Goal: Check status: Check status

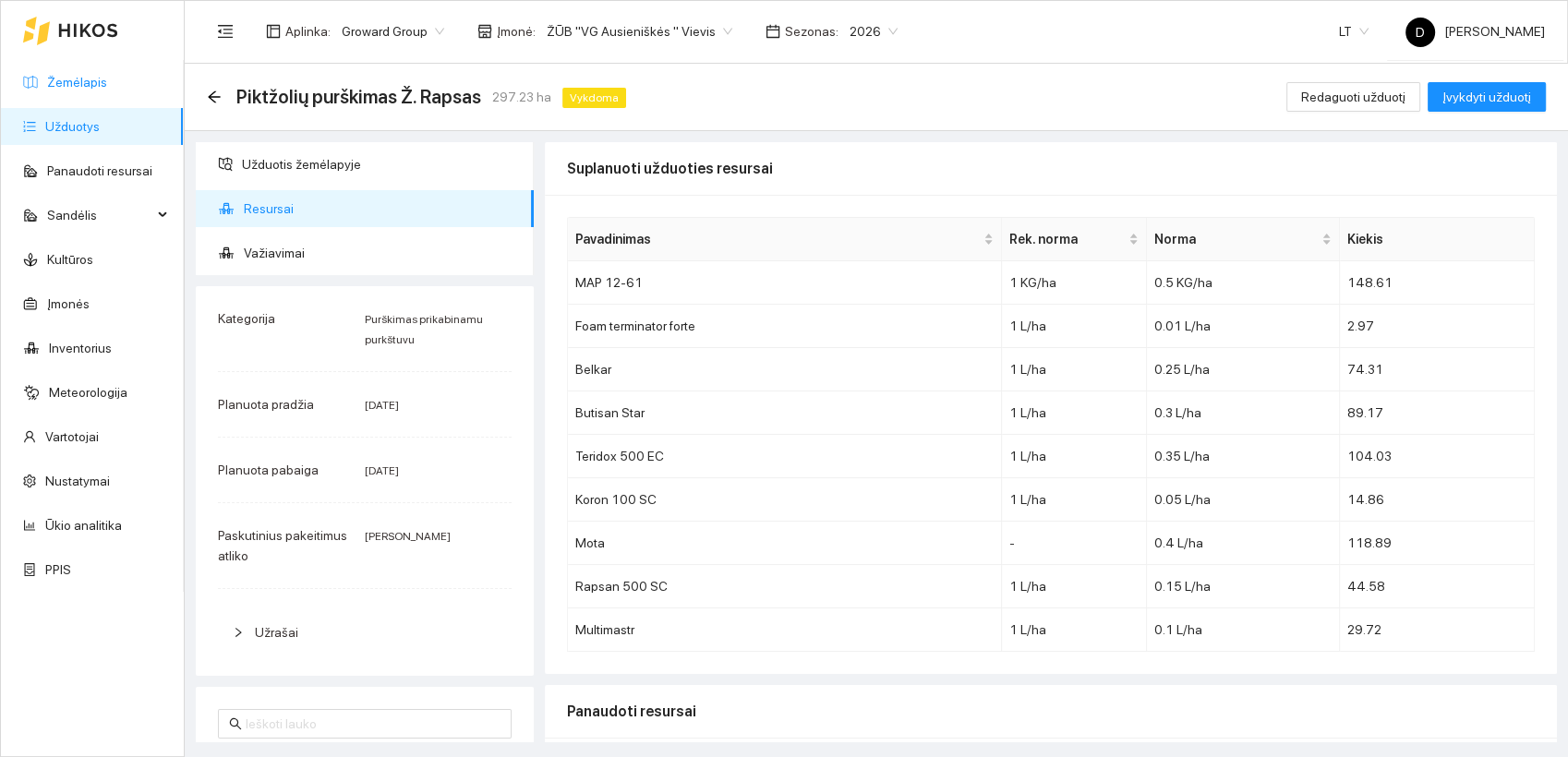
click at [95, 77] on link "Žemėlapis" at bounding box center [76, 81] width 60 height 15
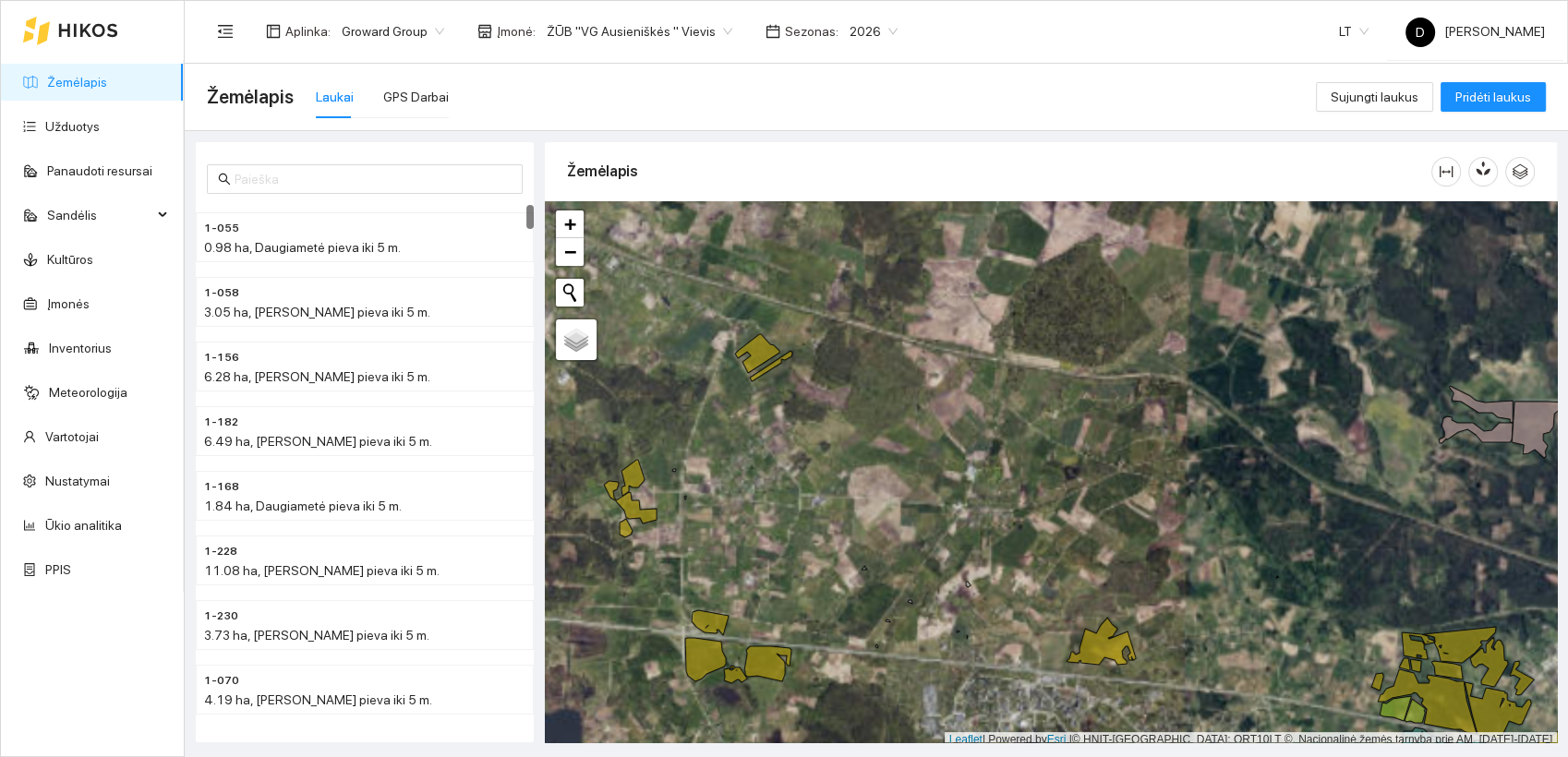
scroll to position [5, 0]
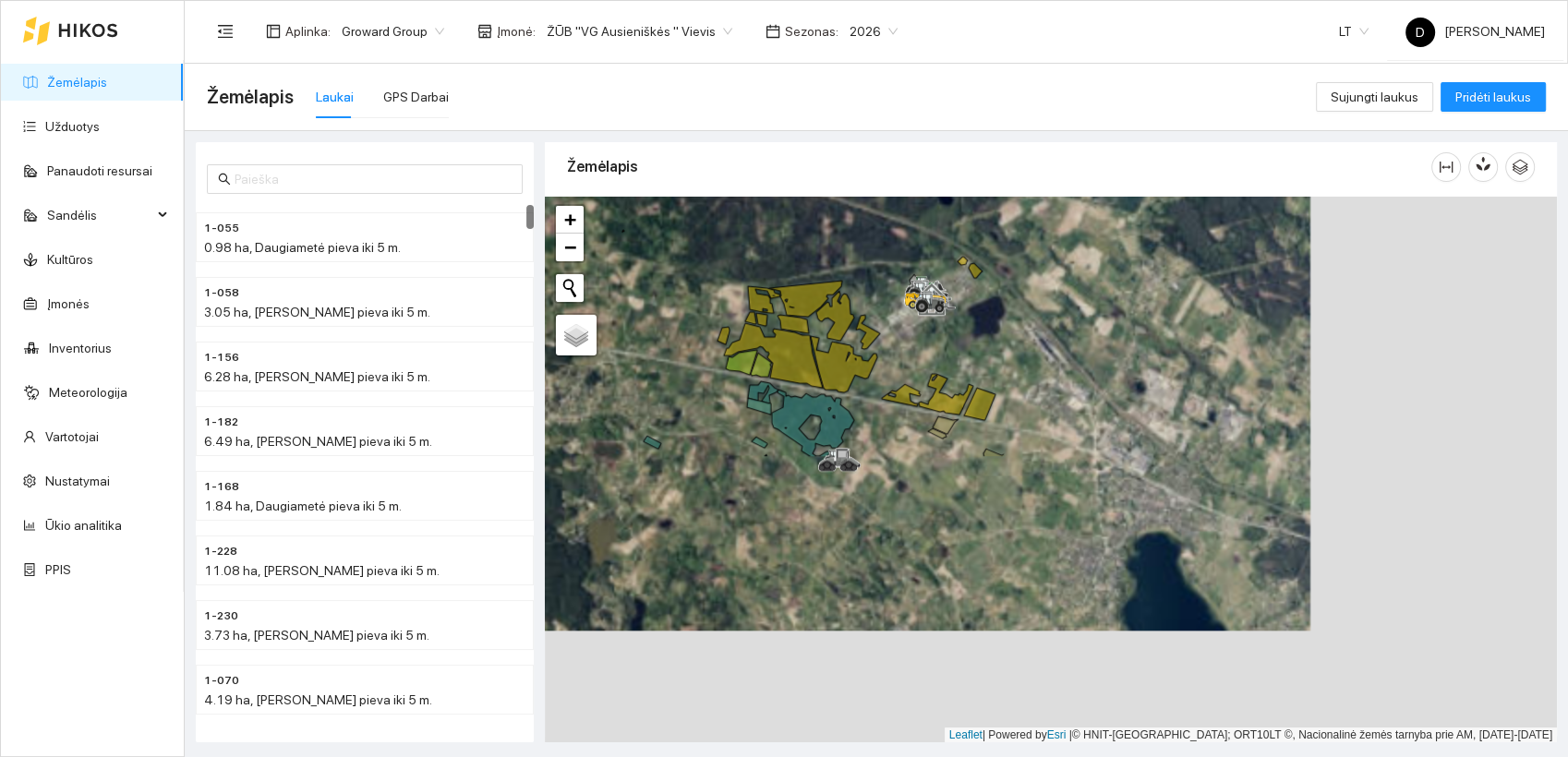
drag, startPoint x: 1150, startPoint y: 604, endPoint x: 496, endPoint y: 262, distance: 738.0
click at [496, 262] on div "1-055 0.98 ha, Daugiametė pieva iki 5 m. 1-058 3.05 ha, Daugiametė pieva iki 5 …" at bounding box center [871, 436] width 1383 height 611
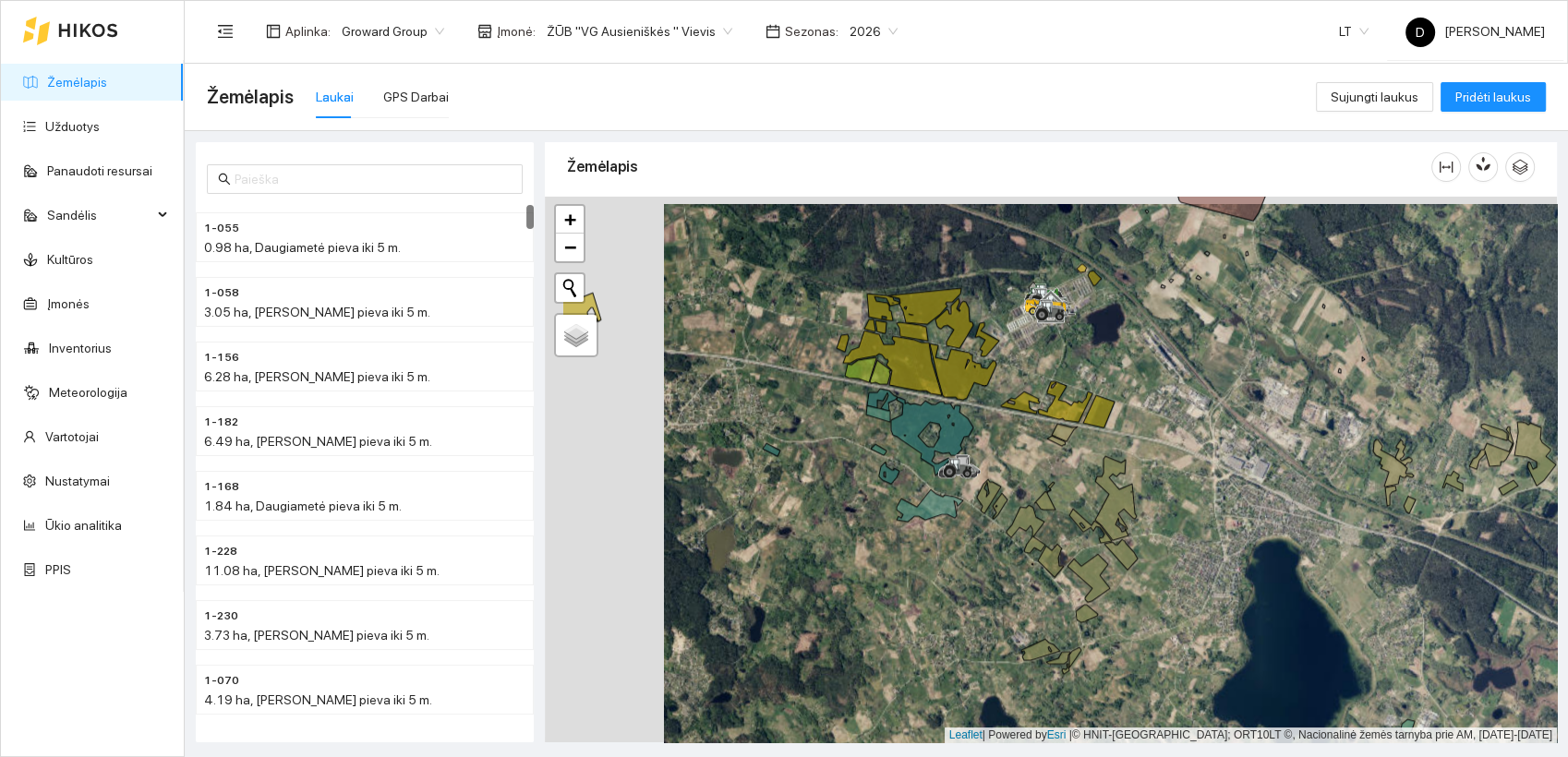
drag, startPoint x: 719, startPoint y: 437, endPoint x: 837, endPoint y: 445, distance: 118.3
click at [837, 445] on div at bounding box center [1051, 469] width 1012 height 547
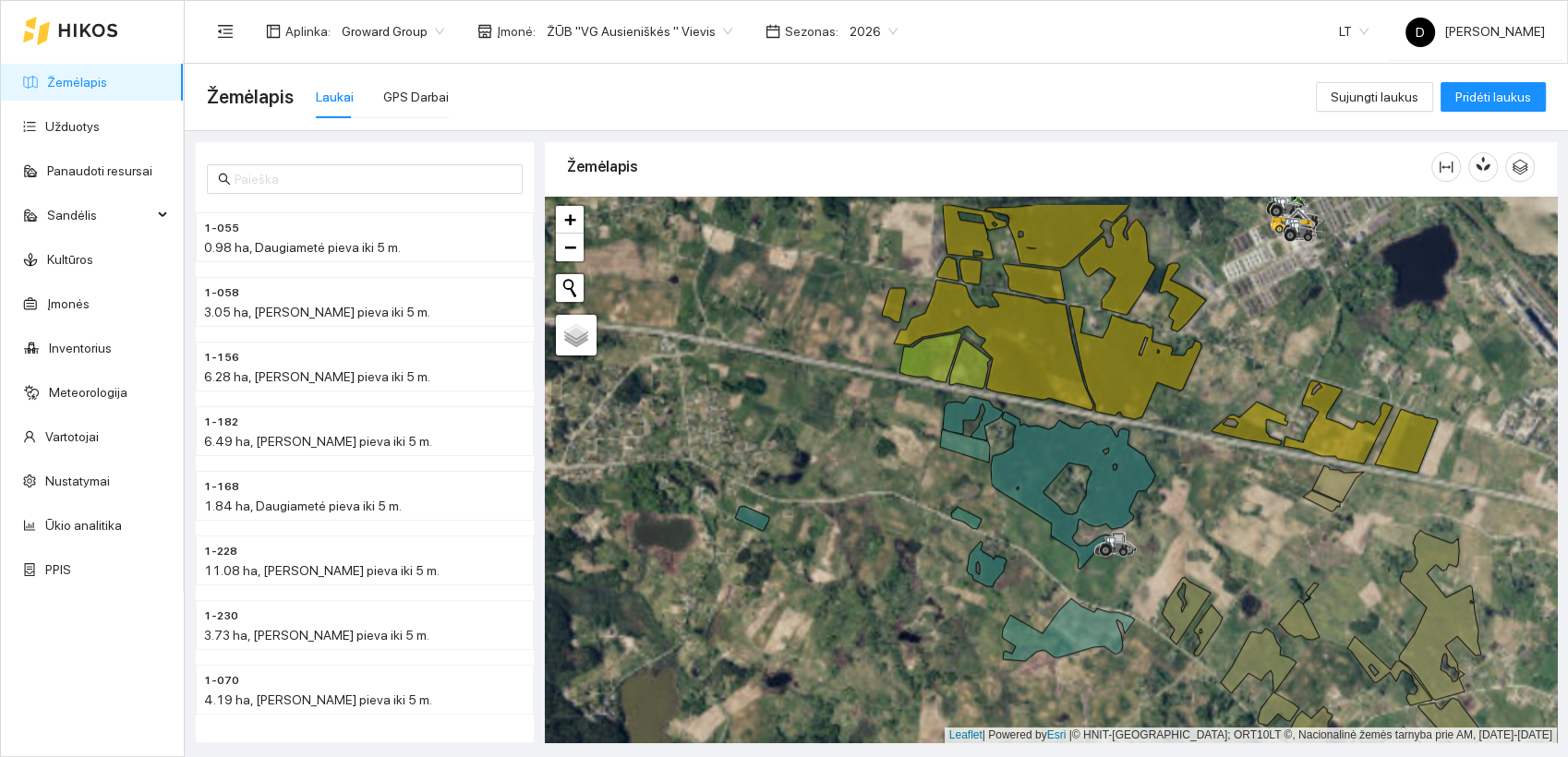
drag, startPoint x: 746, startPoint y: 388, endPoint x: 790, endPoint y: 444, distance: 71.2
click at [790, 444] on div at bounding box center [1051, 469] width 1012 height 547
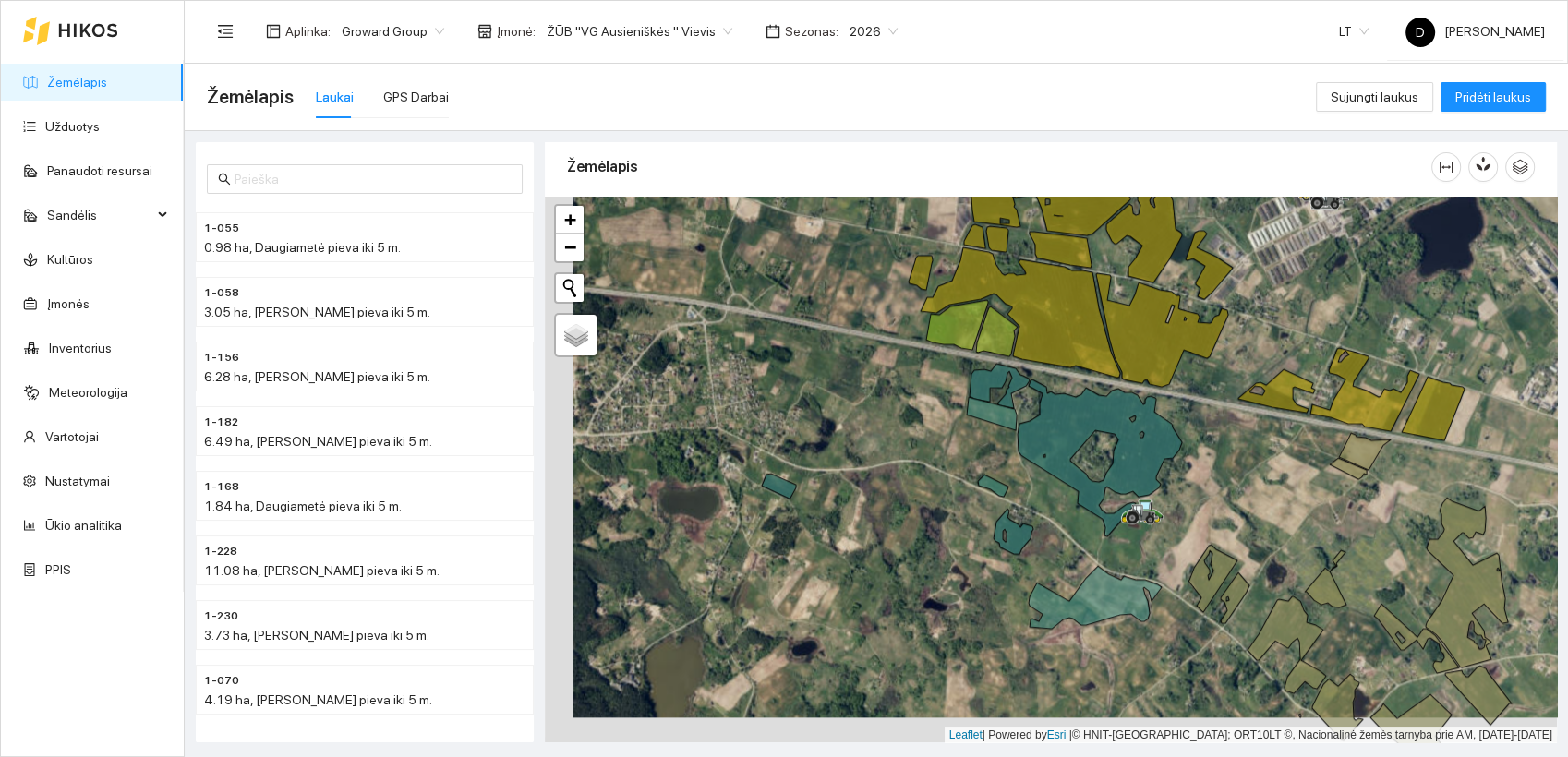
drag, startPoint x: 928, startPoint y: 526, endPoint x: 956, endPoint y: 501, distance: 37.5
click at [956, 501] on div at bounding box center [1051, 469] width 1012 height 547
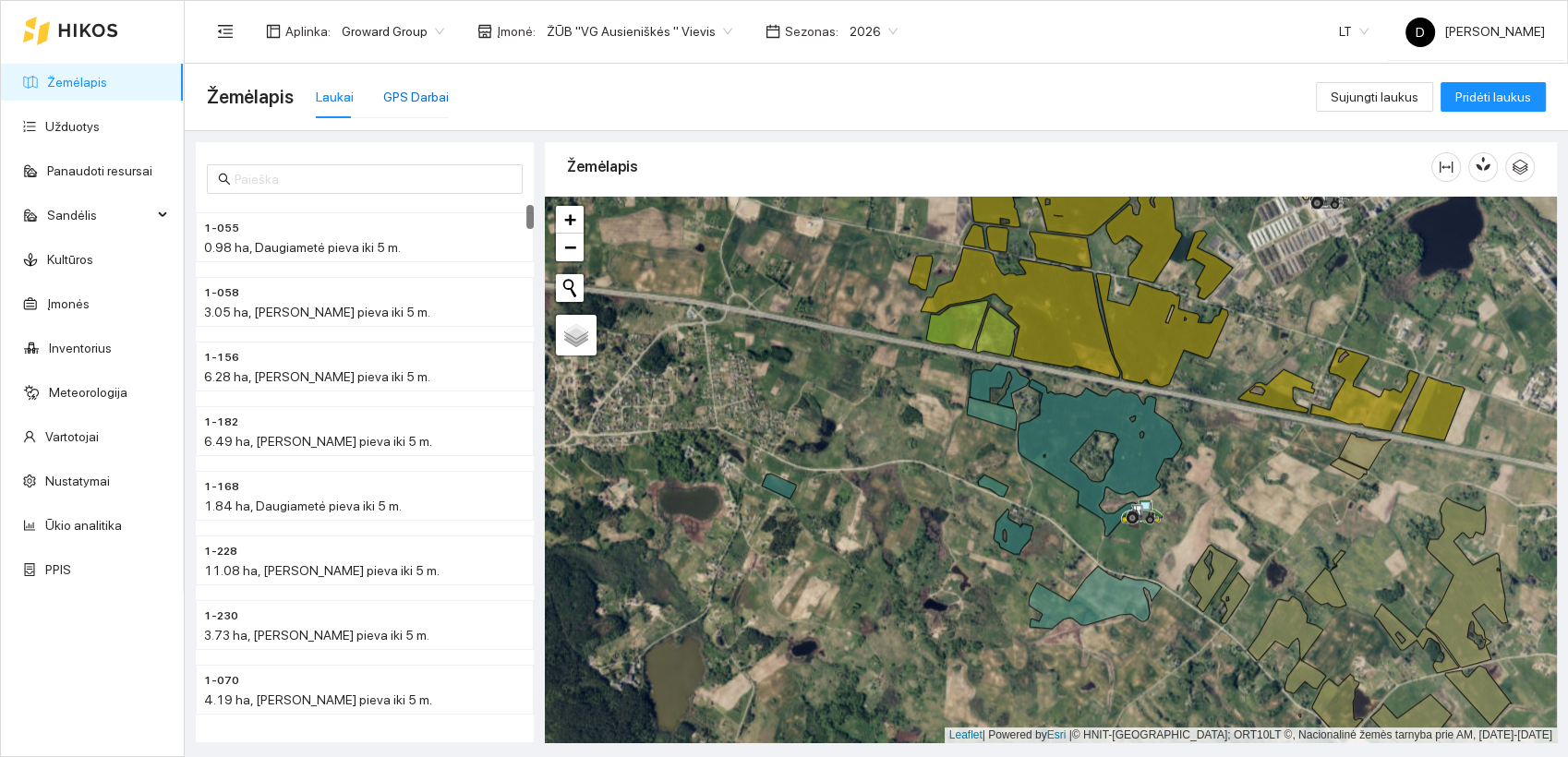
click at [413, 90] on div "GPS Darbai" at bounding box center [416, 97] width 66 height 21
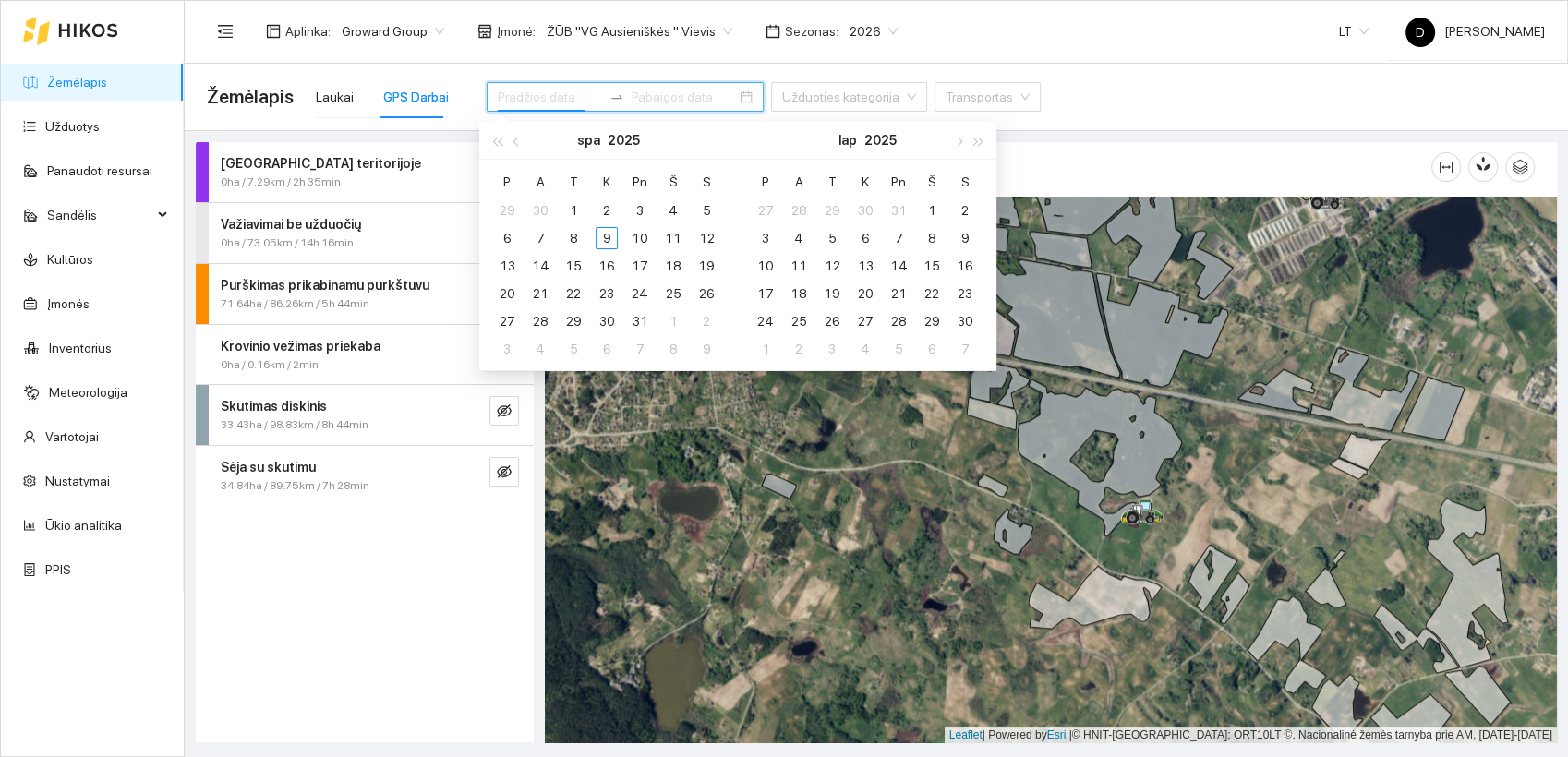
click at [561, 96] on input at bounding box center [550, 97] width 105 height 21
type input "[DATE]"
click at [577, 236] on div "8" at bounding box center [573, 238] width 22 height 22
click at [577, 234] on div "8" at bounding box center [573, 238] width 22 height 22
type input "[DATE]"
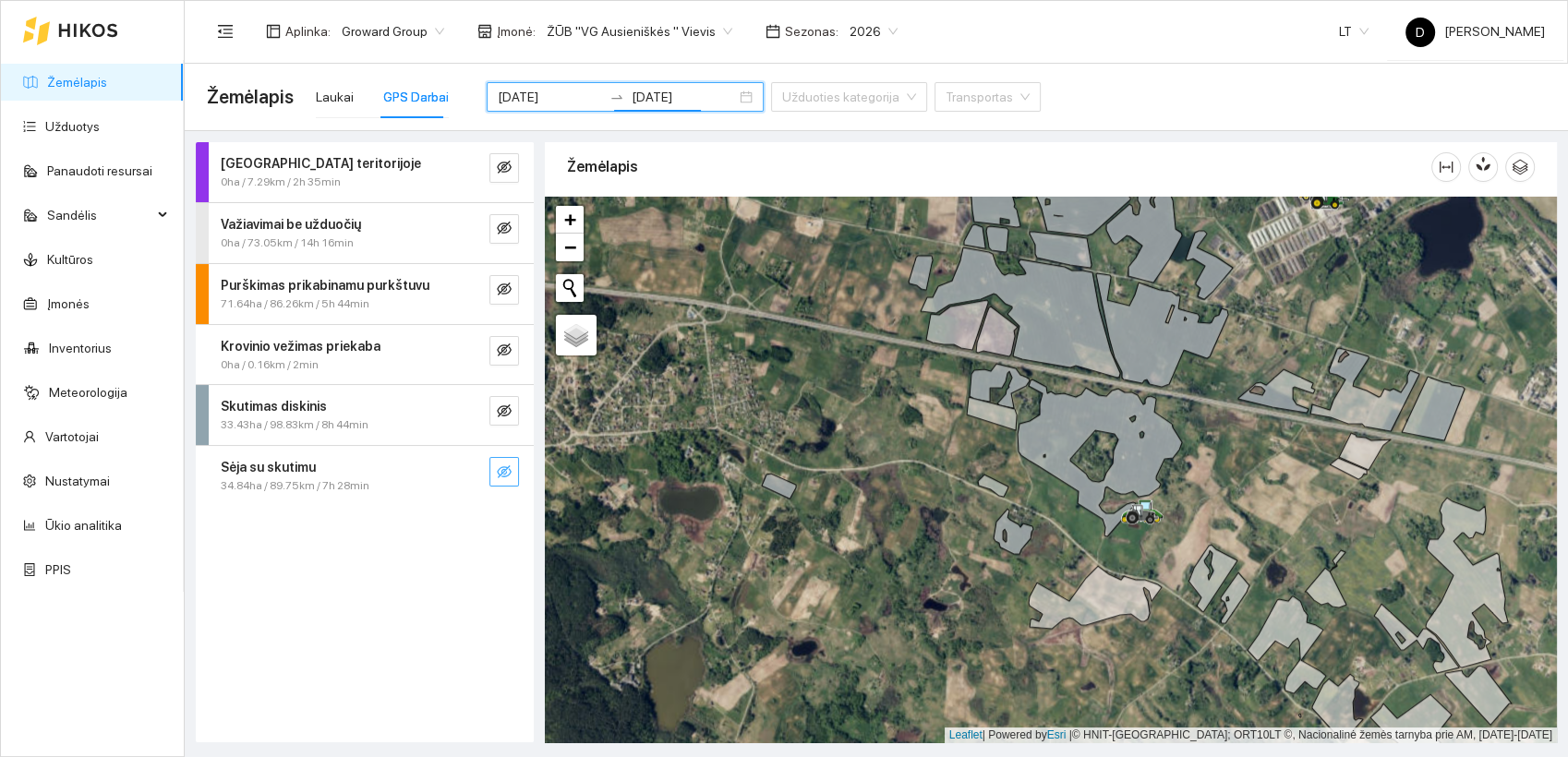
click at [503, 466] on icon "eye-invisible" at bounding box center [504, 471] width 15 height 15
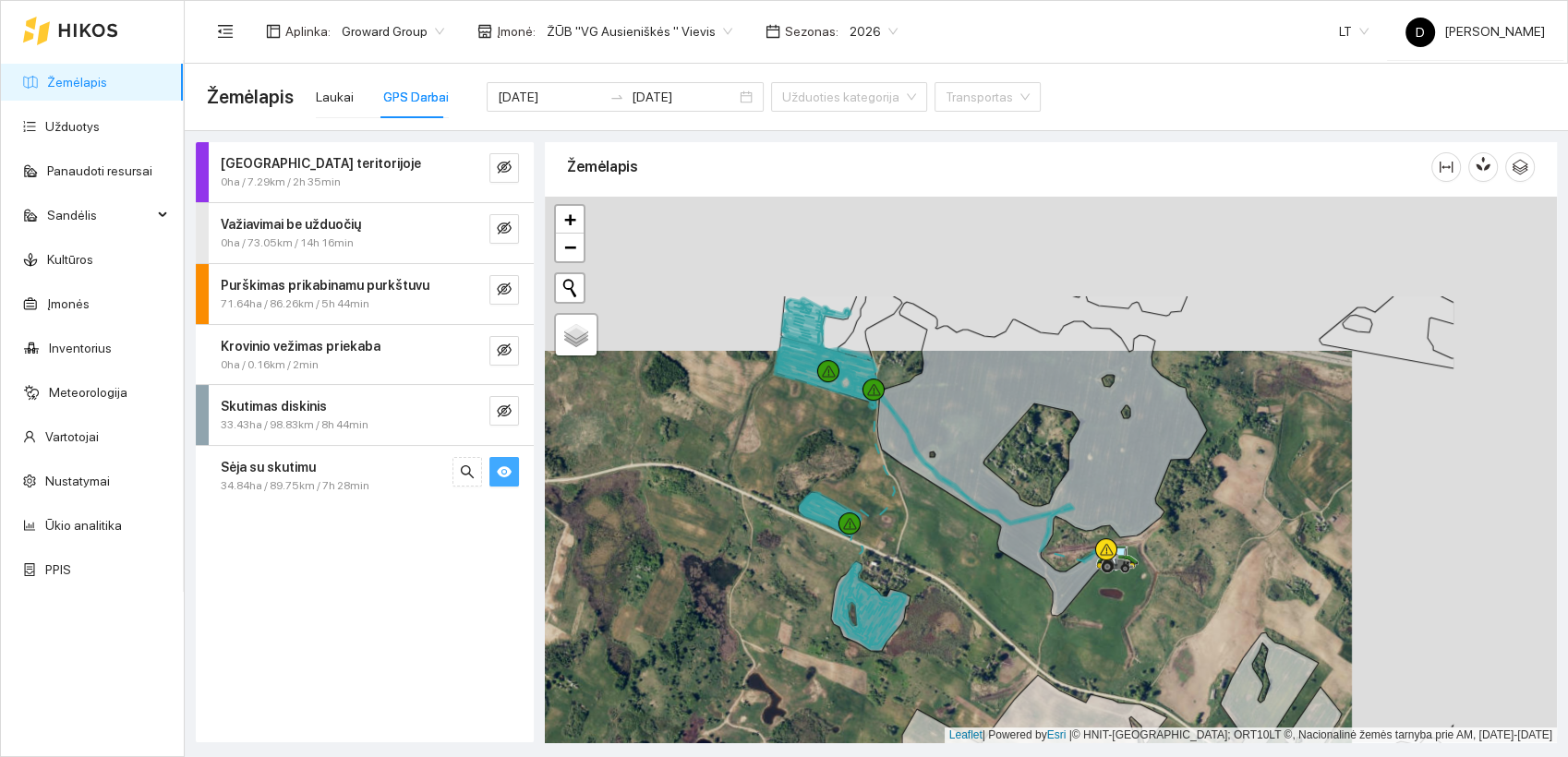
drag, startPoint x: 953, startPoint y: 443, endPoint x: 746, endPoint y: 599, distance: 259.2
click at [746, 599] on div at bounding box center [1051, 469] width 1012 height 547
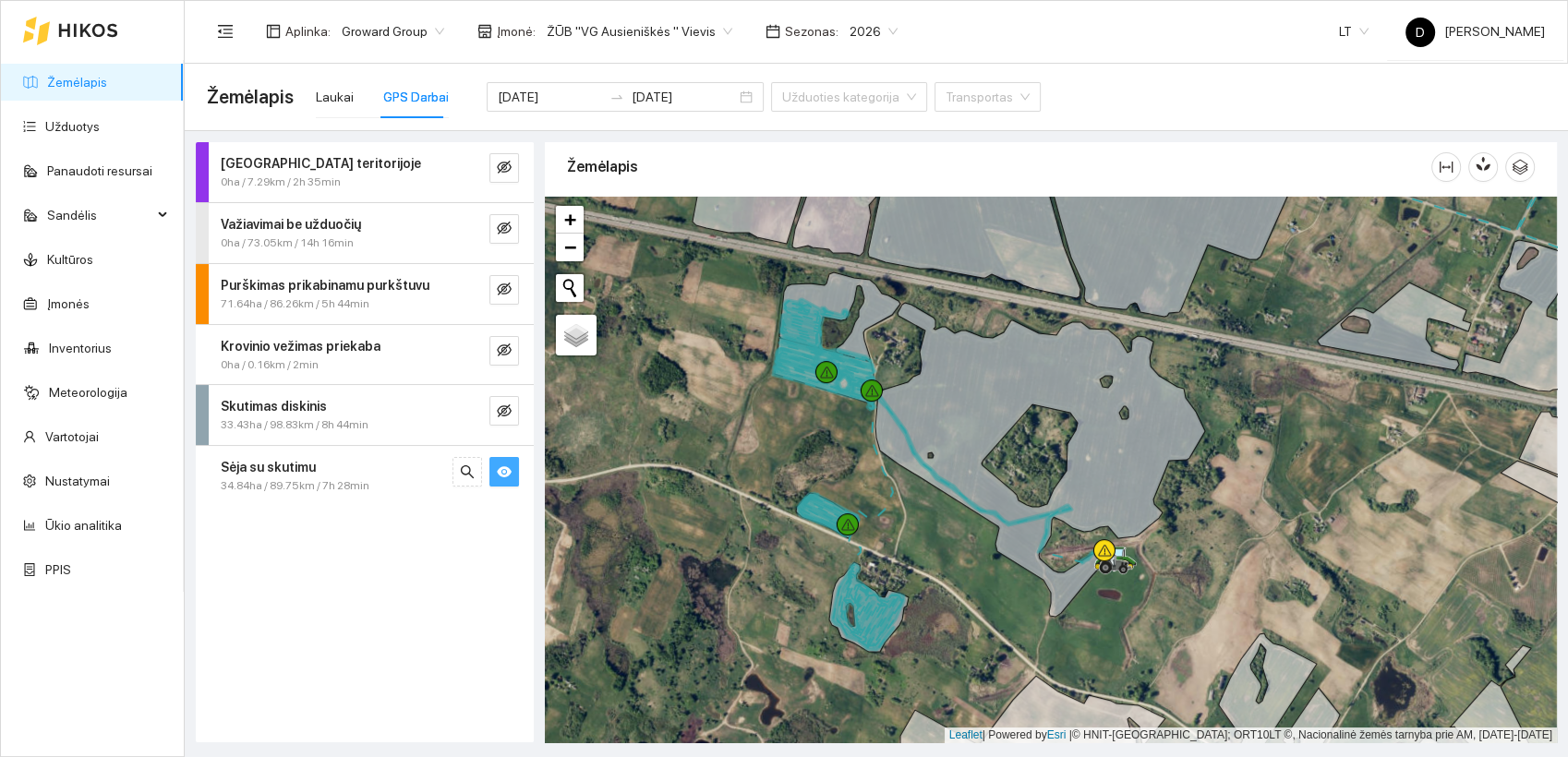
click at [746, 592] on div at bounding box center [1051, 469] width 1012 height 547
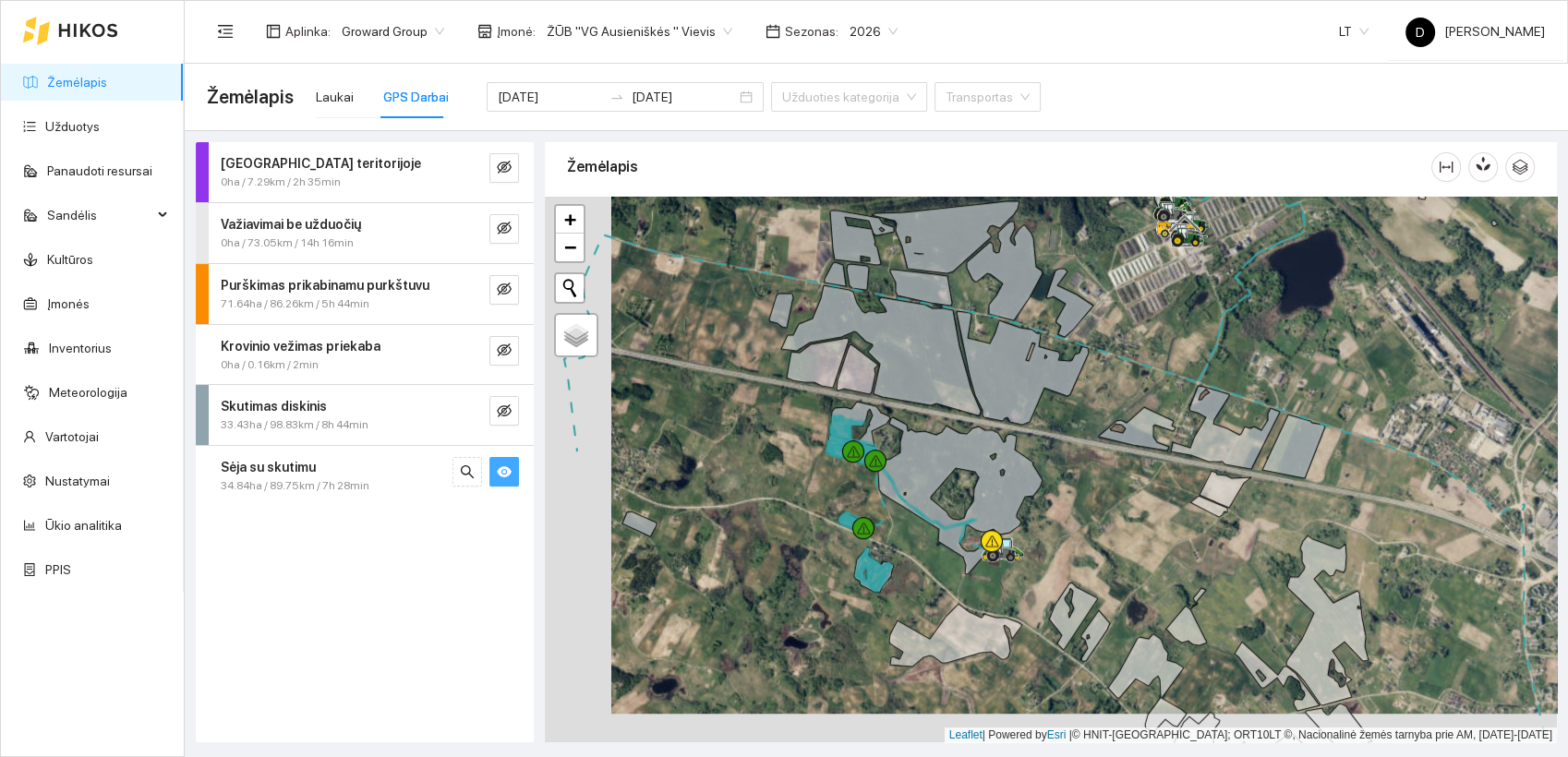
drag, startPoint x: 746, startPoint y: 590, endPoint x: 814, endPoint y: 560, distance: 74.3
click at [814, 560] on div at bounding box center [1051, 469] width 1012 height 547
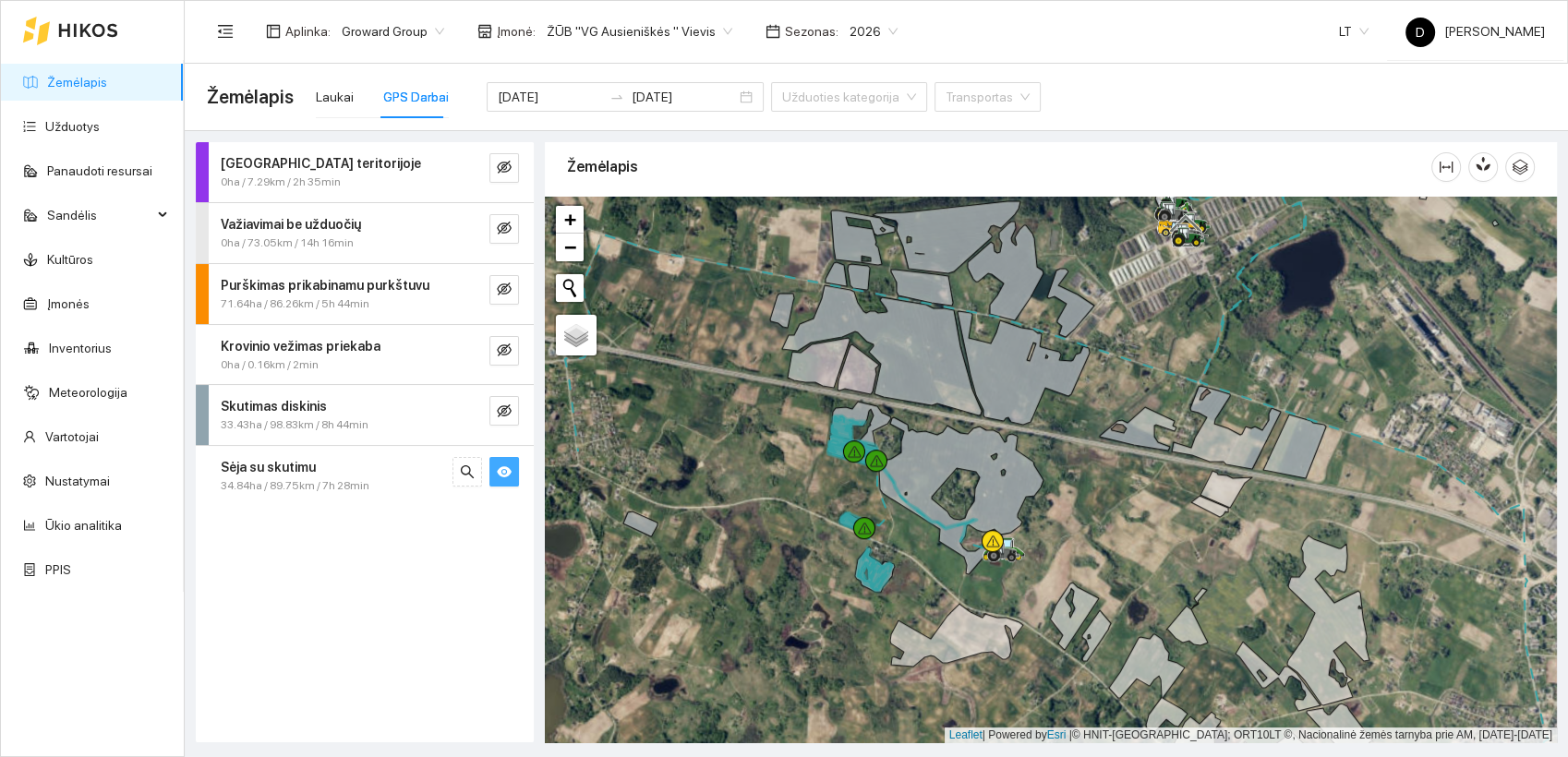
click at [505, 472] on icon "eye" at bounding box center [504, 471] width 15 height 15
click at [506, 408] on icon "eye-invisible" at bounding box center [504, 411] width 15 height 13
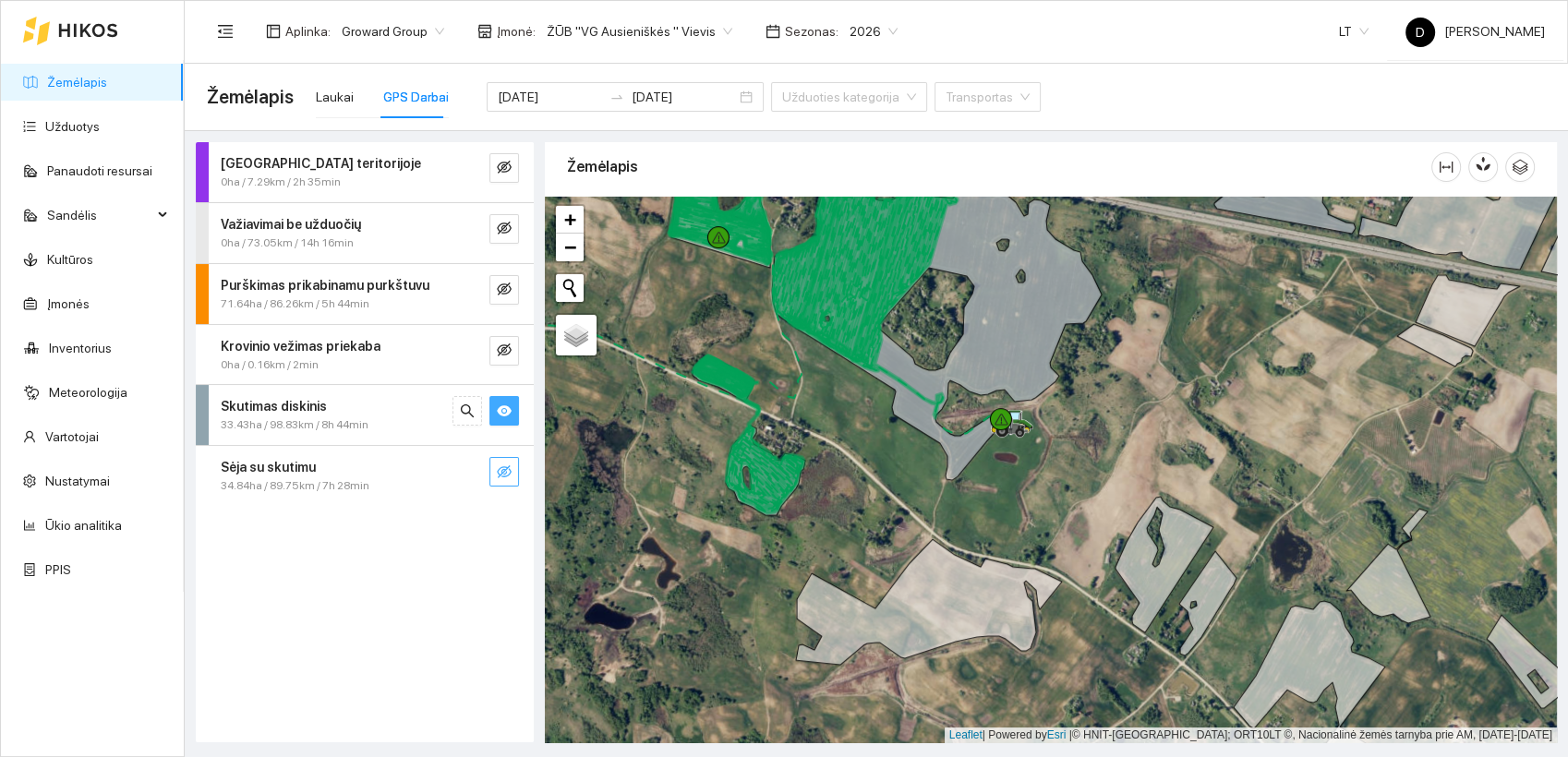
click at [349, 418] on span "33.43ha / 98.83km / 8h 44min" at bounding box center [294, 425] width 148 height 18
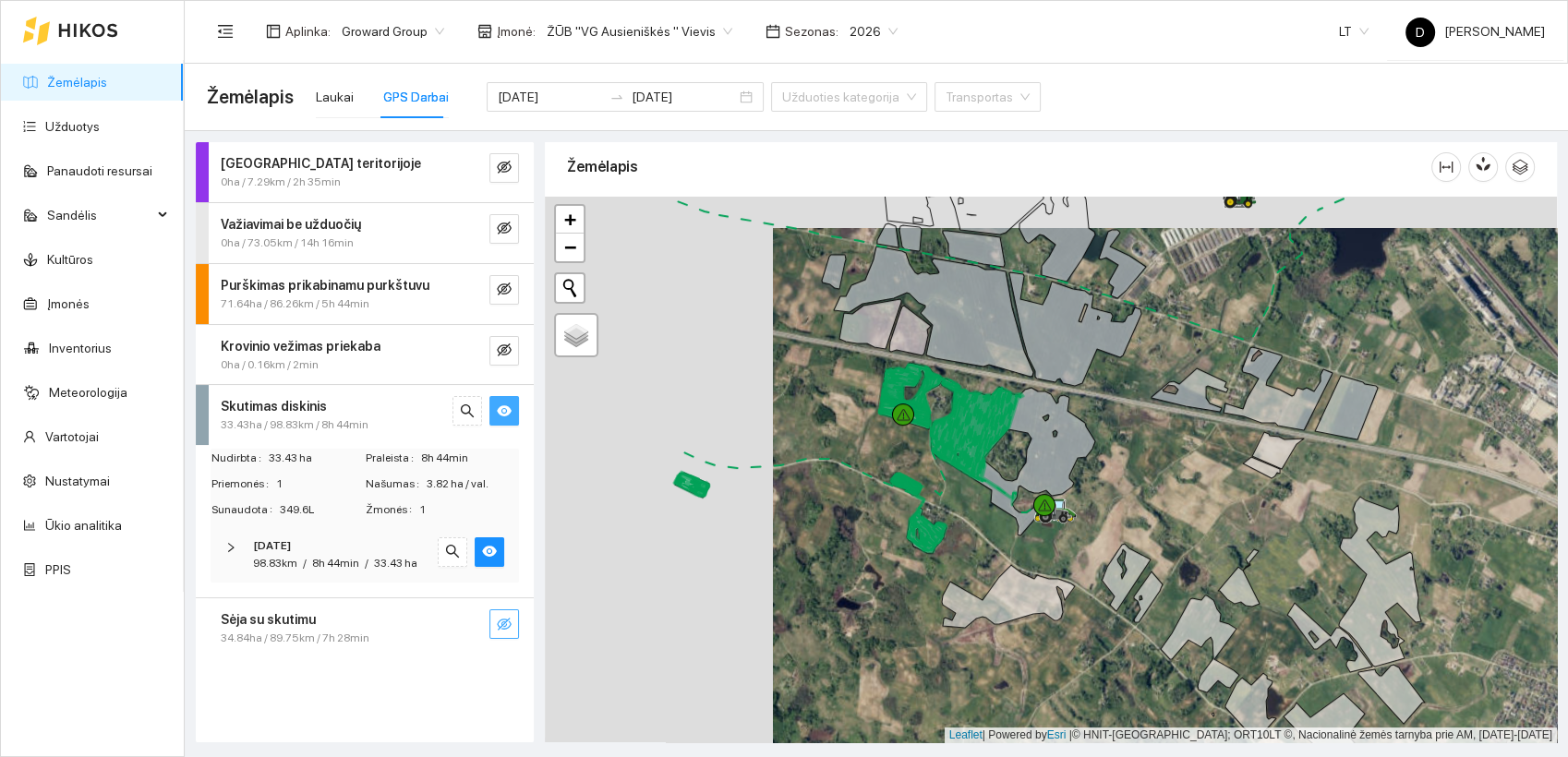
drag, startPoint x: 654, startPoint y: 512, endPoint x: 886, endPoint y: 540, distance: 233.7
click at [883, 543] on div at bounding box center [1051, 469] width 1012 height 547
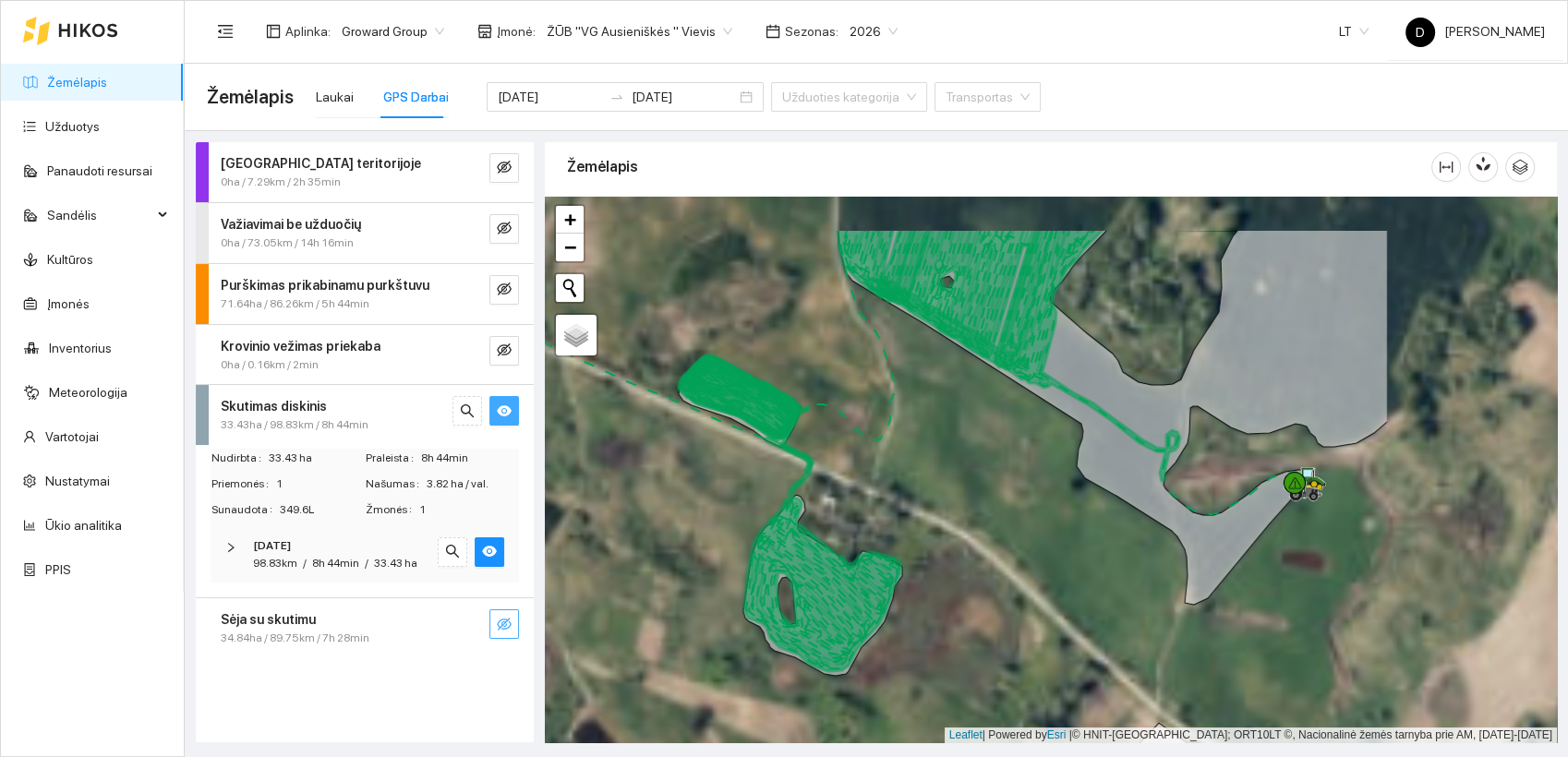
drag, startPoint x: 1231, startPoint y: 482, endPoint x: 936, endPoint y: 558, distance: 304.6
click at [945, 572] on div at bounding box center [1051, 469] width 1012 height 547
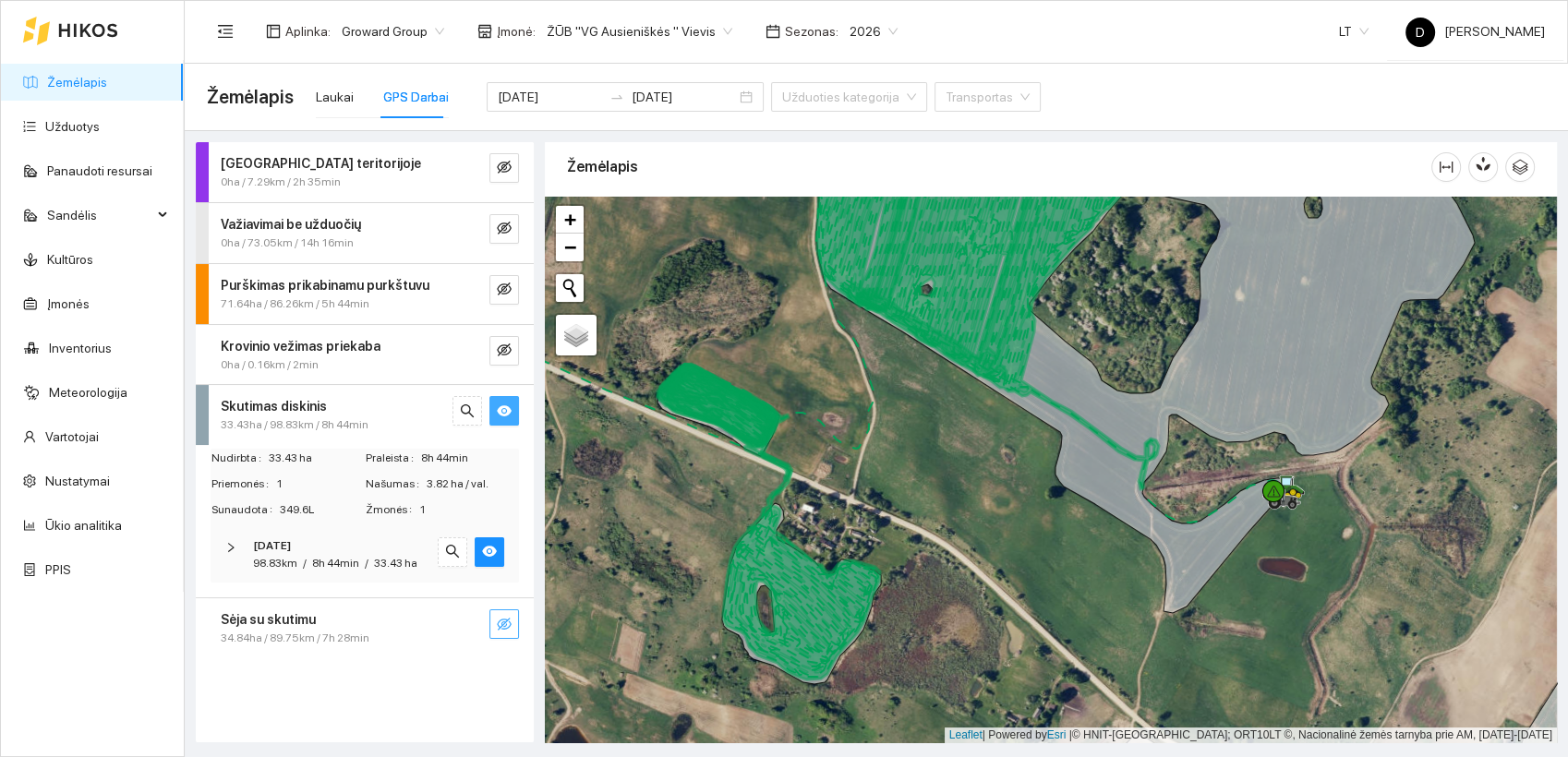
click at [237, 542] on div at bounding box center [236, 548] width 22 height 21
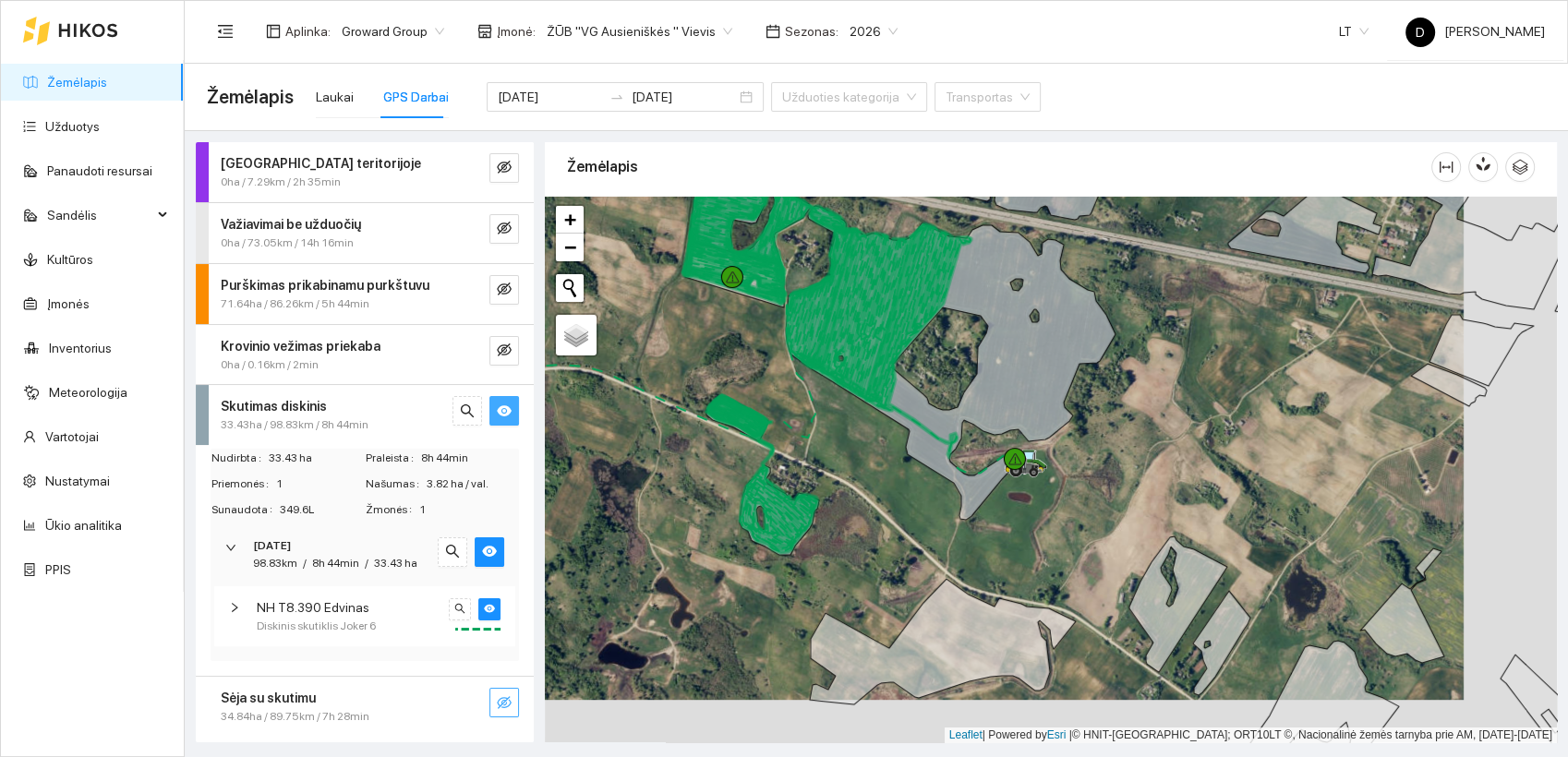
drag, startPoint x: 1071, startPoint y: 646, endPoint x: 982, endPoint y: 604, distance: 98.4
click at [982, 604] on icon at bounding box center [943, 642] width 266 height 125
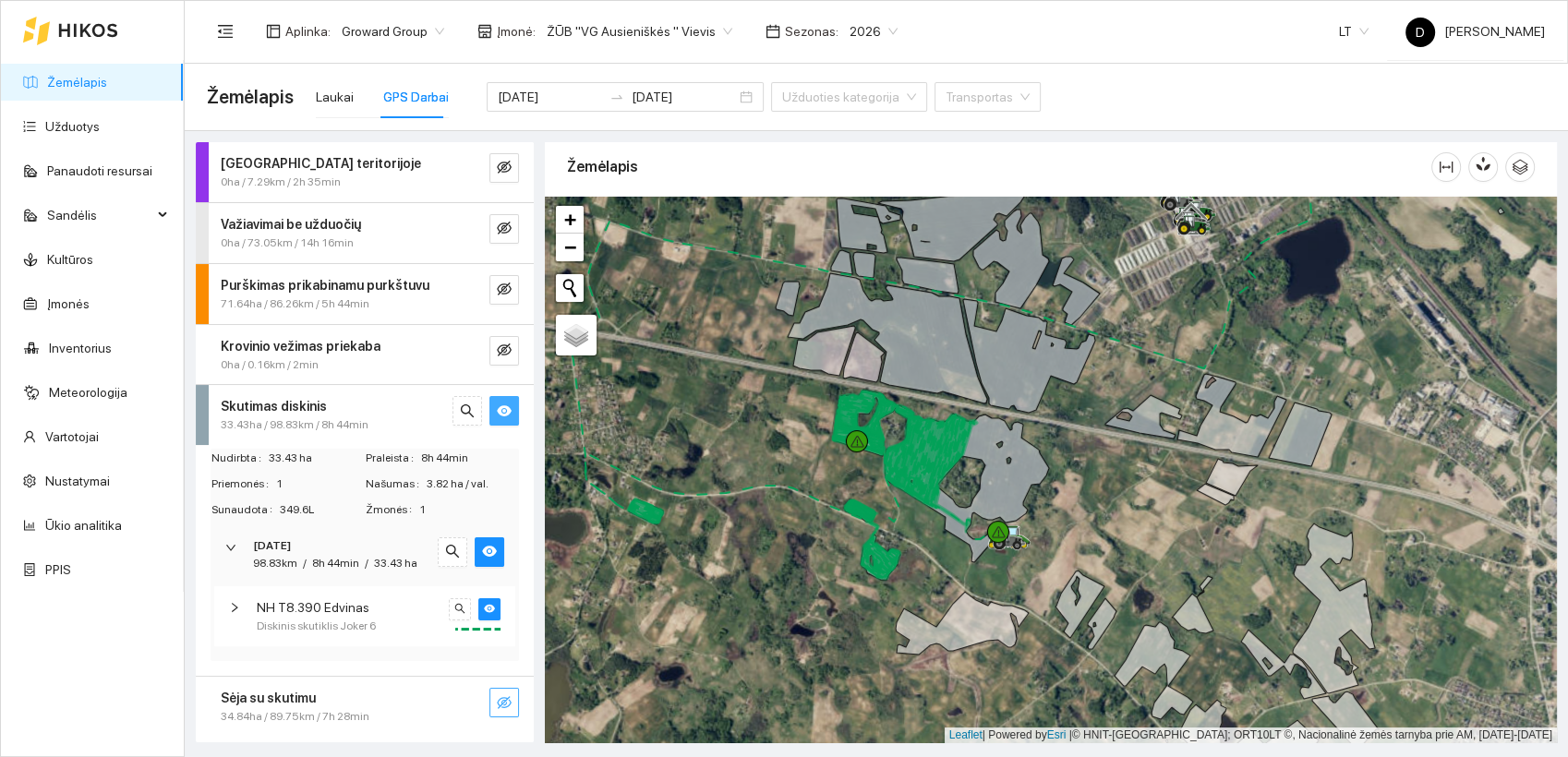
click at [499, 703] on icon "eye-invisible" at bounding box center [504, 702] width 15 height 15
click at [506, 414] on icon "eye" at bounding box center [504, 411] width 15 height 11
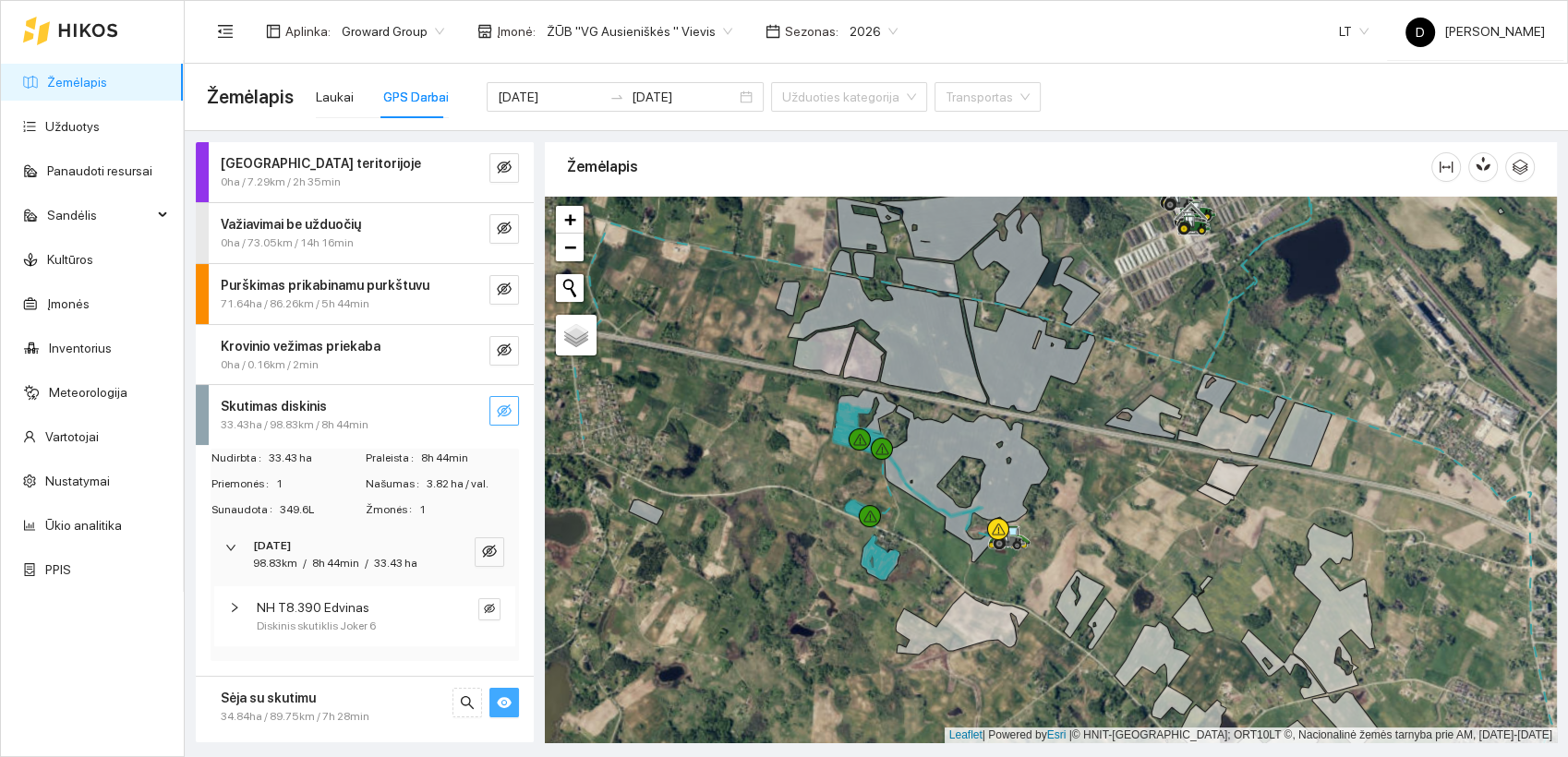
click at [508, 416] on icon "eye-invisible" at bounding box center [504, 411] width 15 height 15
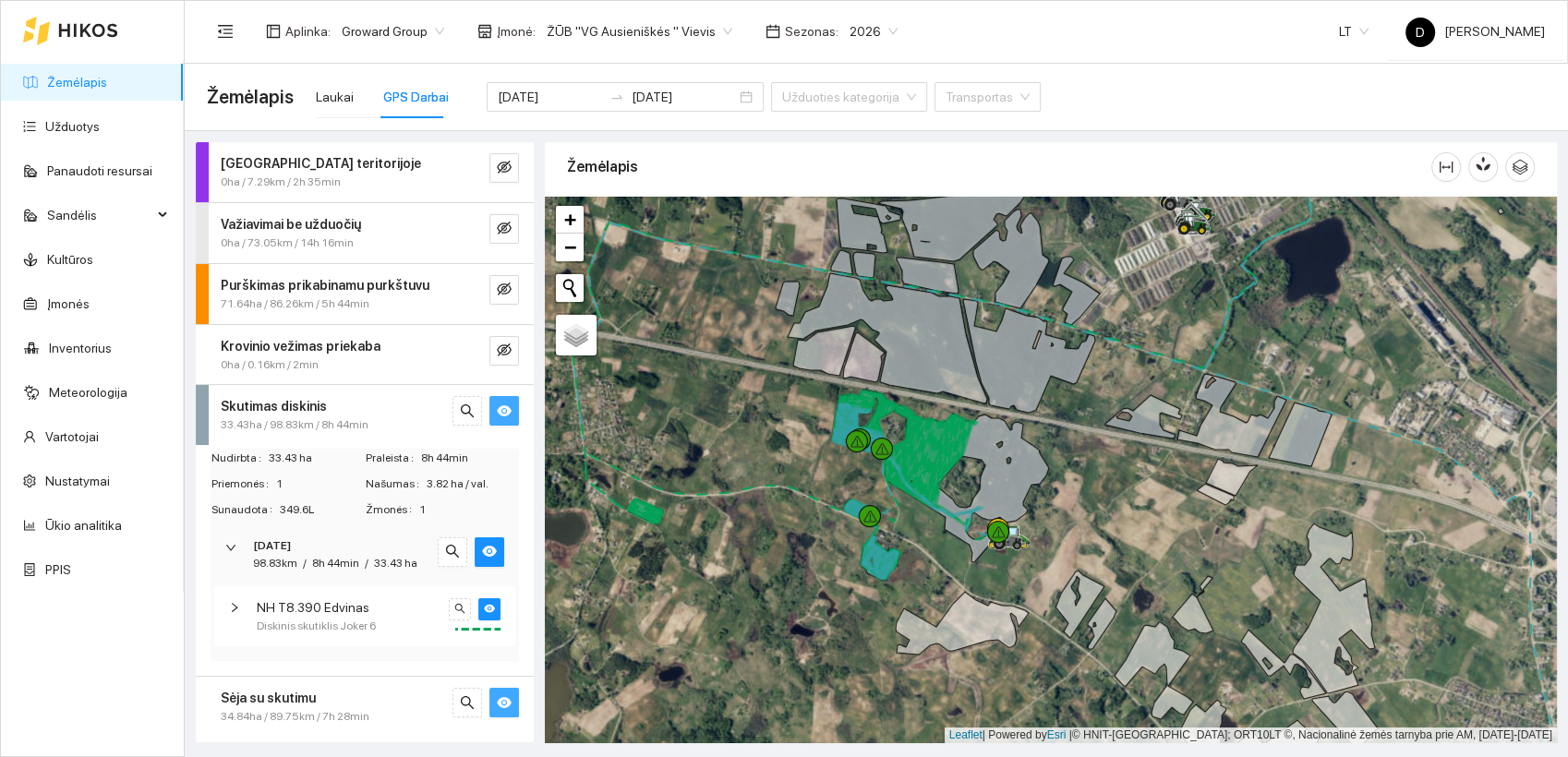
click at [796, 156] on div "Žemėlapis" at bounding box center [1000, 167] width 865 height 53
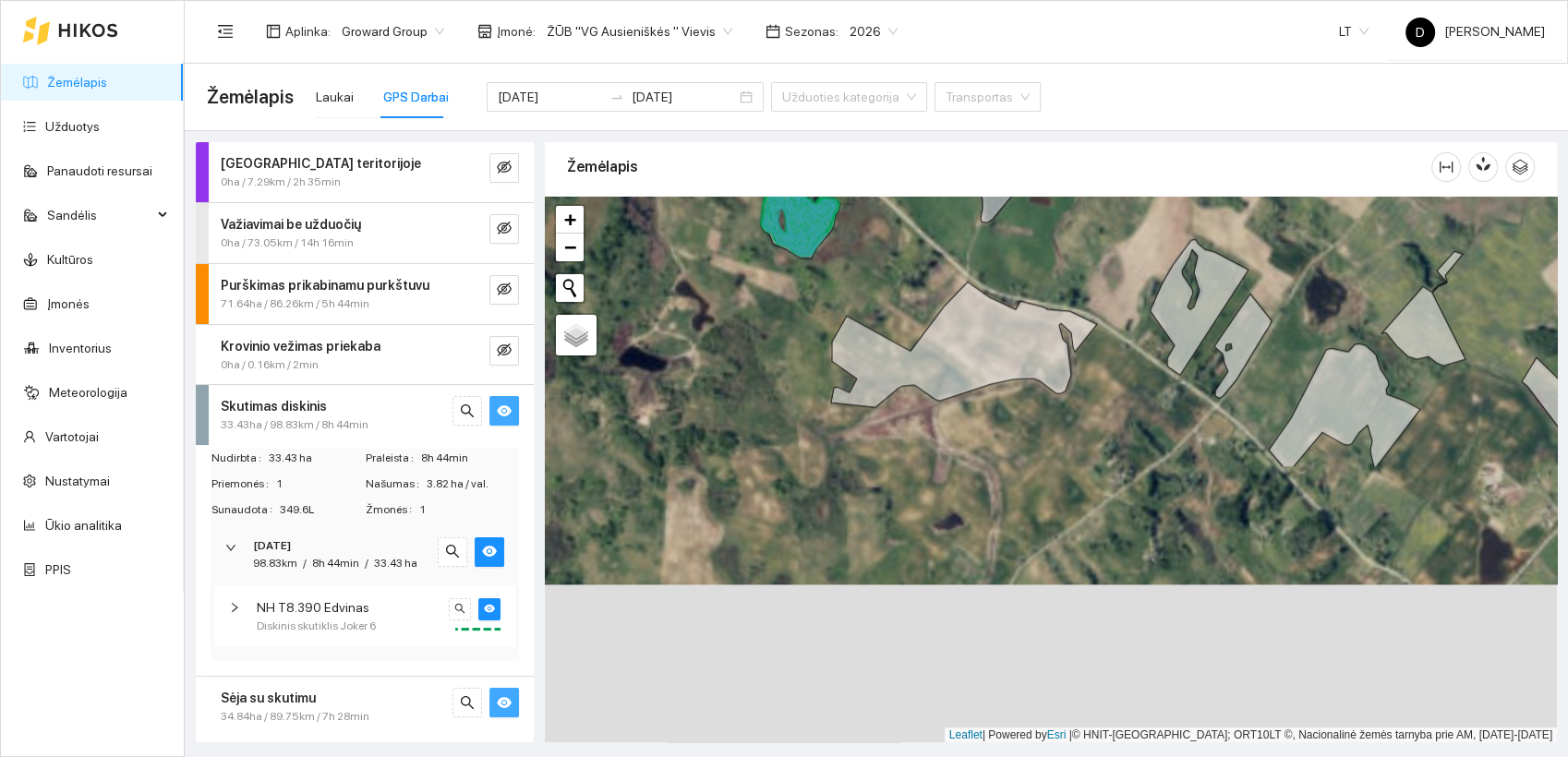
drag, startPoint x: 968, startPoint y: 582, endPoint x: 986, endPoint y: 327, distance: 255.6
click at [986, 327] on icon at bounding box center [964, 344] width 266 height 125
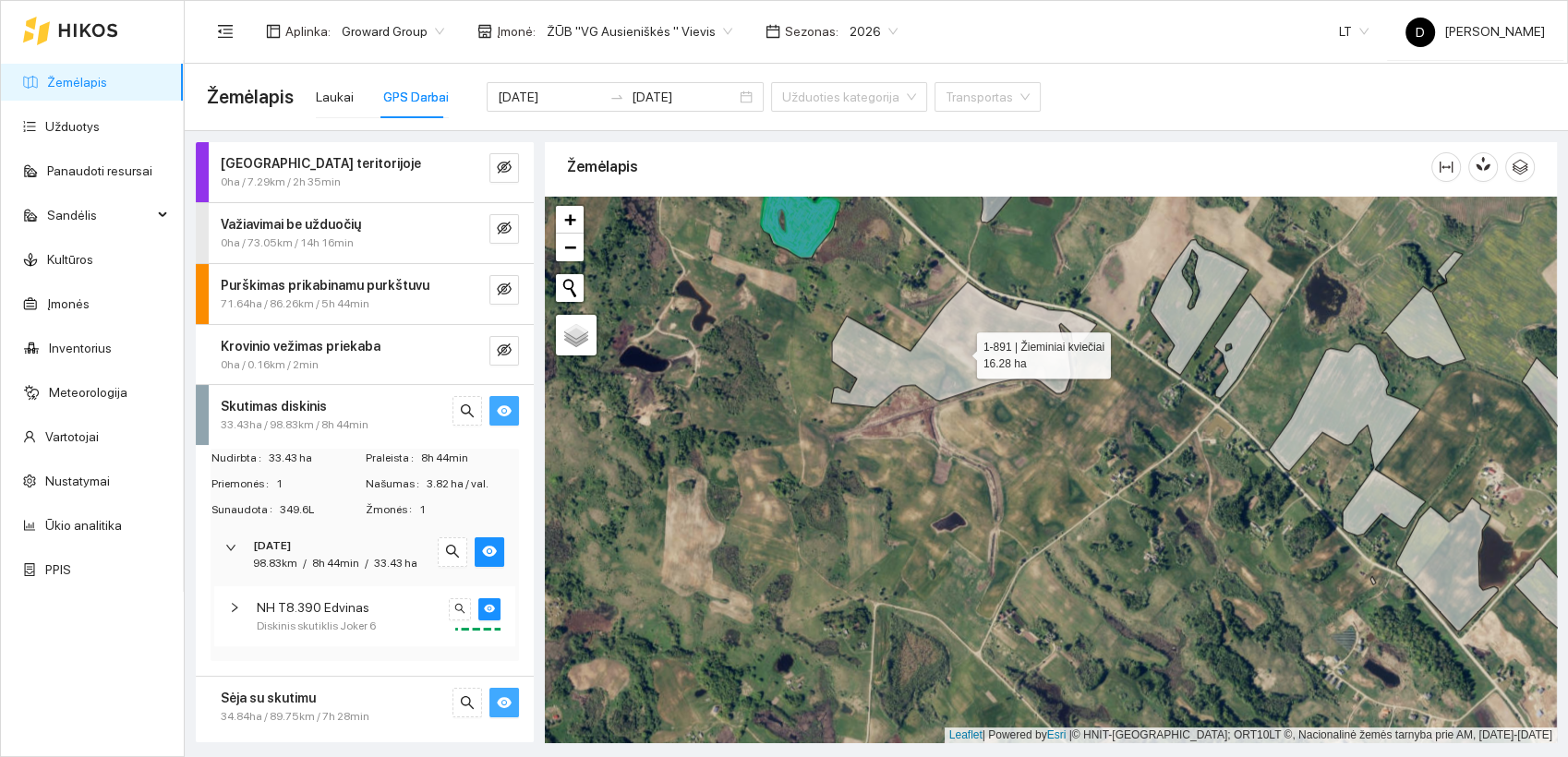
click at [961, 350] on icon at bounding box center [964, 344] width 266 height 125
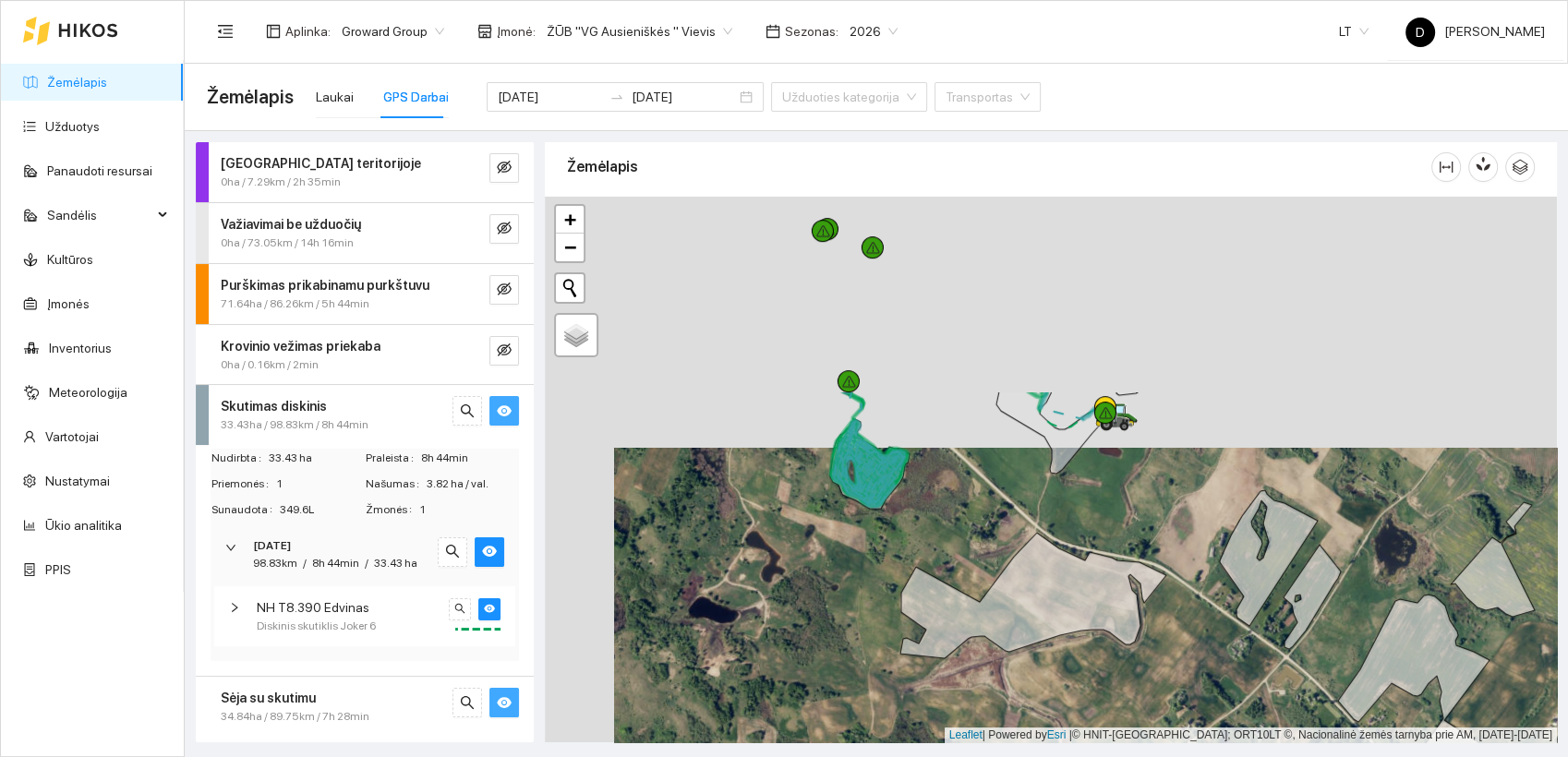
drag, startPoint x: 961, startPoint y: 349, endPoint x: 1030, endPoint y: 601, distance: 261.3
click at [1030, 601] on icon at bounding box center [1034, 596] width 266 height 125
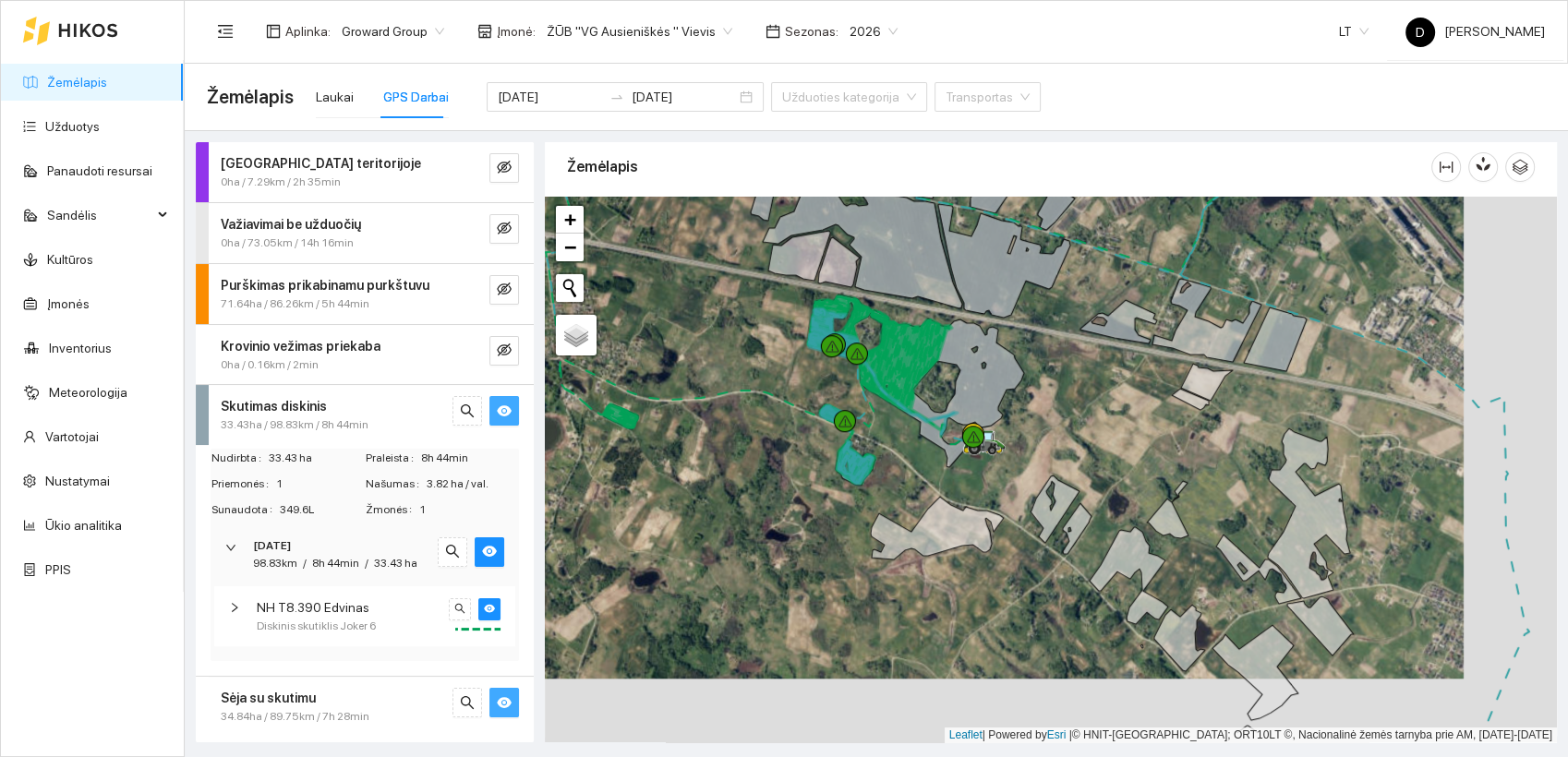
drag, startPoint x: 953, startPoint y: 566, endPoint x: 860, endPoint y: 502, distance: 112.9
click at [860, 502] on div at bounding box center [1051, 469] width 1012 height 547
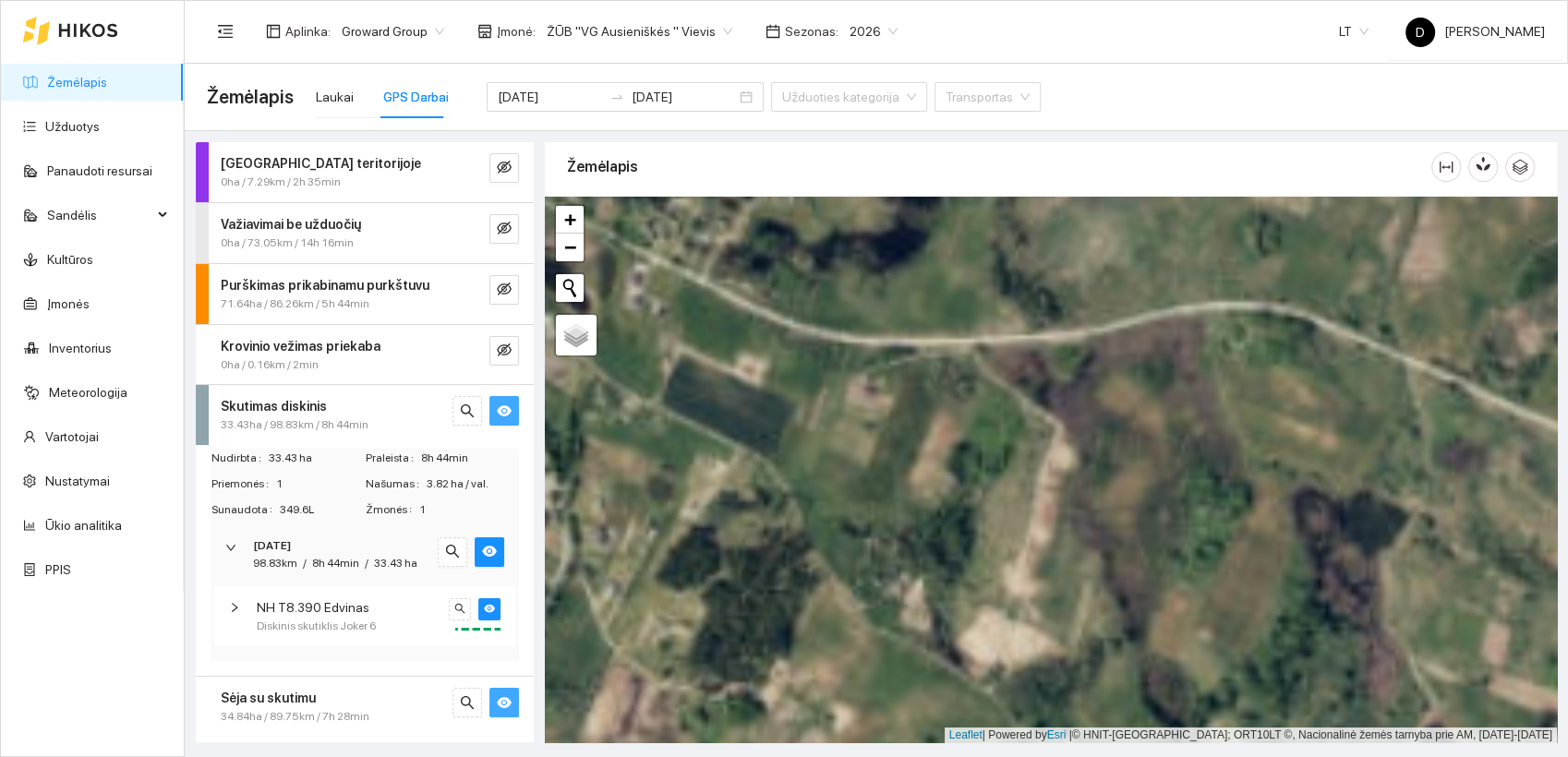
drag, startPoint x: 790, startPoint y: 392, endPoint x: 1260, endPoint y: 771, distance: 603.8
click at [1260, 756] on html "Žemėlapis Užduotys Panaudoti resursai Sandėlis Kultūros Įmonės Inventorius Mete…" at bounding box center [784, 378] width 1568 height 757
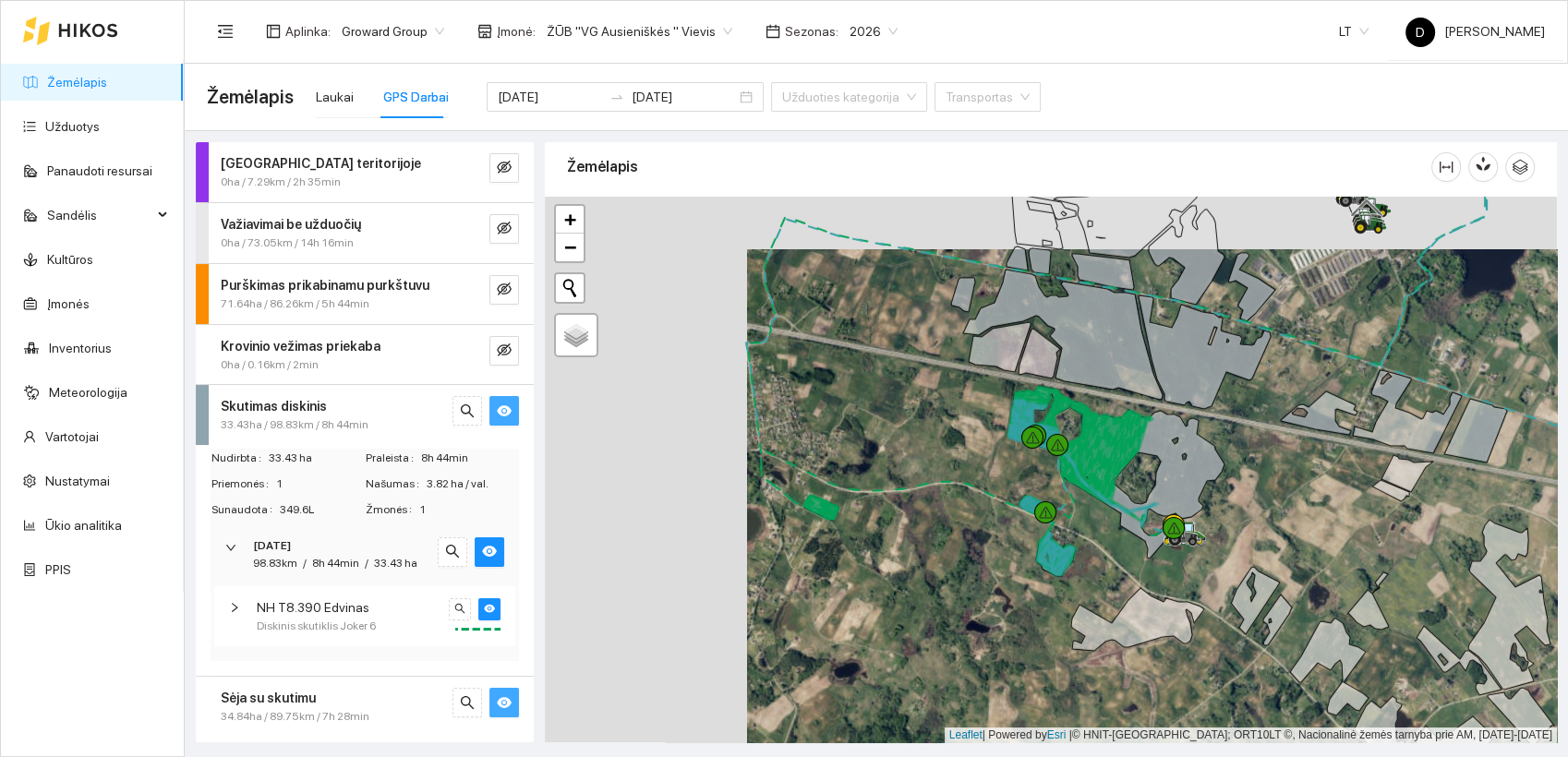
drag, startPoint x: 964, startPoint y: 564, endPoint x: 994, endPoint y: 566, distance: 30.1
click at [957, 567] on div at bounding box center [1051, 469] width 1012 height 547
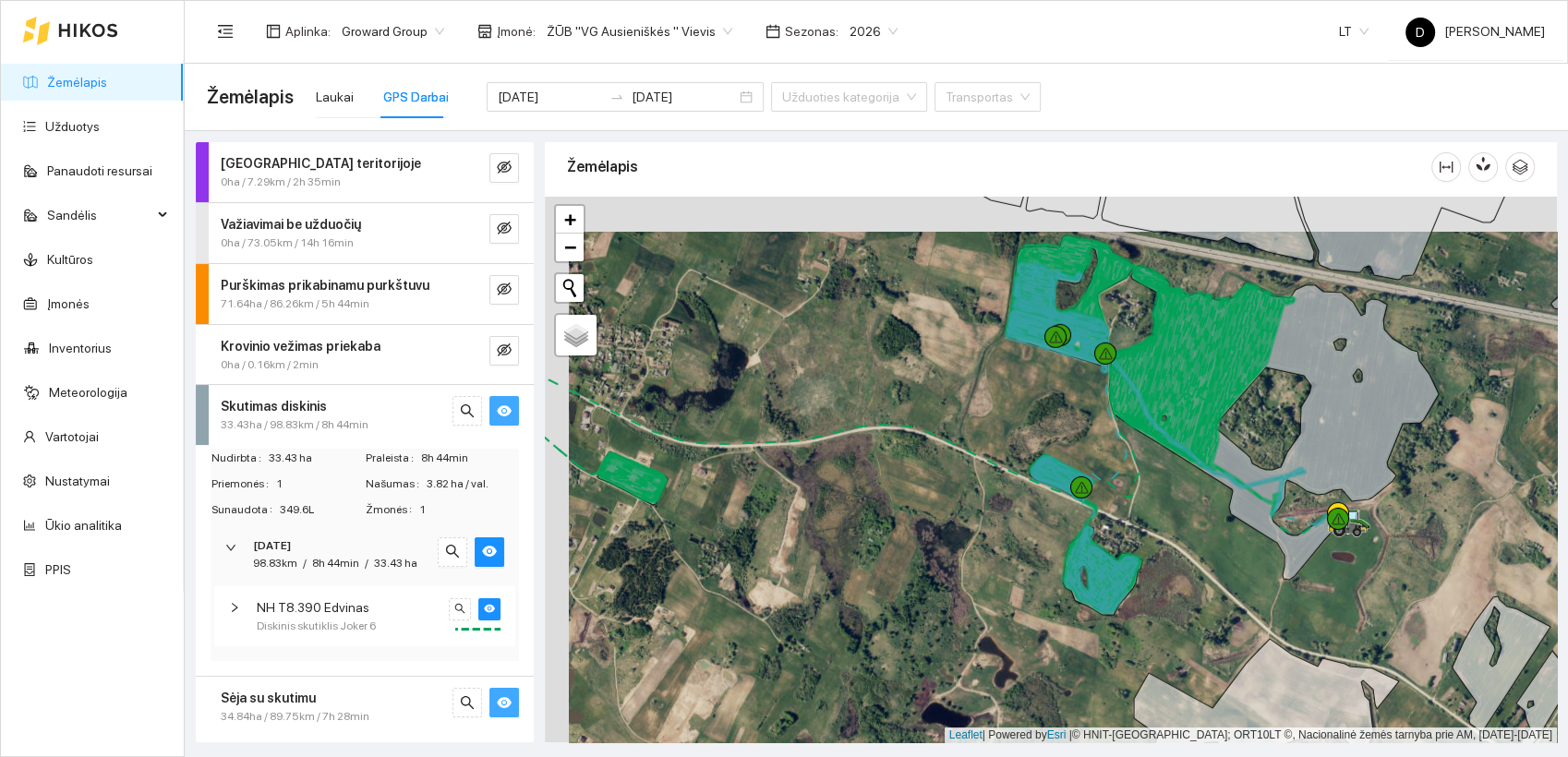
drag, startPoint x: 1022, startPoint y: 573, endPoint x: 1046, endPoint y: 608, distance: 42.4
click at [1046, 608] on div at bounding box center [1051, 469] width 1012 height 547
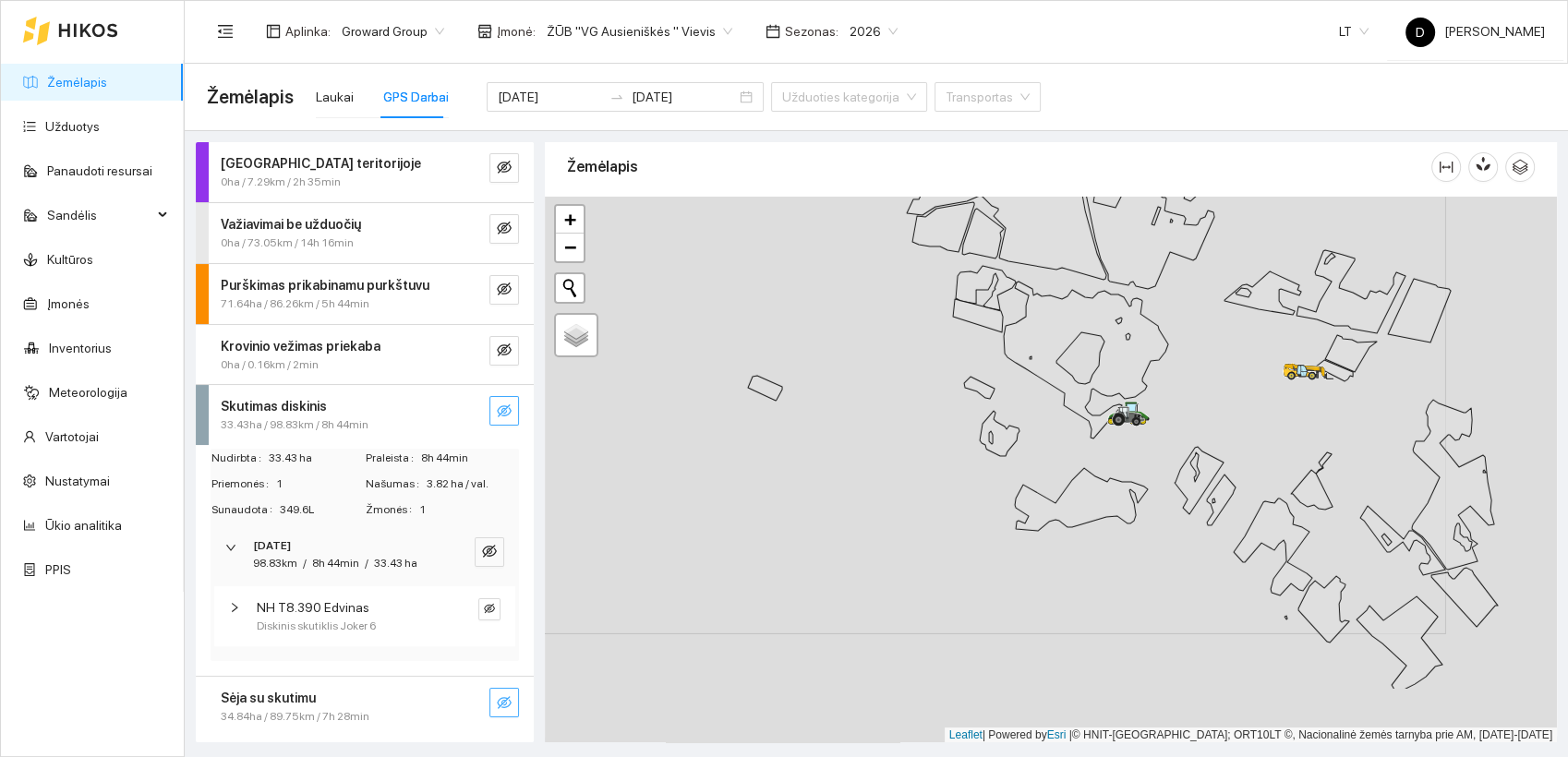
drag, startPoint x: 1124, startPoint y: 517, endPoint x: 1013, endPoint y: 408, distance: 155.6
click at [1013, 408] on div at bounding box center [1051, 469] width 1012 height 547
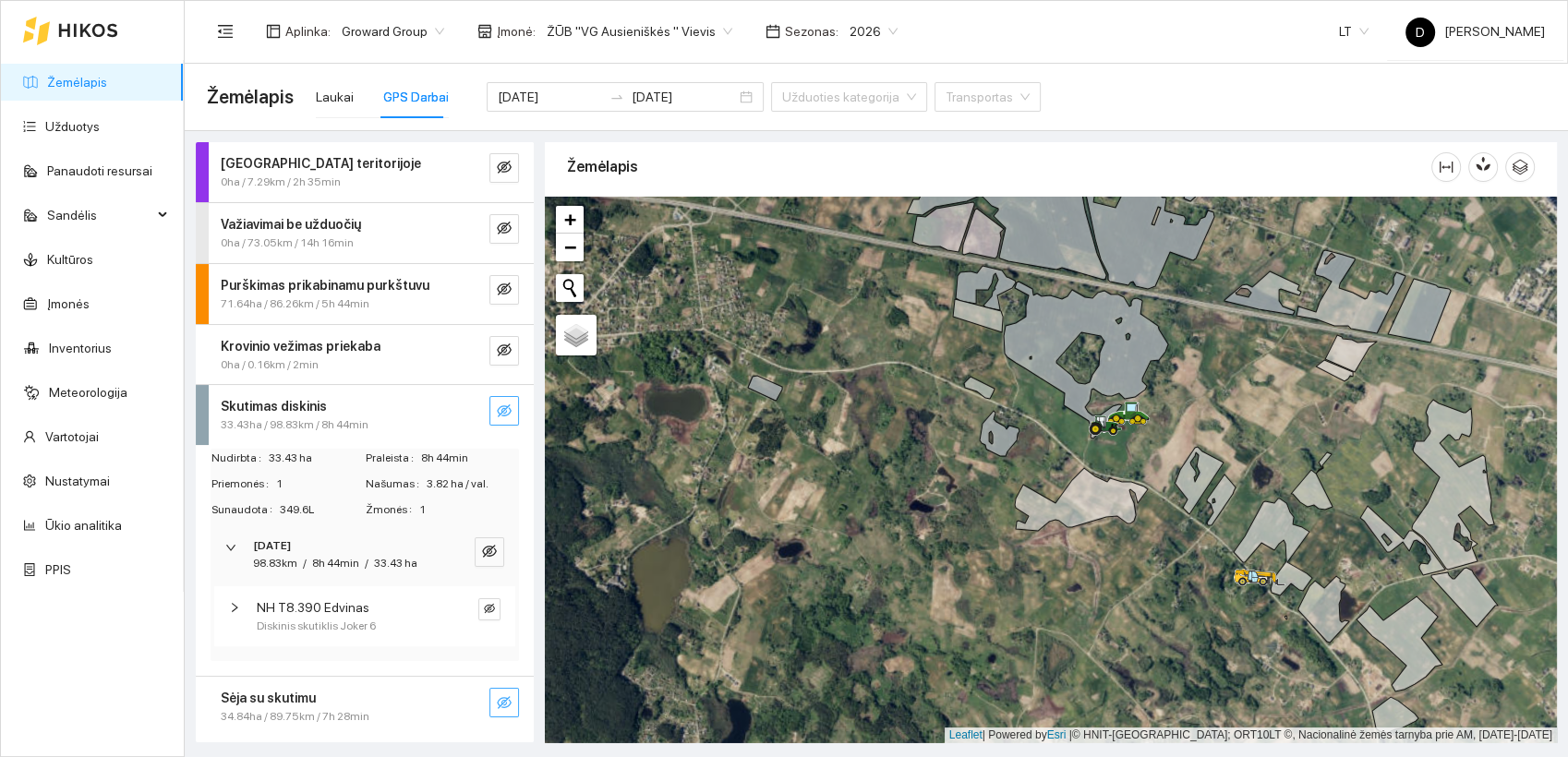
click at [504, 705] on icon "eye-invisible" at bounding box center [504, 702] width 15 height 13
click at [504, 704] on icon "eye" at bounding box center [504, 702] width 15 height 15
click at [503, 413] on icon "eye-invisible" at bounding box center [504, 411] width 15 height 15
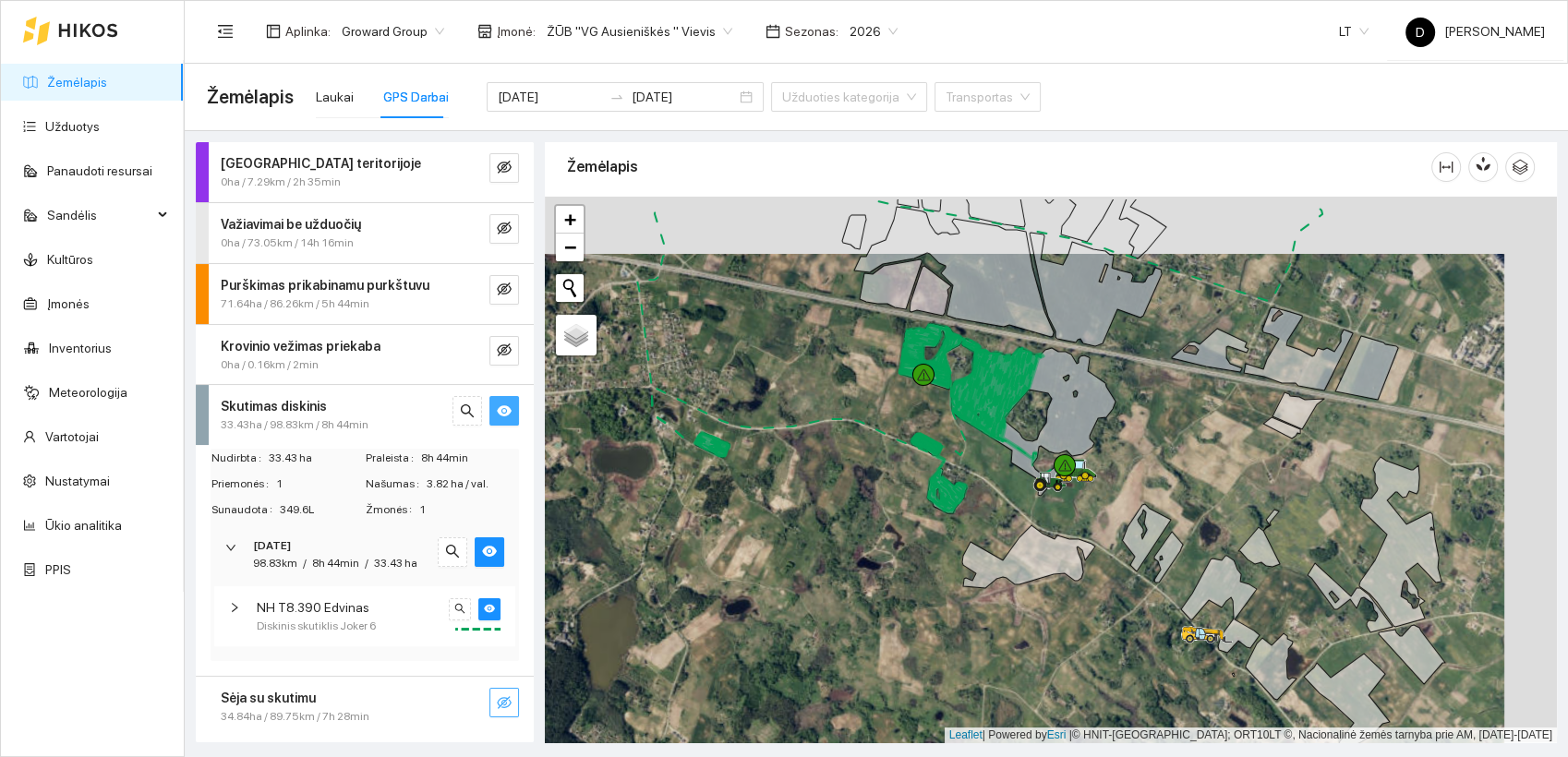
drag, startPoint x: 1003, startPoint y: 515, endPoint x: 938, endPoint y: 566, distance: 82.6
click at [942, 571] on div at bounding box center [1051, 469] width 1012 height 547
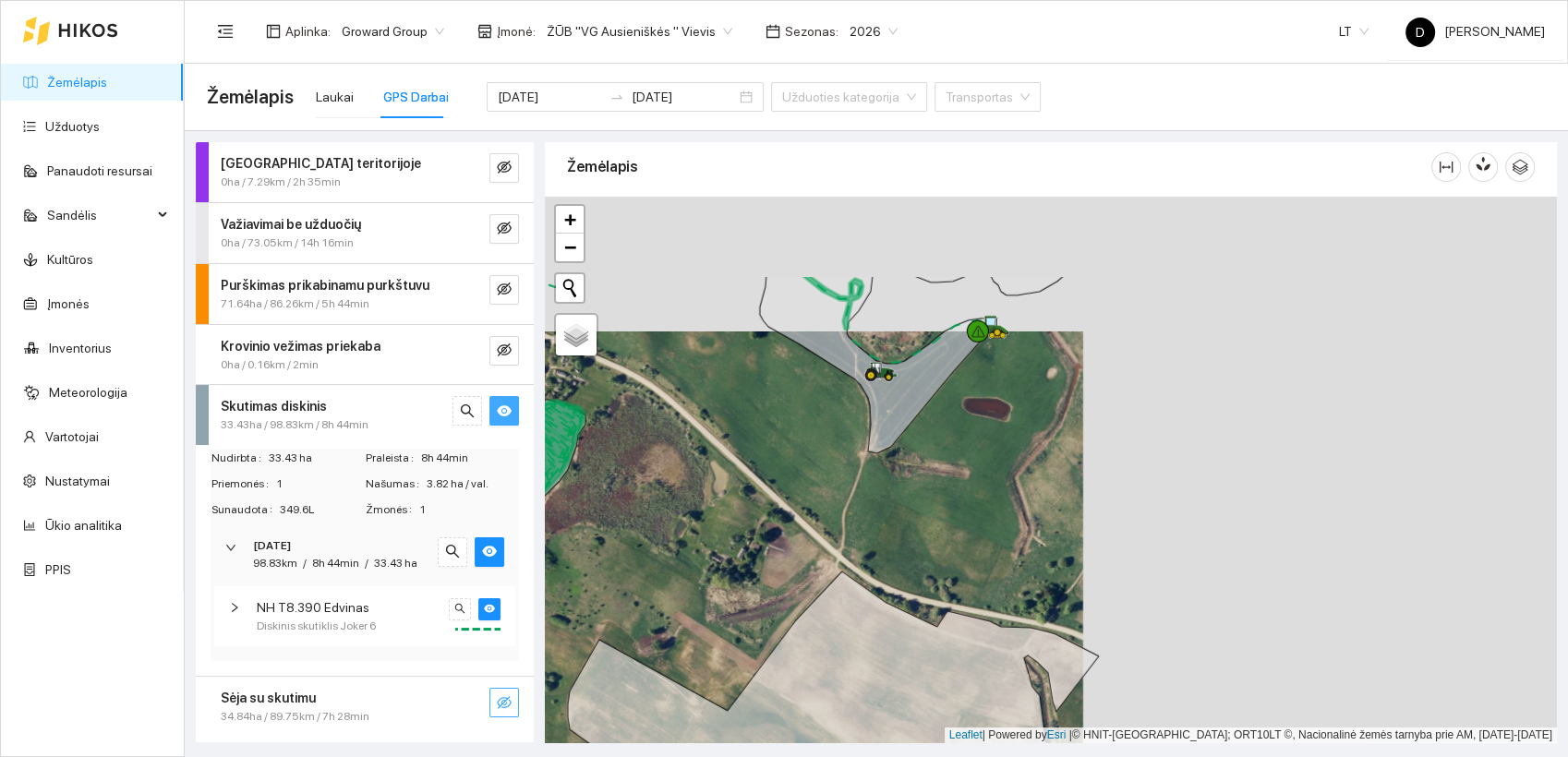
drag, startPoint x: 1213, startPoint y: 468, endPoint x: 732, endPoint y: 598, distance: 498.3
click at [734, 601] on div at bounding box center [1051, 469] width 1012 height 547
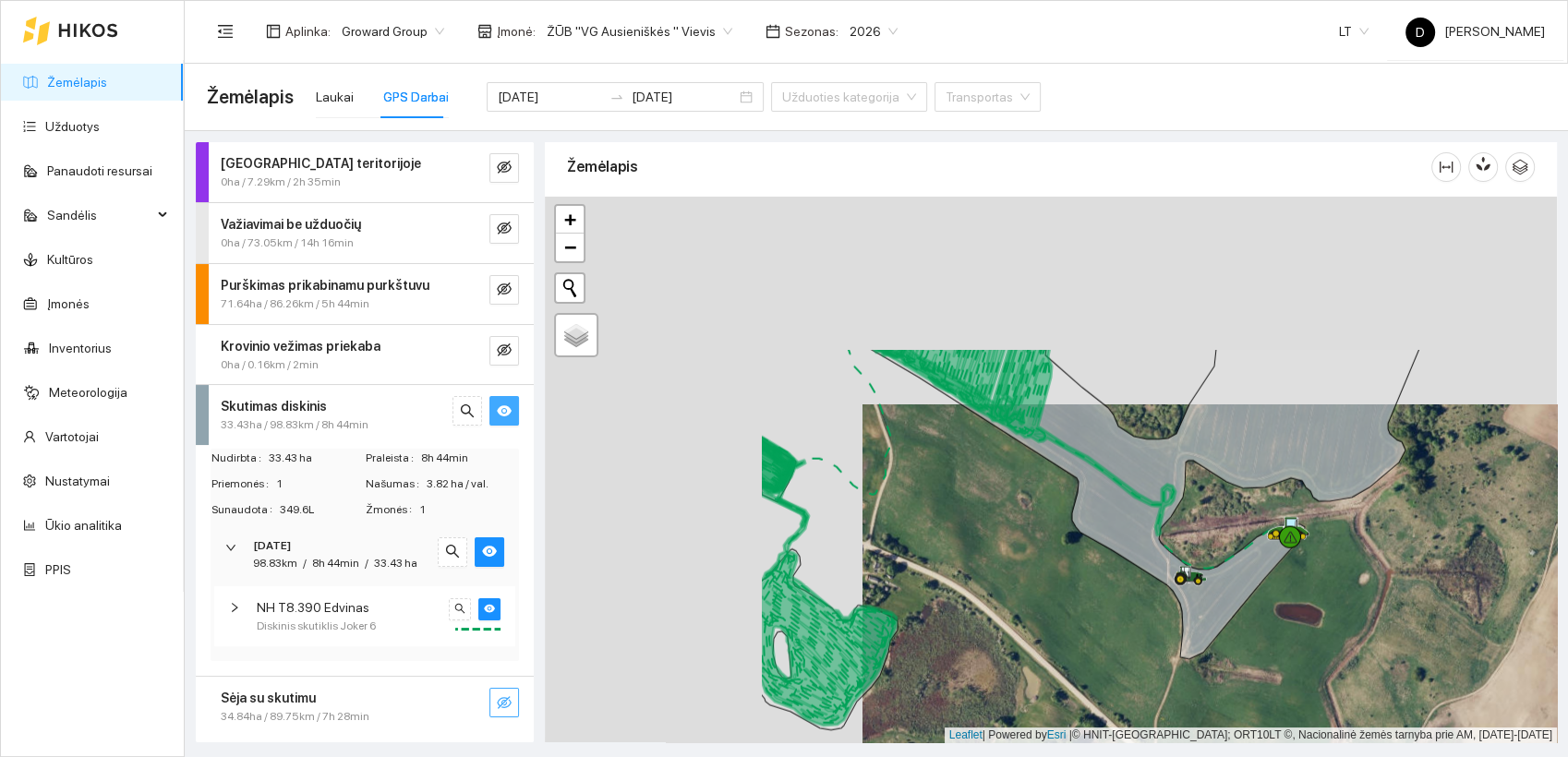
drag, startPoint x: 862, startPoint y: 451, endPoint x: 1096, endPoint y: 622, distance: 289.8
click at [1096, 622] on div at bounding box center [1051, 469] width 1012 height 547
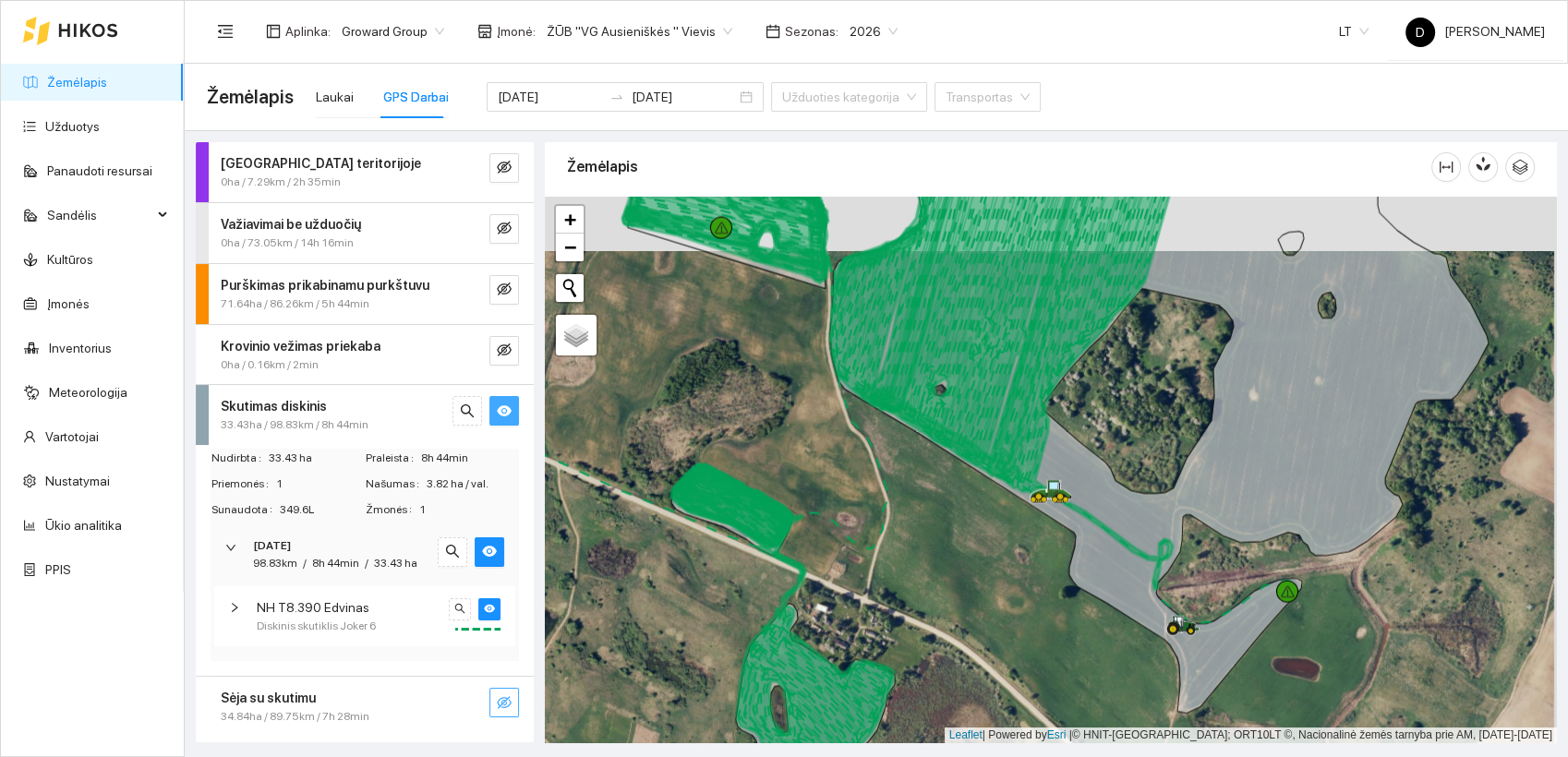
drag, startPoint x: 1097, startPoint y: 592, endPoint x: 1094, endPoint y: 651, distance: 59.1
click at [1094, 651] on div at bounding box center [1051, 469] width 1012 height 547
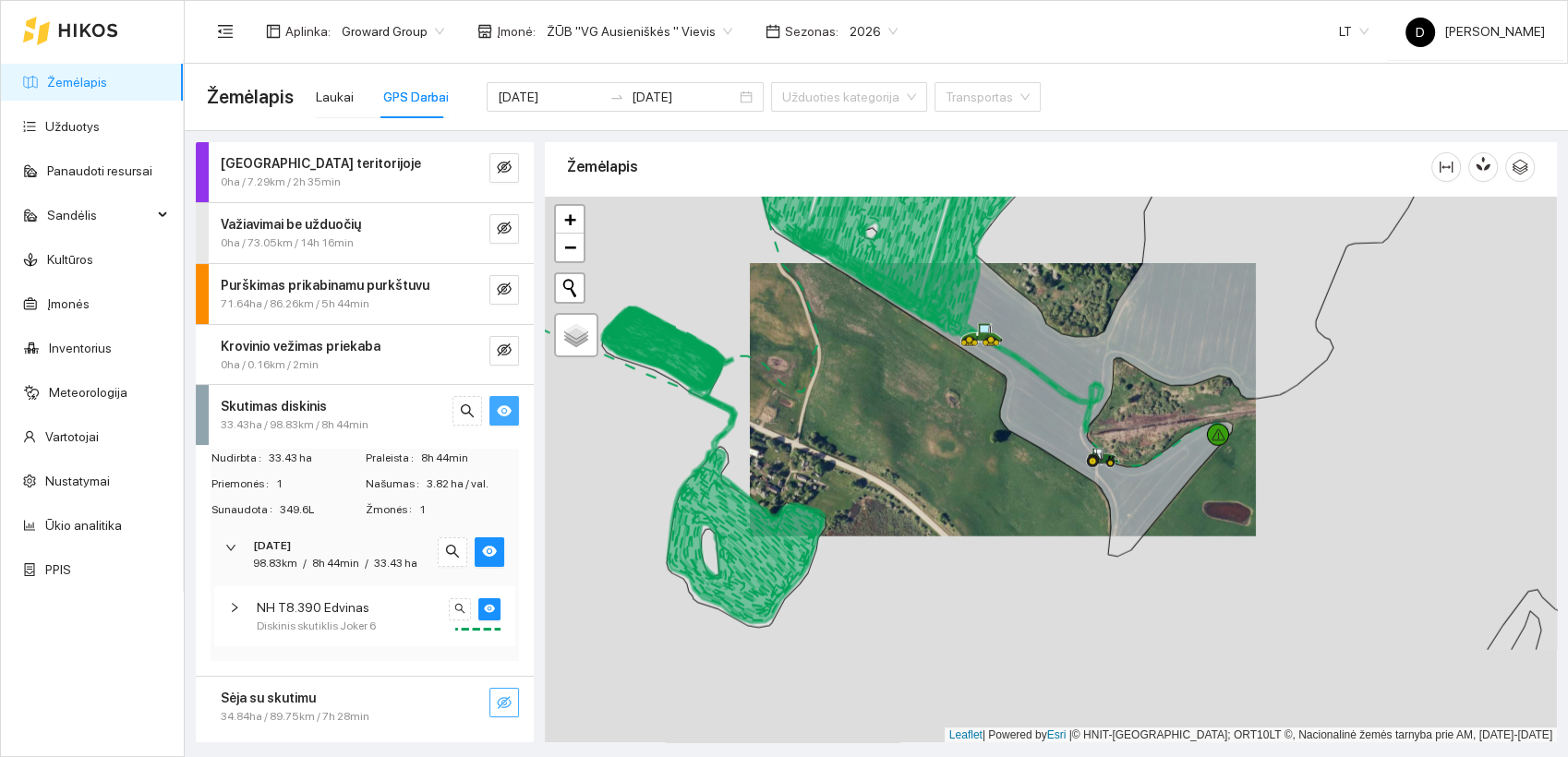
drag, startPoint x: 1038, startPoint y: 628, endPoint x: 999, endPoint y: 480, distance: 153.1
click at [999, 480] on div at bounding box center [1051, 469] width 1012 height 547
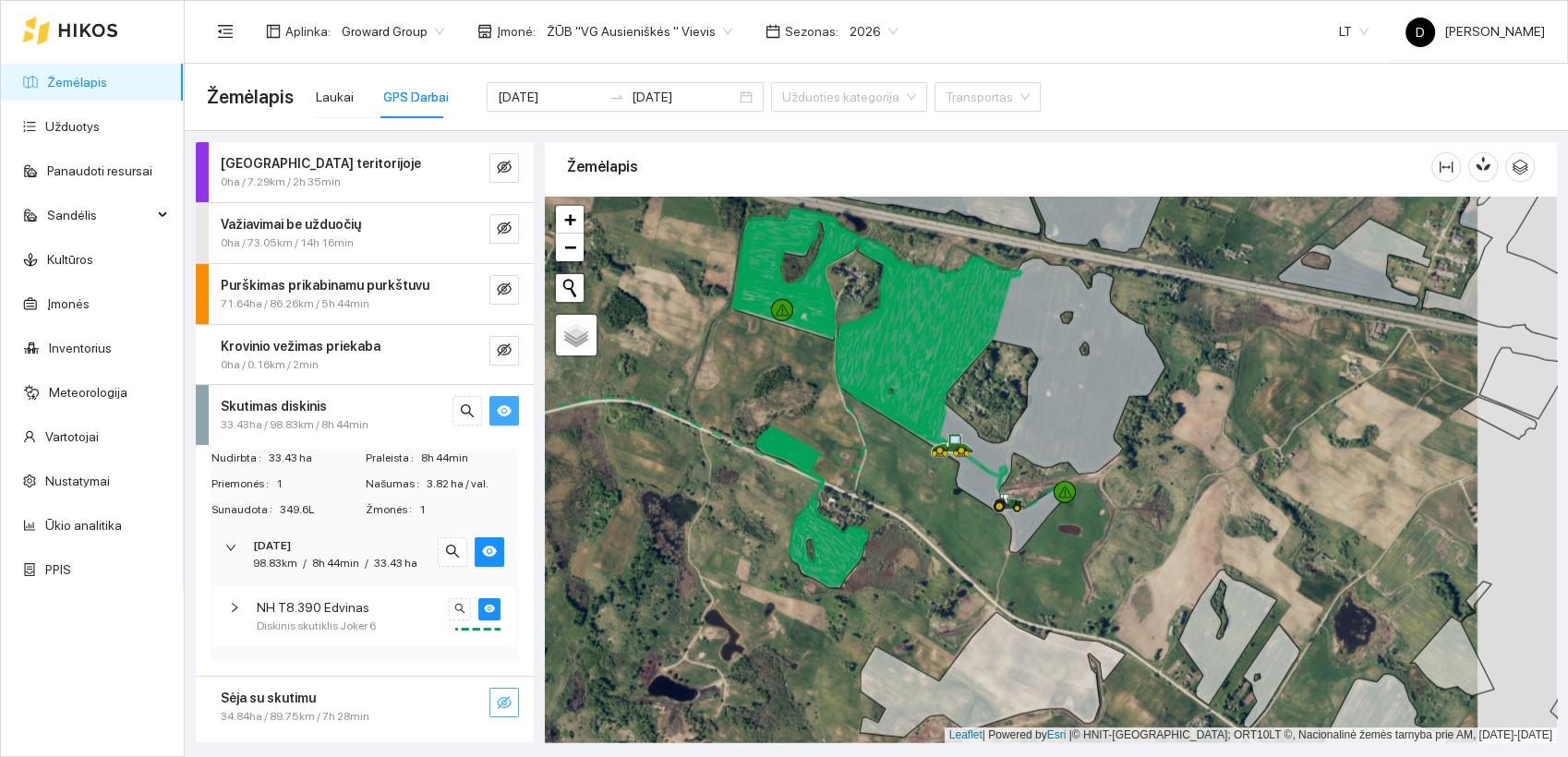
drag, startPoint x: 1064, startPoint y: 540, endPoint x: 985, endPoint y: 539, distance: 79.0
click at [985, 539] on div at bounding box center [1051, 469] width 1012 height 547
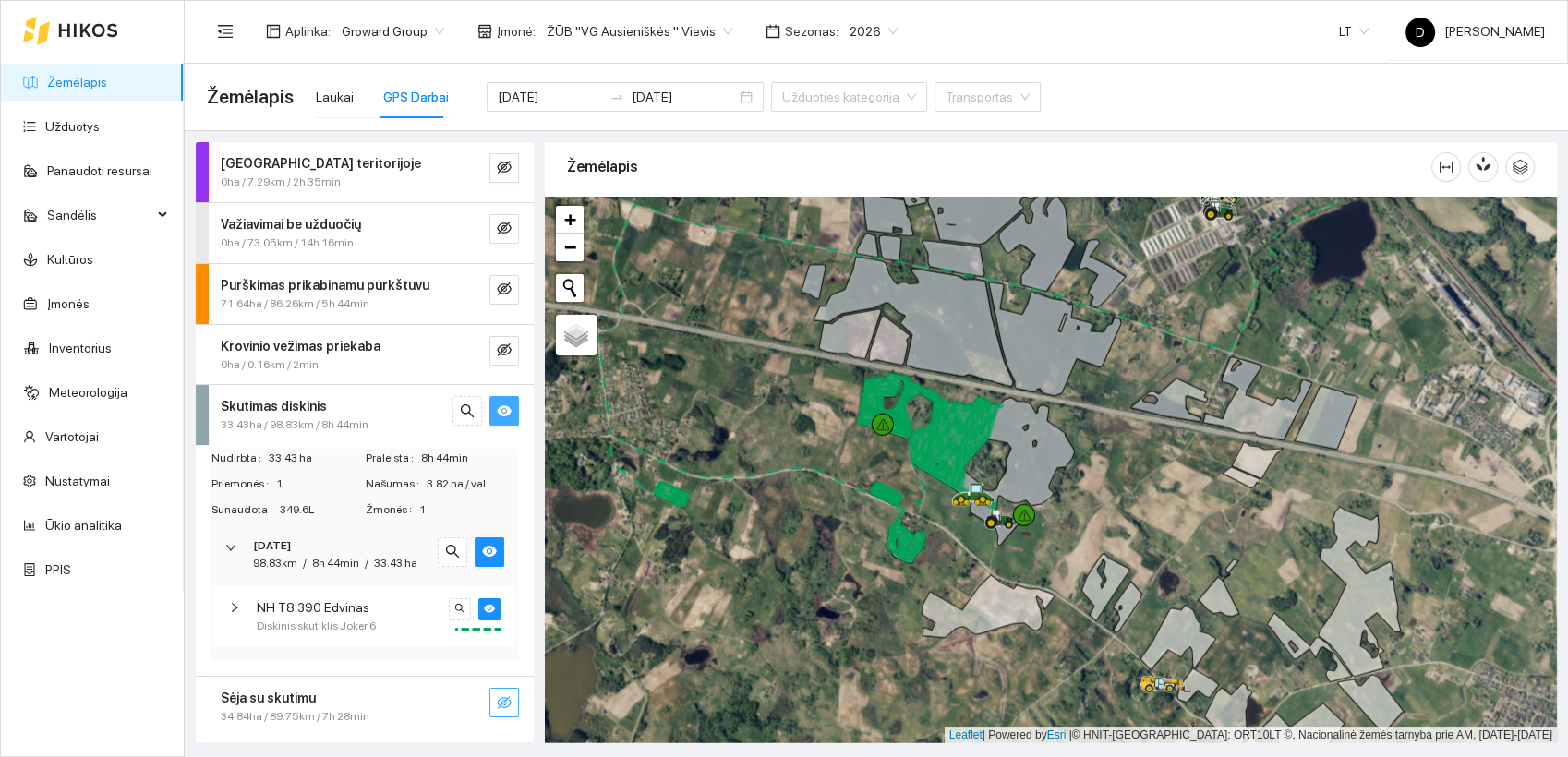
click at [508, 411] on icon "eye" at bounding box center [504, 411] width 15 height 11
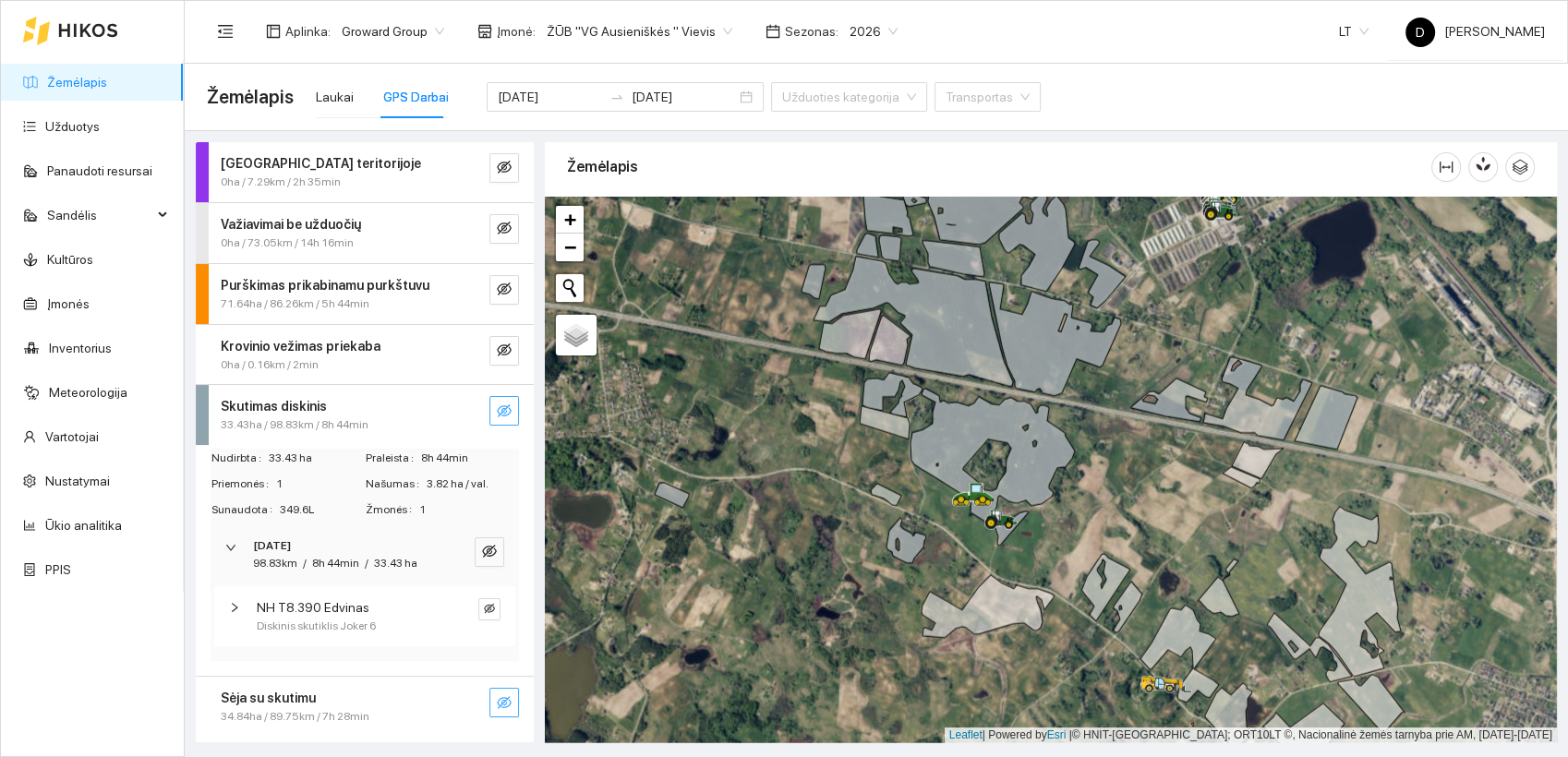
click at [508, 411] on icon "eye-invisible" at bounding box center [504, 411] width 15 height 15
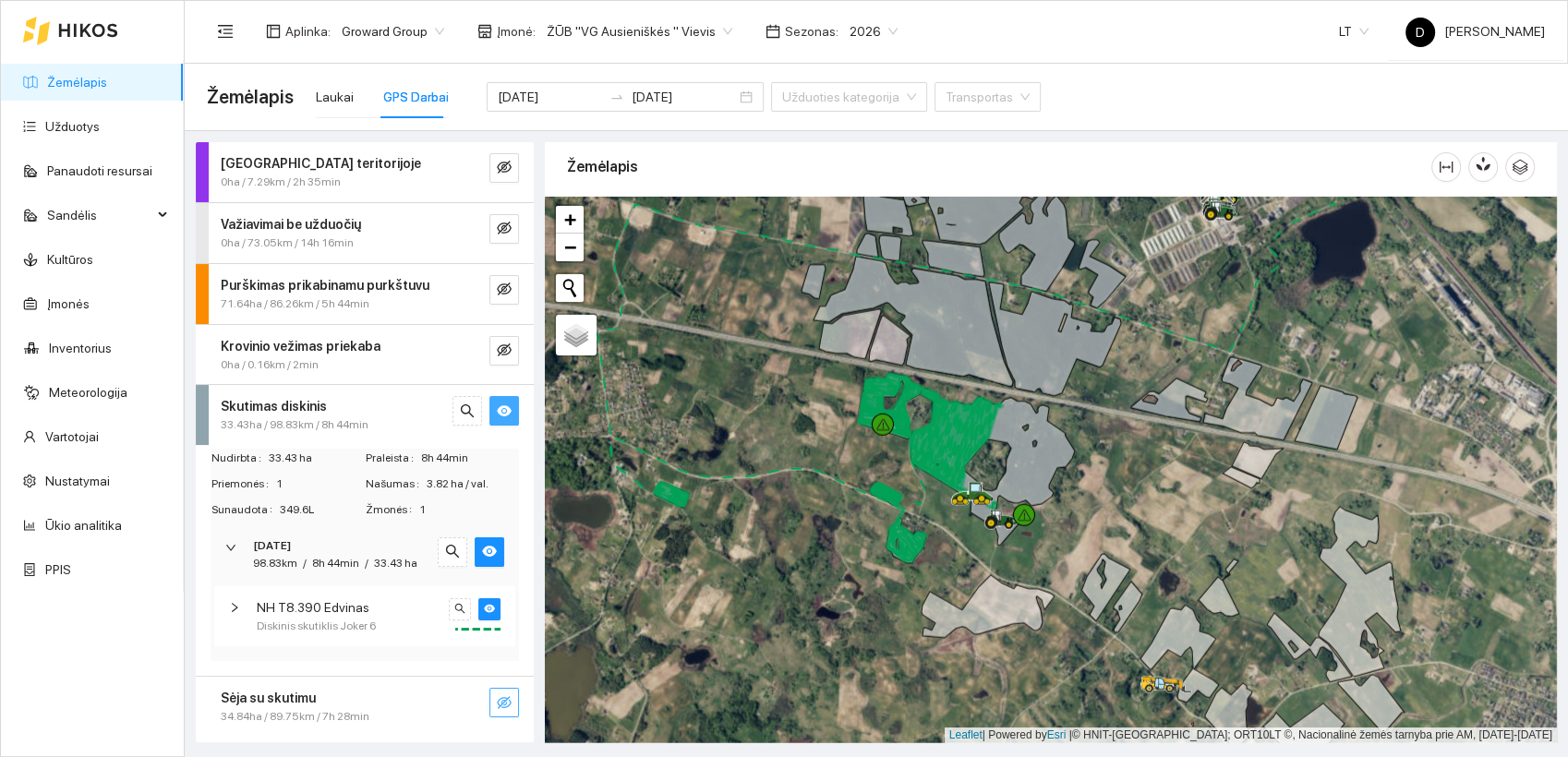
click at [508, 411] on icon "eye" at bounding box center [504, 411] width 15 height 11
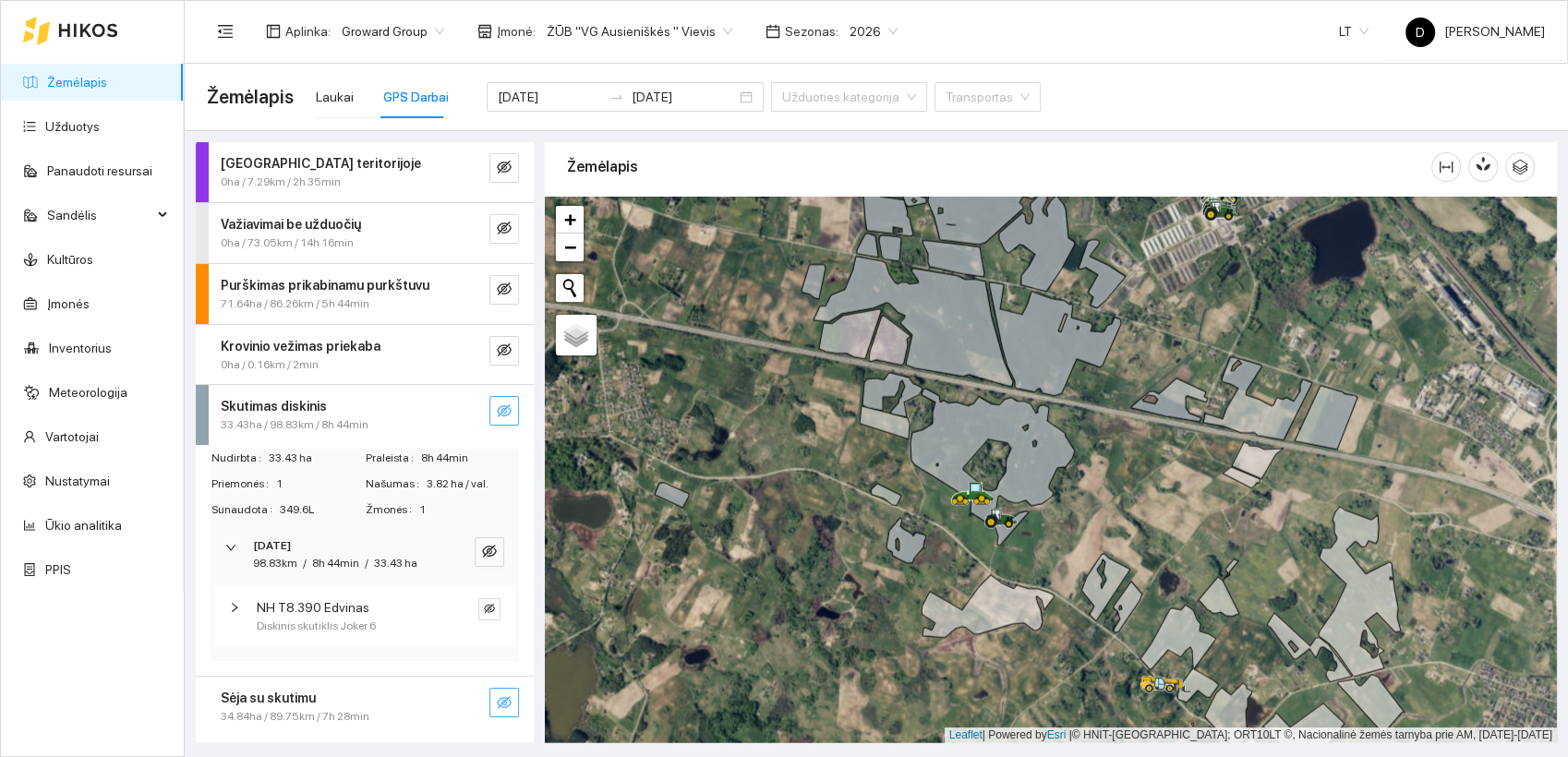
click at [508, 411] on icon "eye-invisible" at bounding box center [504, 411] width 15 height 15
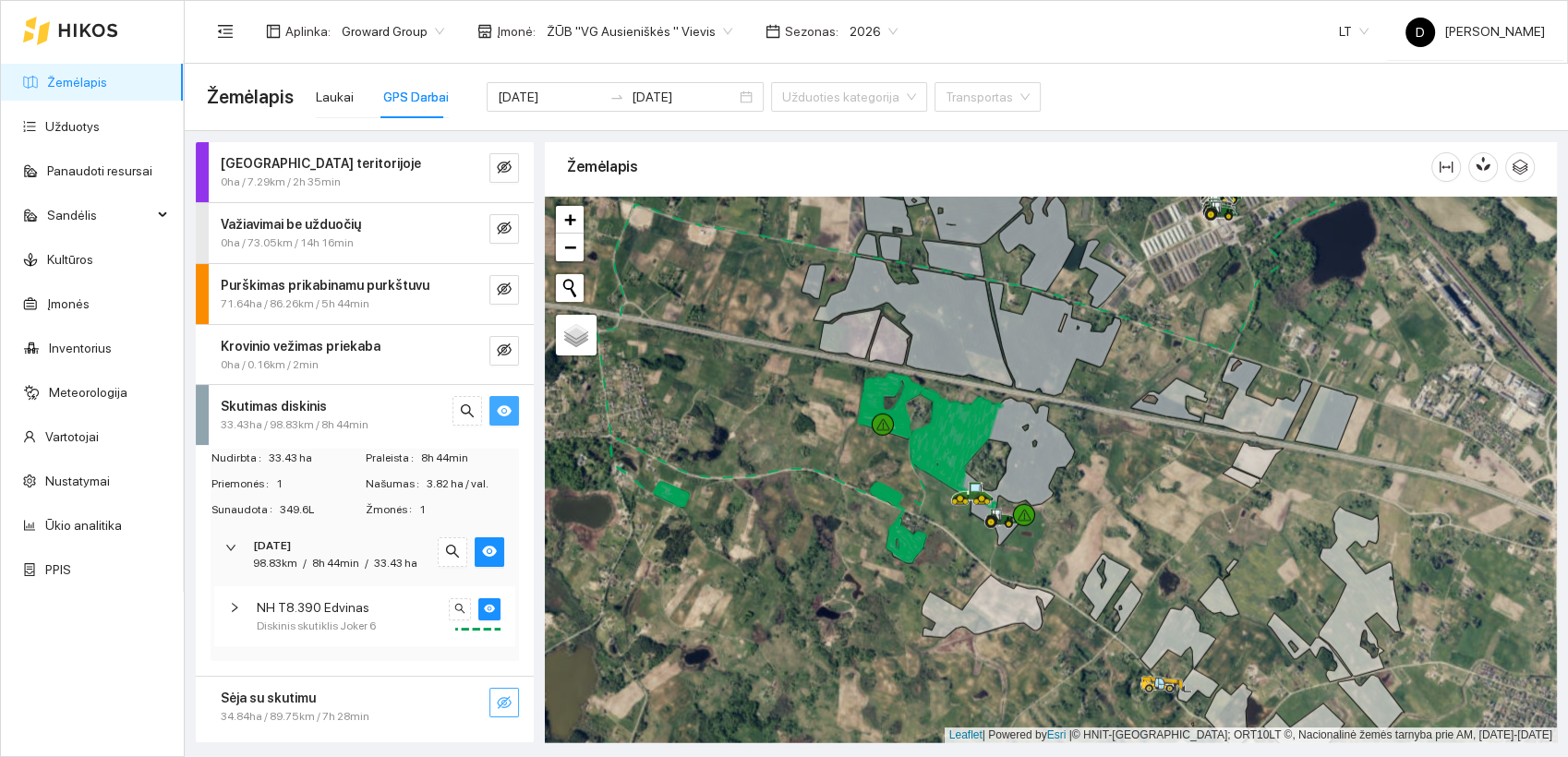
click at [508, 411] on icon "eye" at bounding box center [504, 411] width 15 height 11
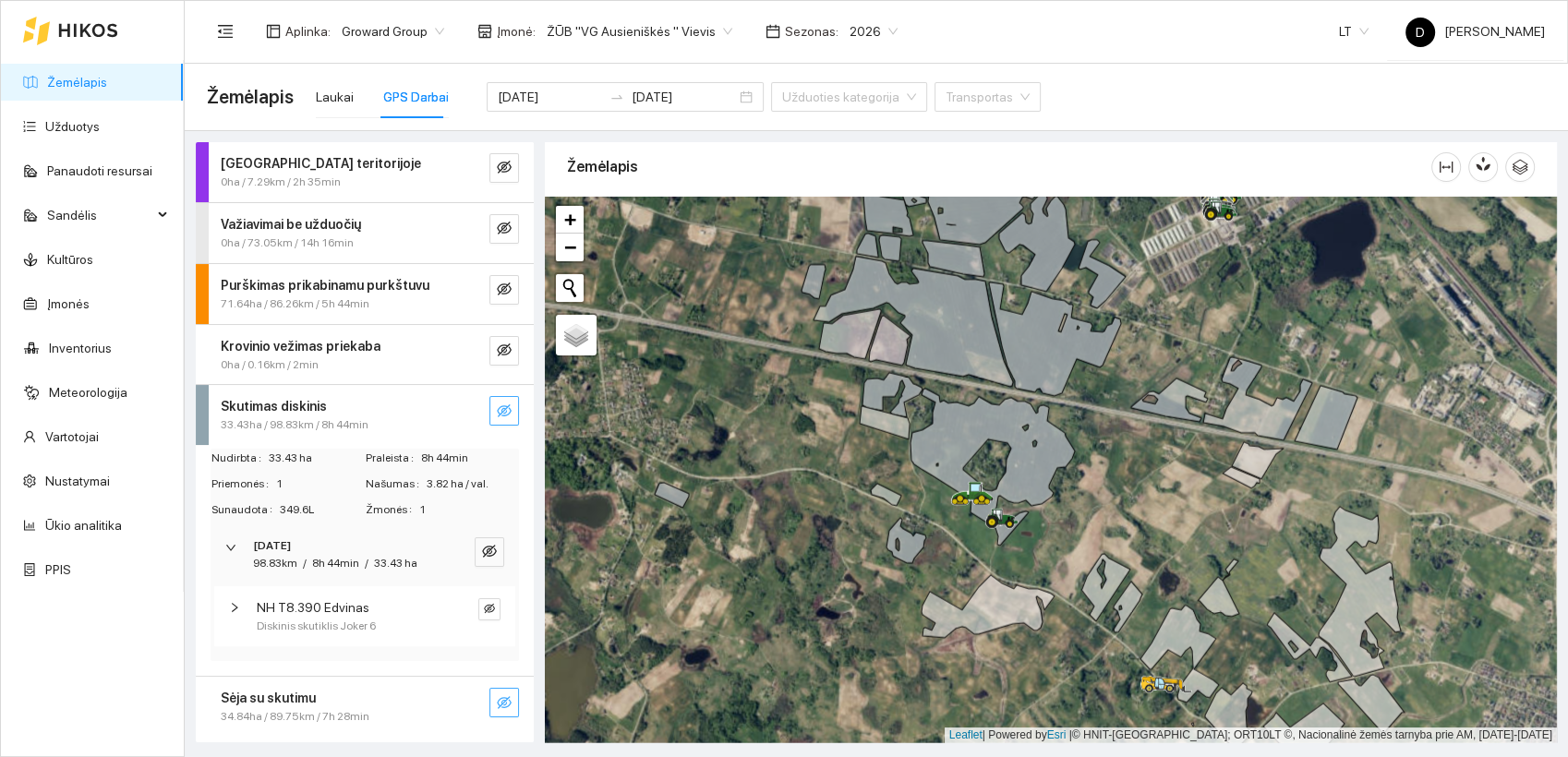
click at [508, 411] on icon "eye-invisible" at bounding box center [504, 411] width 15 height 15
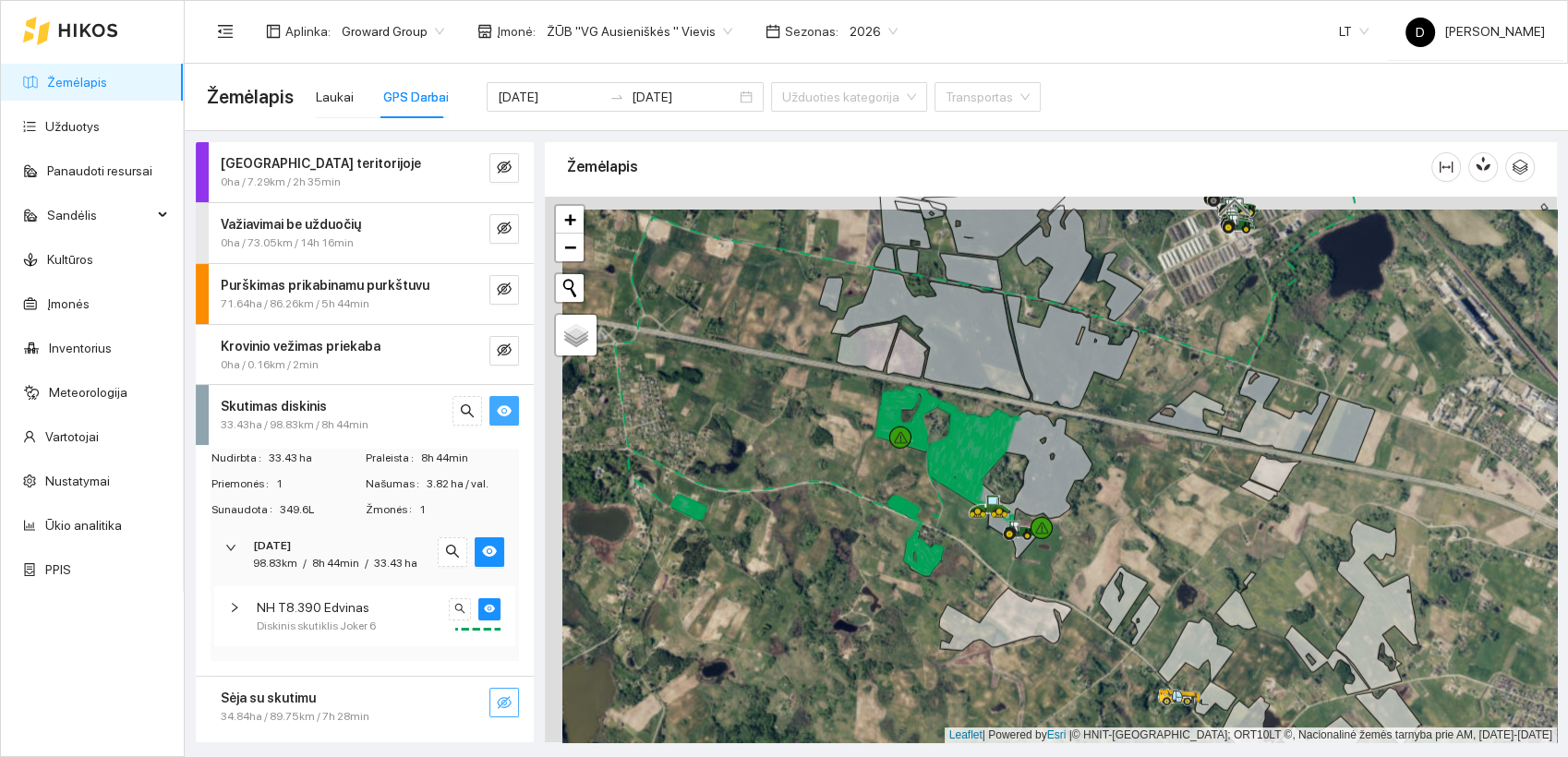
drag, startPoint x: 829, startPoint y: 587, endPoint x: 846, endPoint y: 600, distance: 21.4
click at [846, 600] on div at bounding box center [1051, 469] width 1012 height 547
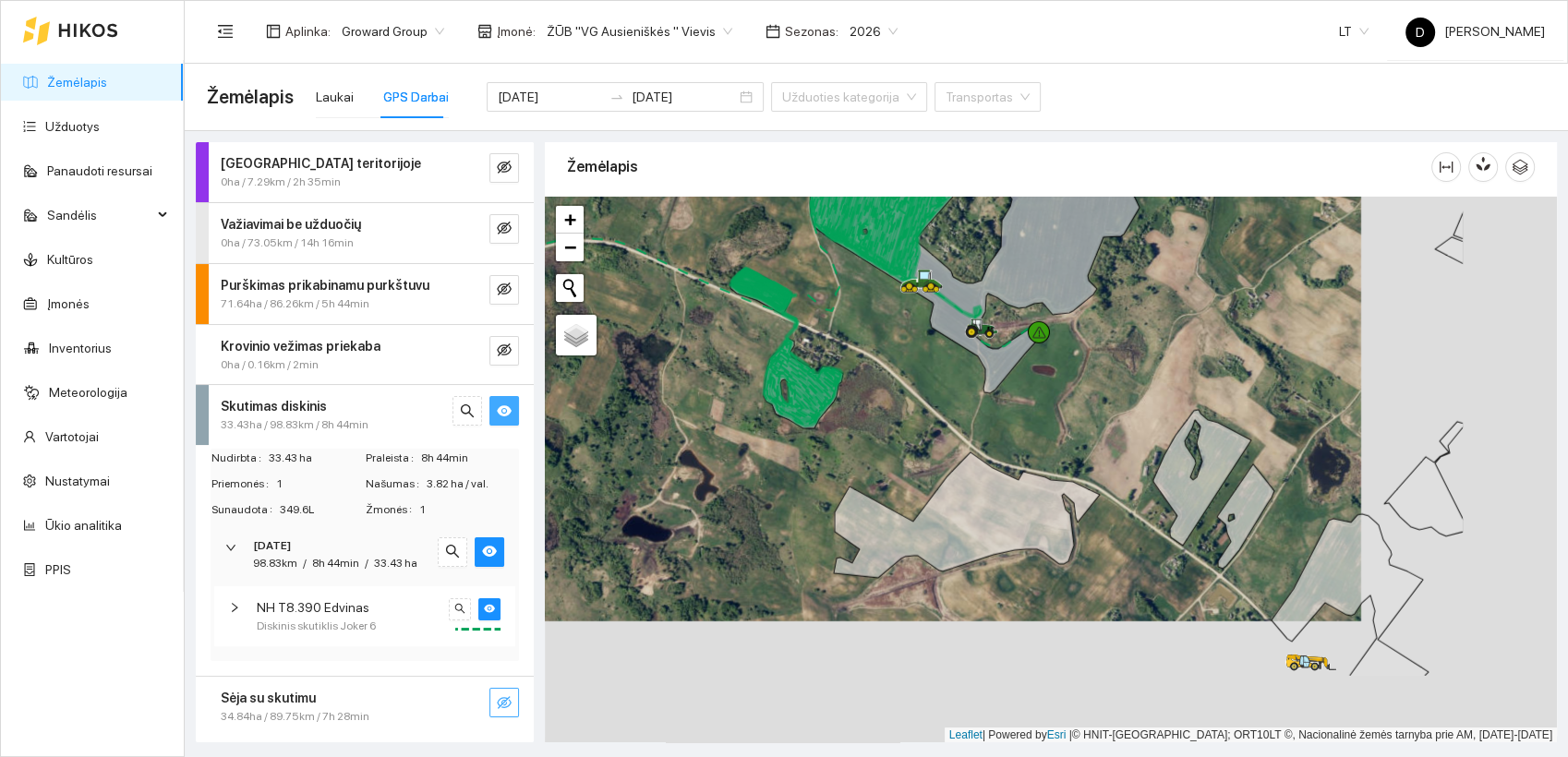
drag, startPoint x: 970, startPoint y: 630, endPoint x: 767, endPoint y: 505, distance: 238.4
click at [767, 505] on div at bounding box center [1051, 469] width 1012 height 547
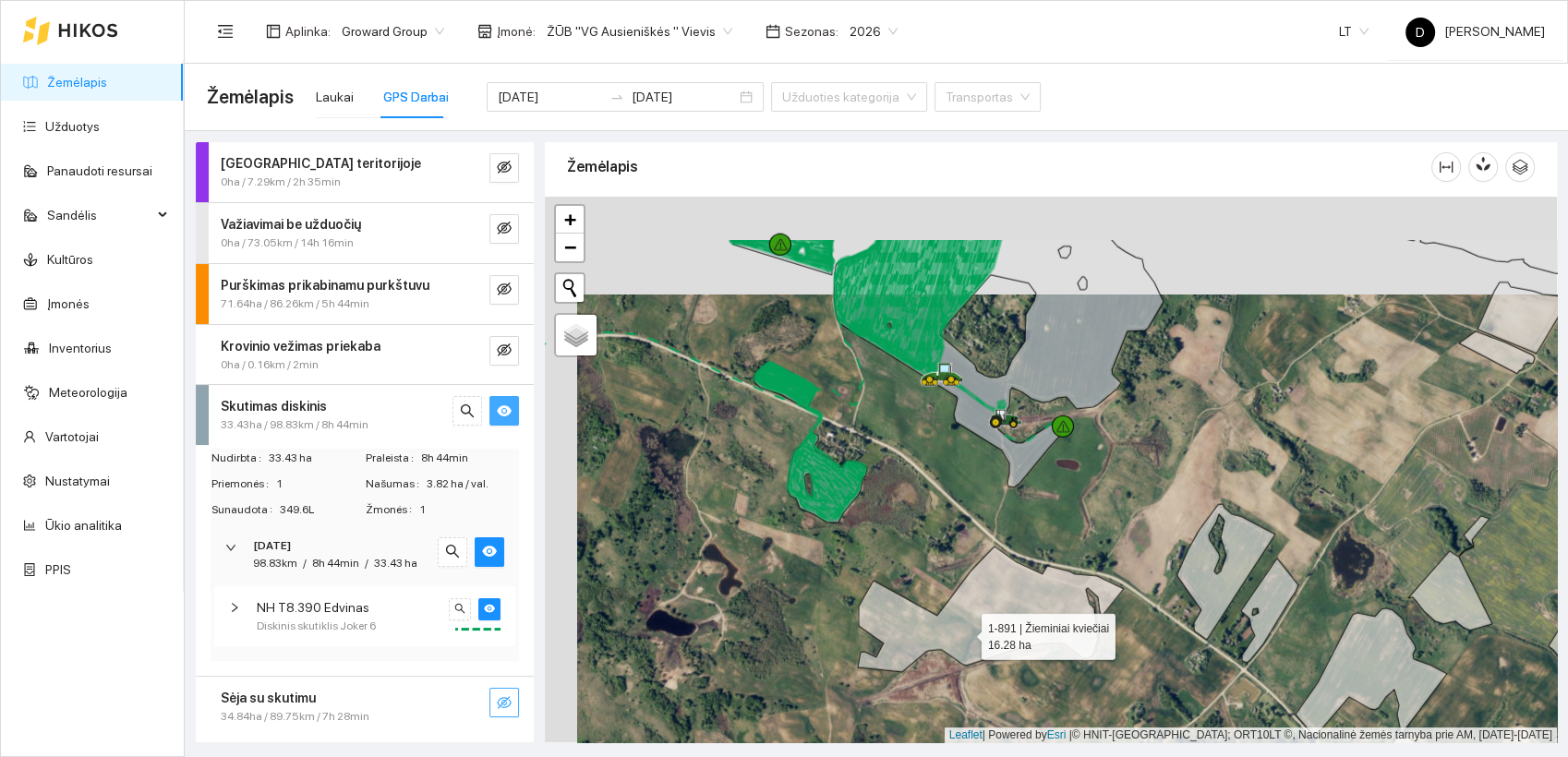
drag, startPoint x: 933, startPoint y: 533, endPoint x: 964, endPoint y: 627, distance: 99.0
click at [964, 629] on icon at bounding box center [991, 609] width 266 height 125
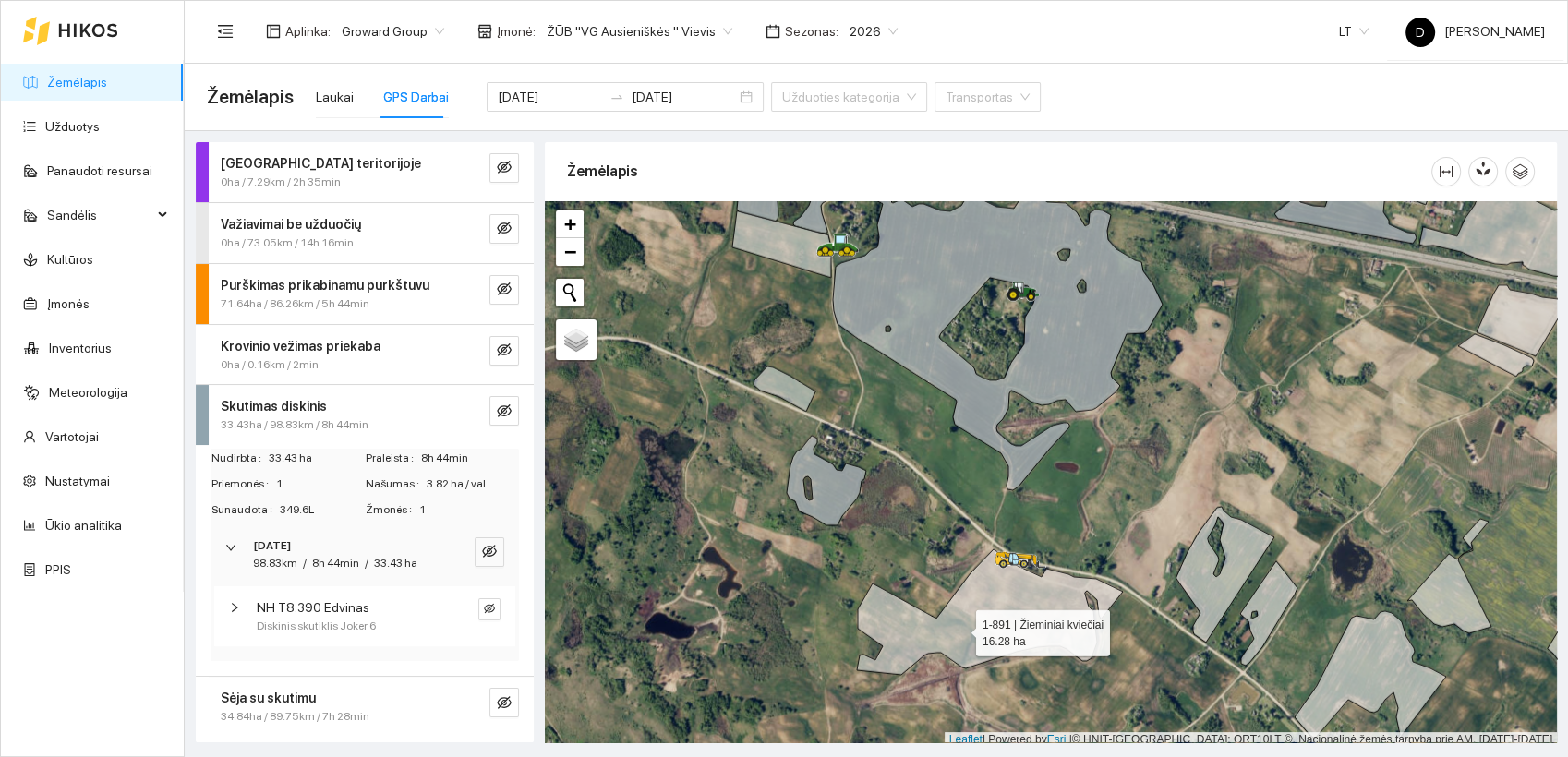
scroll to position [5, 0]
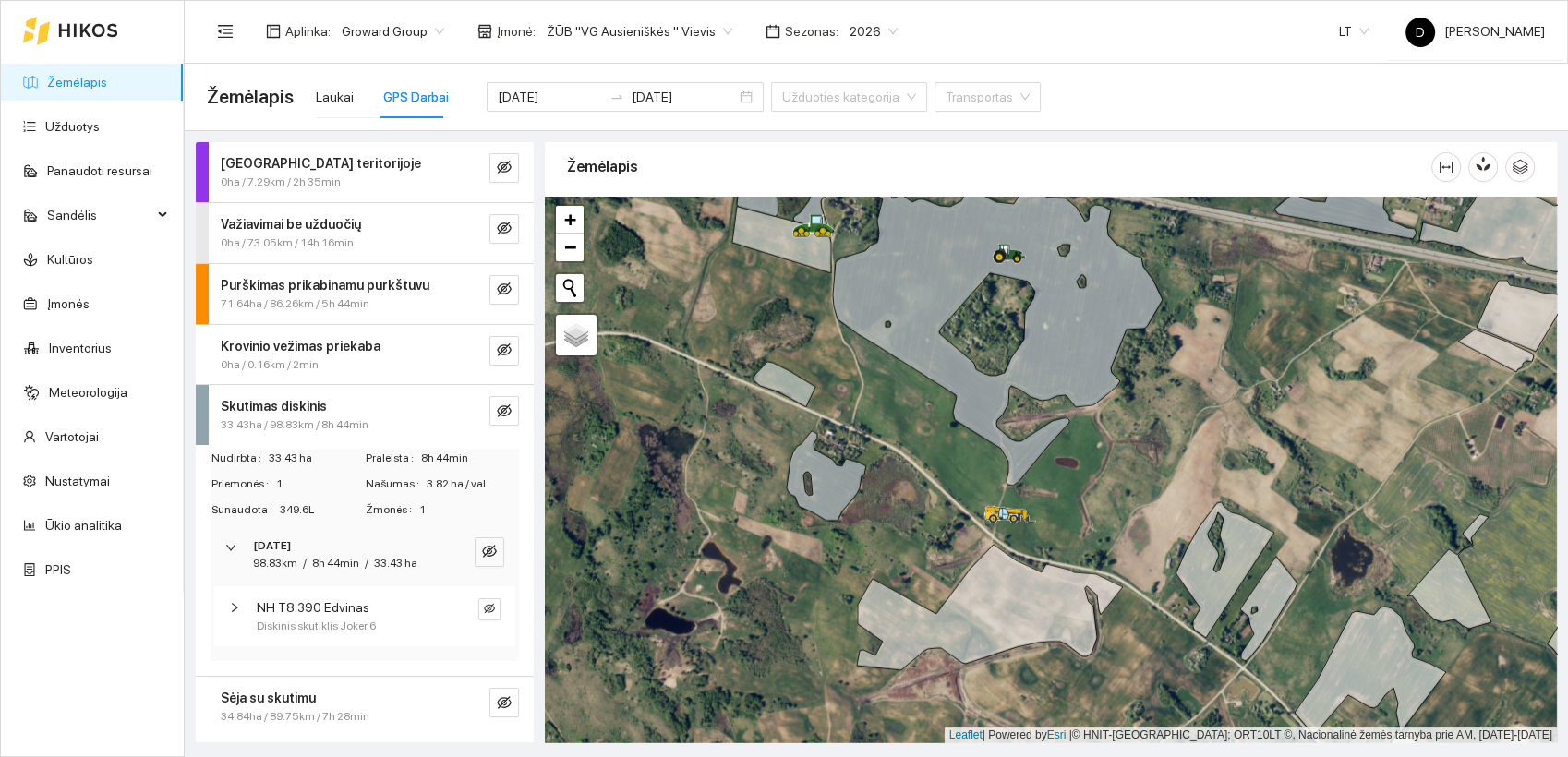
click at [1035, 33] on div "Aplinka : Groward Group Įmonė : ŽŪB "VG Ausieniškės " Vievis Sezonas : 2026 LT …" at bounding box center [876, 30] width 1338 height 60
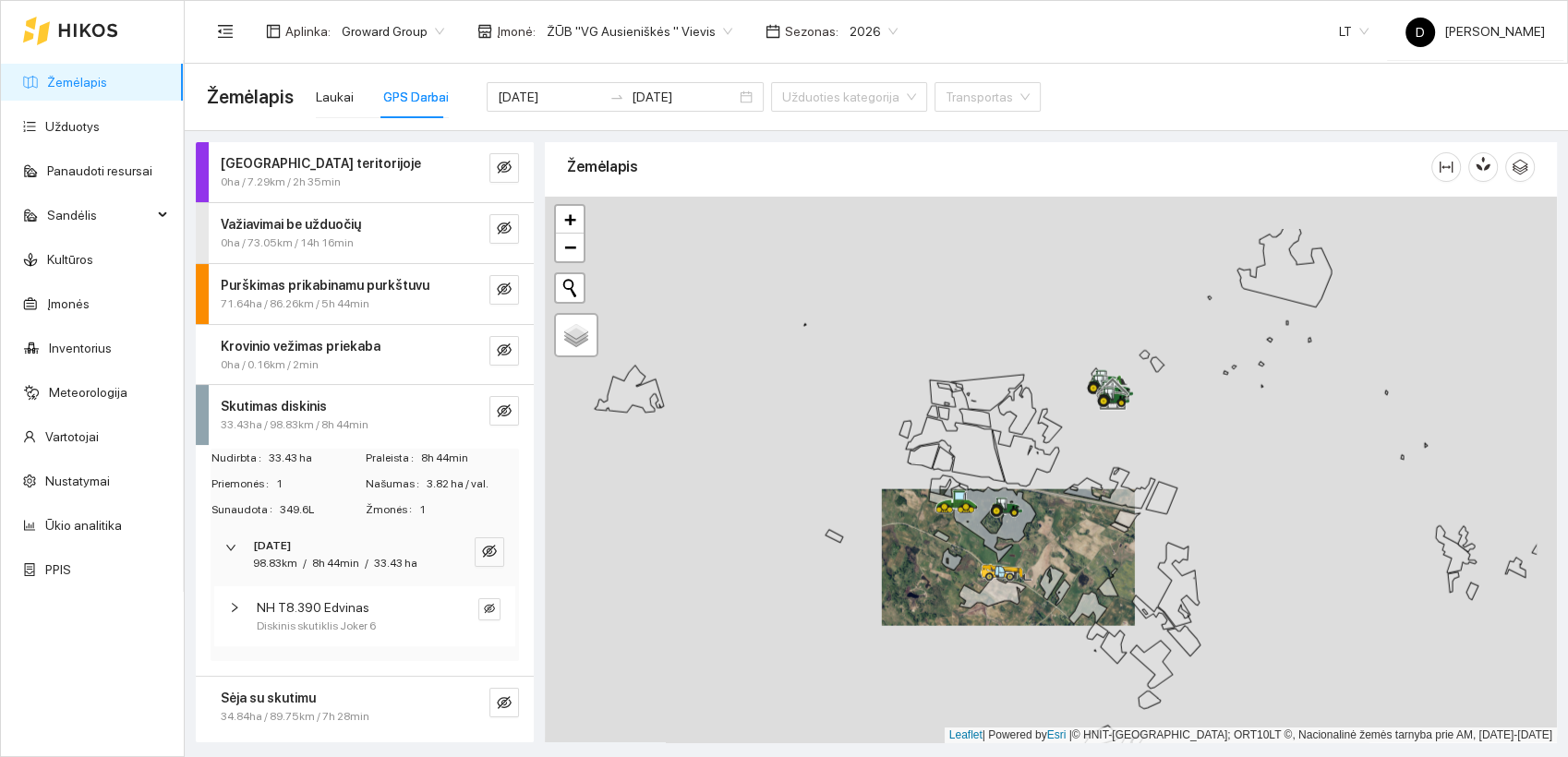
drag, startPoint x: 1060, startPoint y: 490, endPoint x: 939, endPoint y: 575, distance: 147.9
click at [938, 577] on div at bounding box center [1051, 469] width 1012 height 547
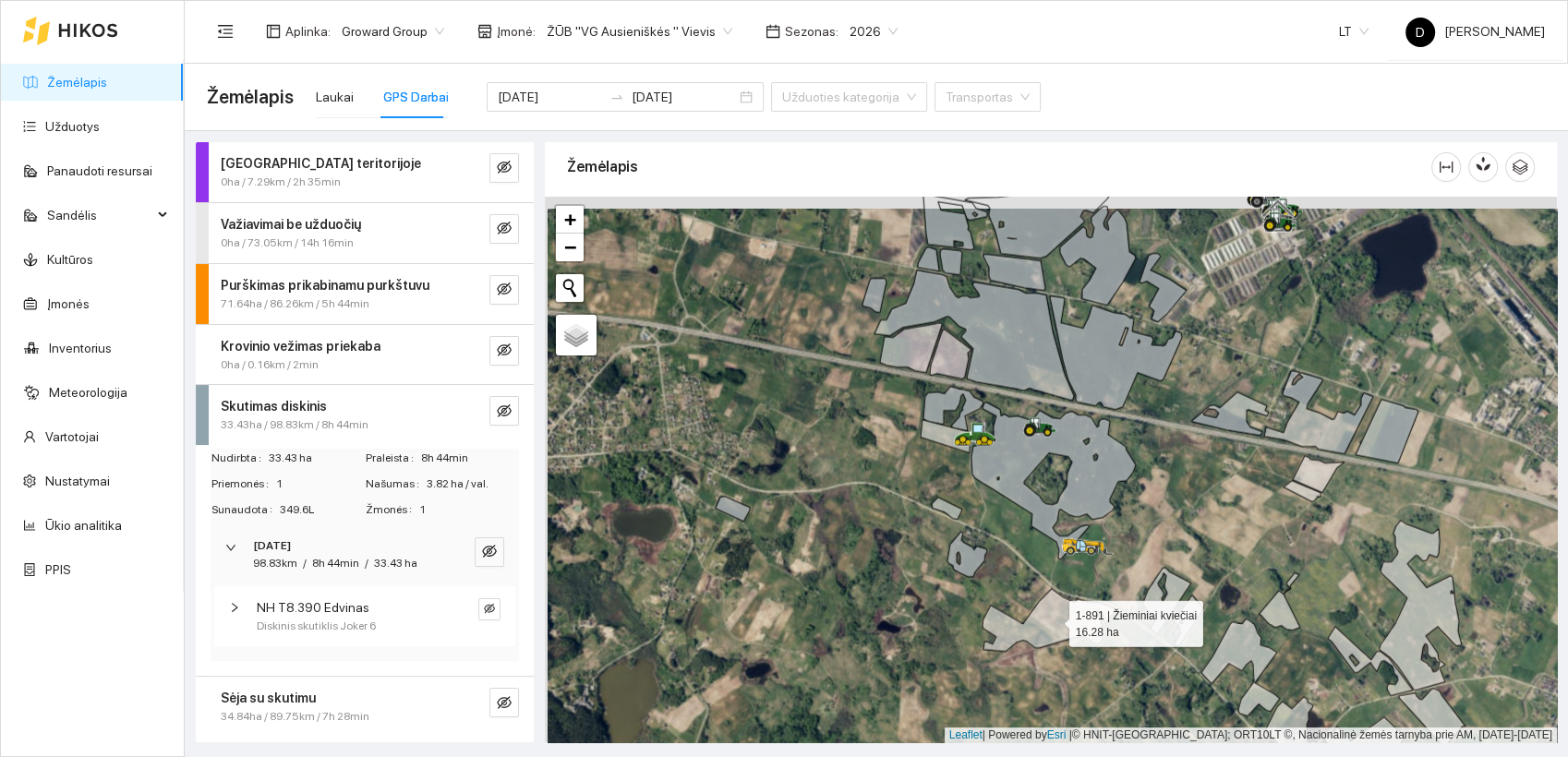
click at [1054, 617] on icon at bounding box center [1050, 620] width 133 height 63
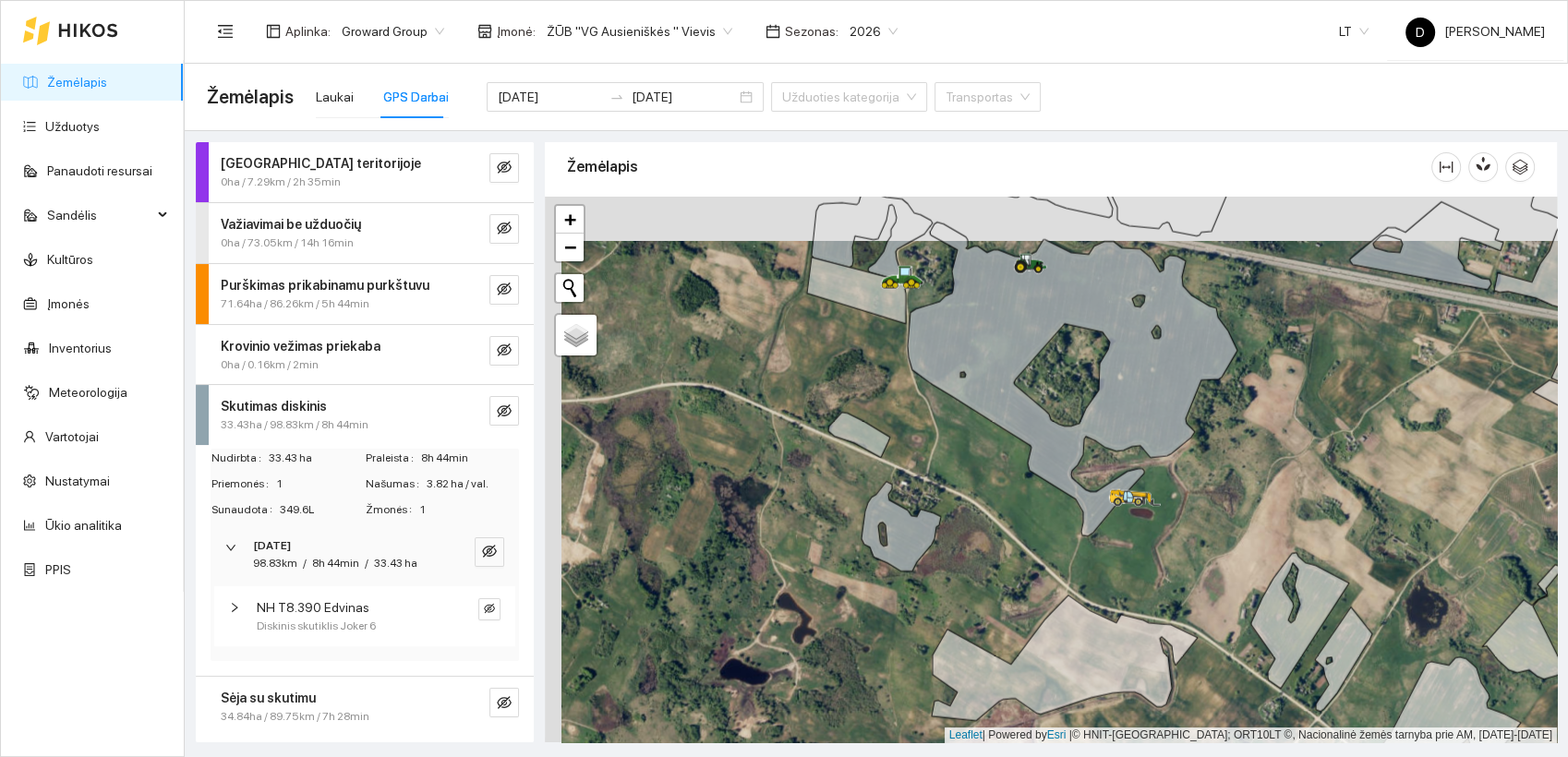
drag, startPoint x: 1007, startPoint y: 447, endPoint x: 1022, endPoint y: 491, distance: 46.5
click at [1022, 491] on div at bounding box center [1051, 469] width 1012 height 547
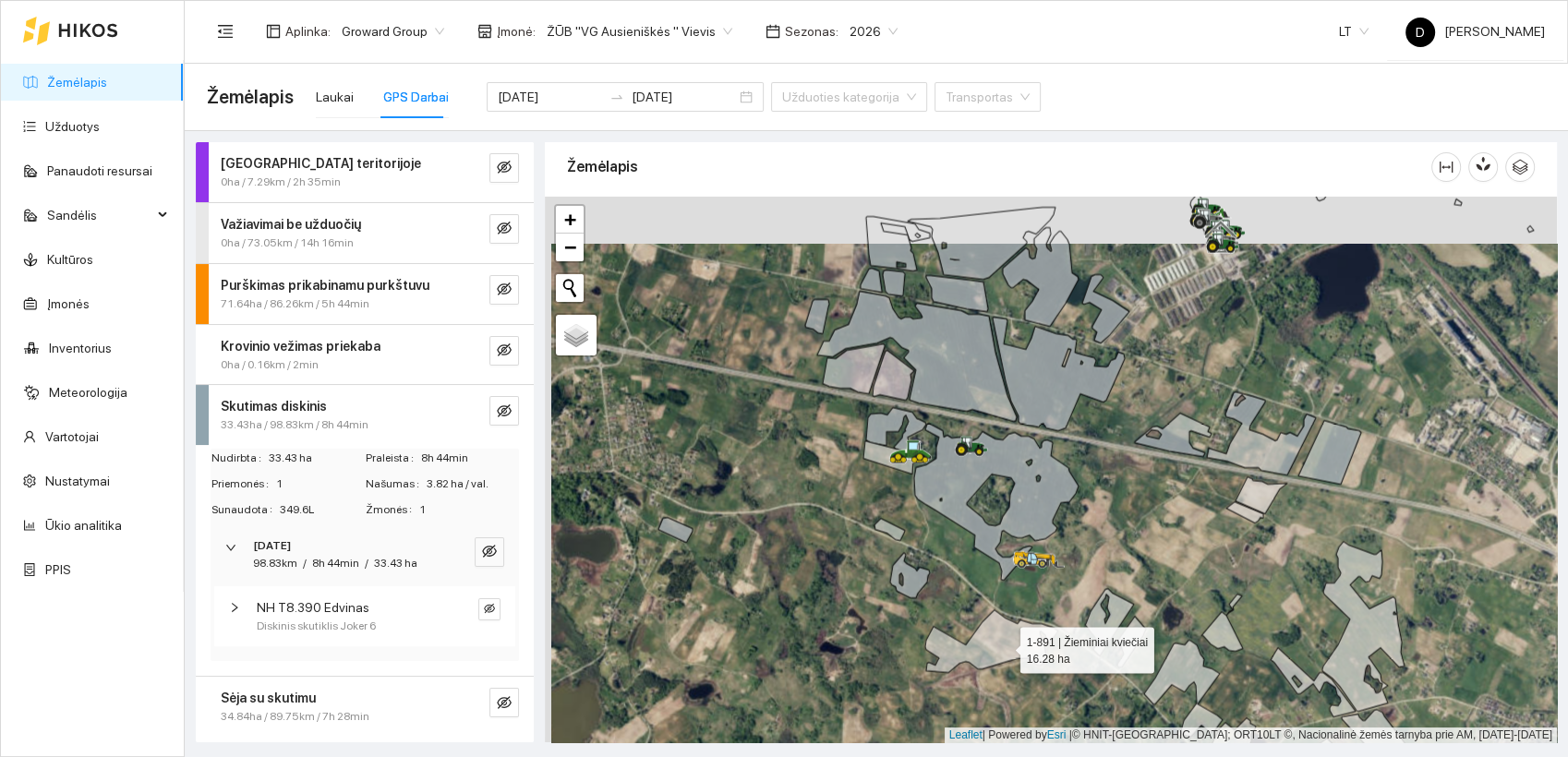
drag, startPoint x: 998, startPoint y: 598, endPoint x: 1003, endPoint y: 645, distance: 47.3
click at [1003, 645] on icon at bounding box center [992, 642] width 133 height 63
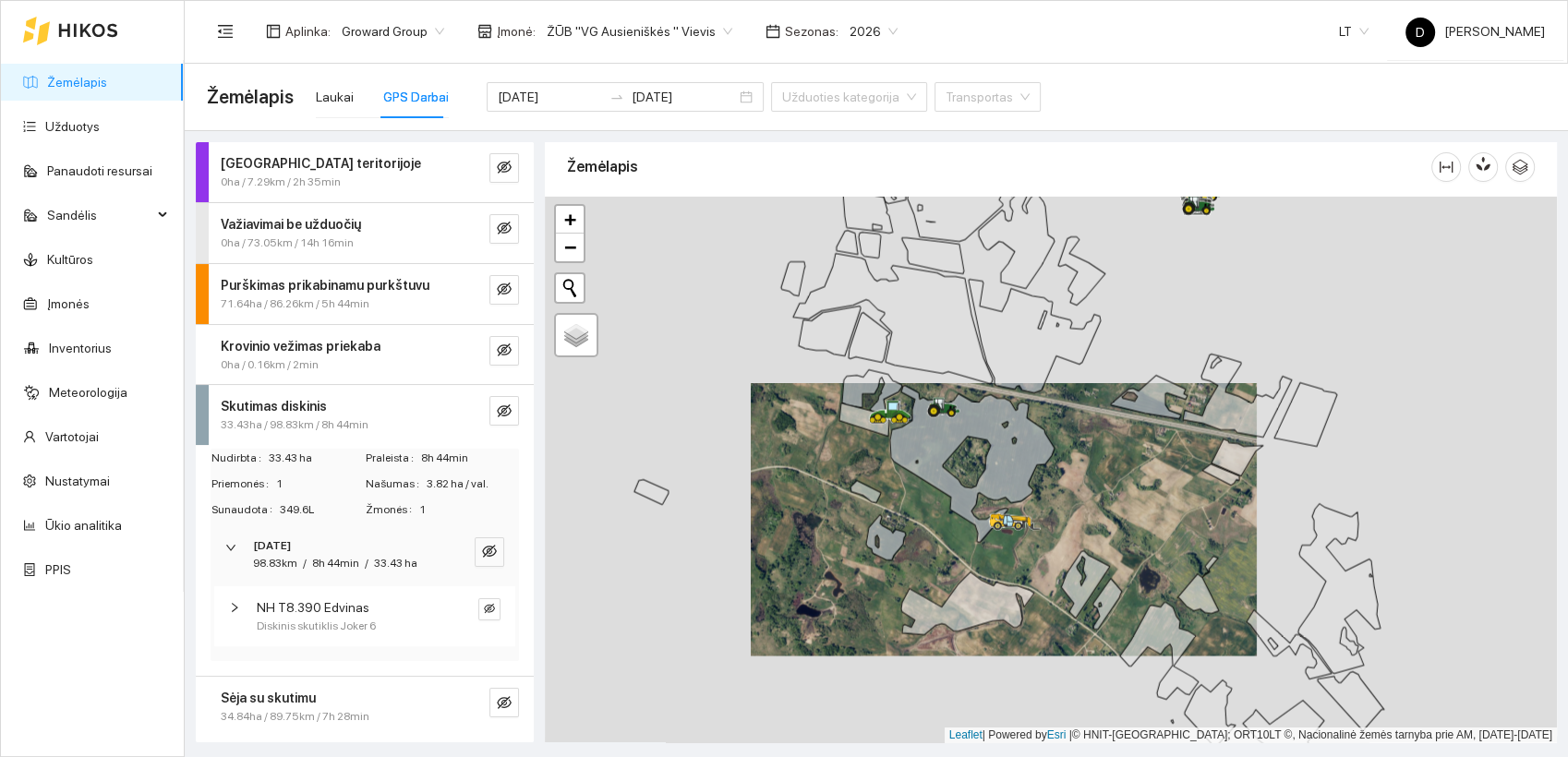
drag, startPoint x: 935, startPoint y: 501, endPoint x: 947, endPoint y: 528, distance: 29.5
click at [947, 528] on div at bounding box center [1051, 469] width 1012 height 547
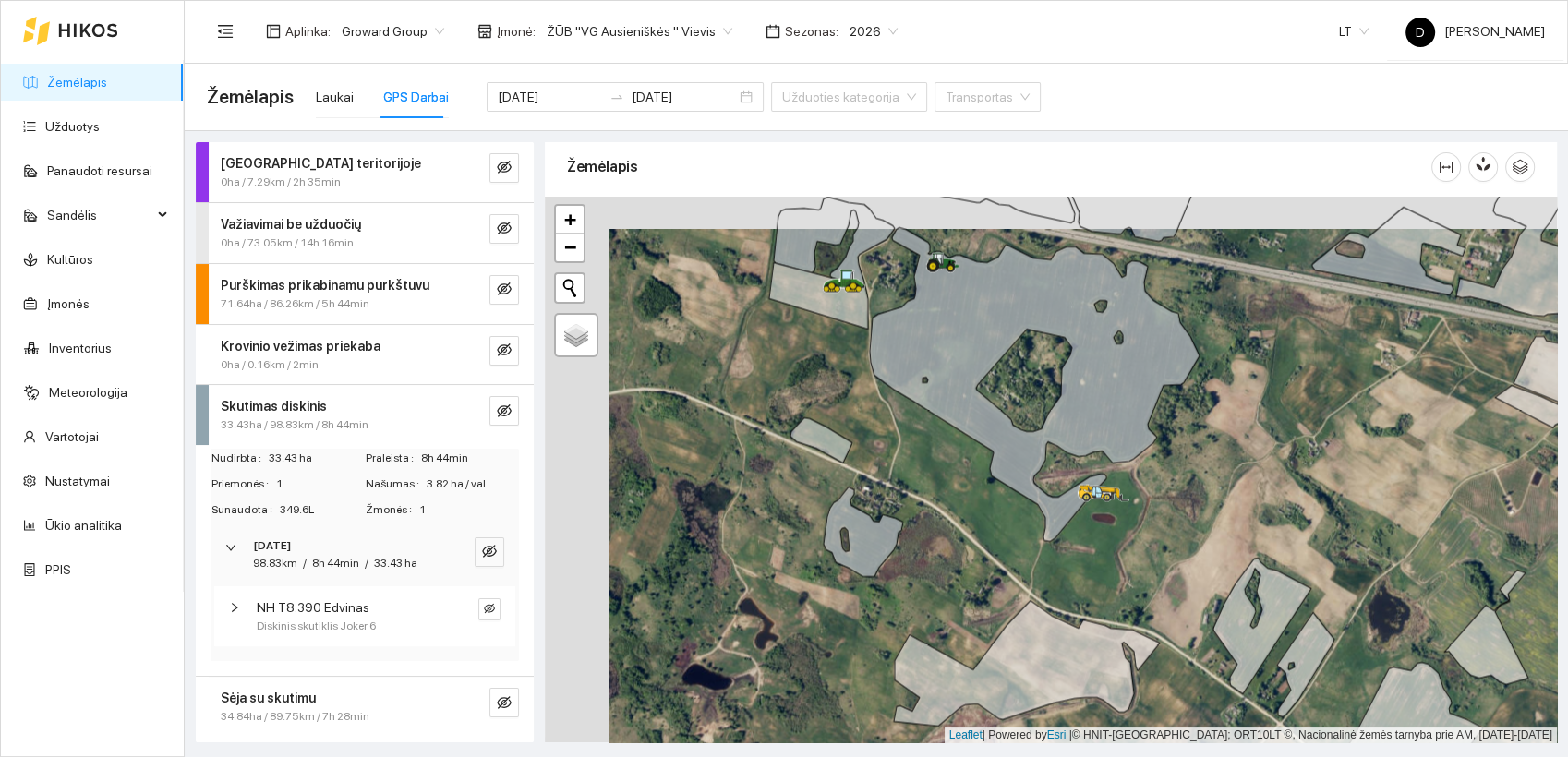
drag, startPoint x: 882, startPoint y: 434, endPoint x: 946, endPoint y: 468, distance: 72.5
click at [946, 468] on div at bounding box center [1051, 469] width 1012 height 547
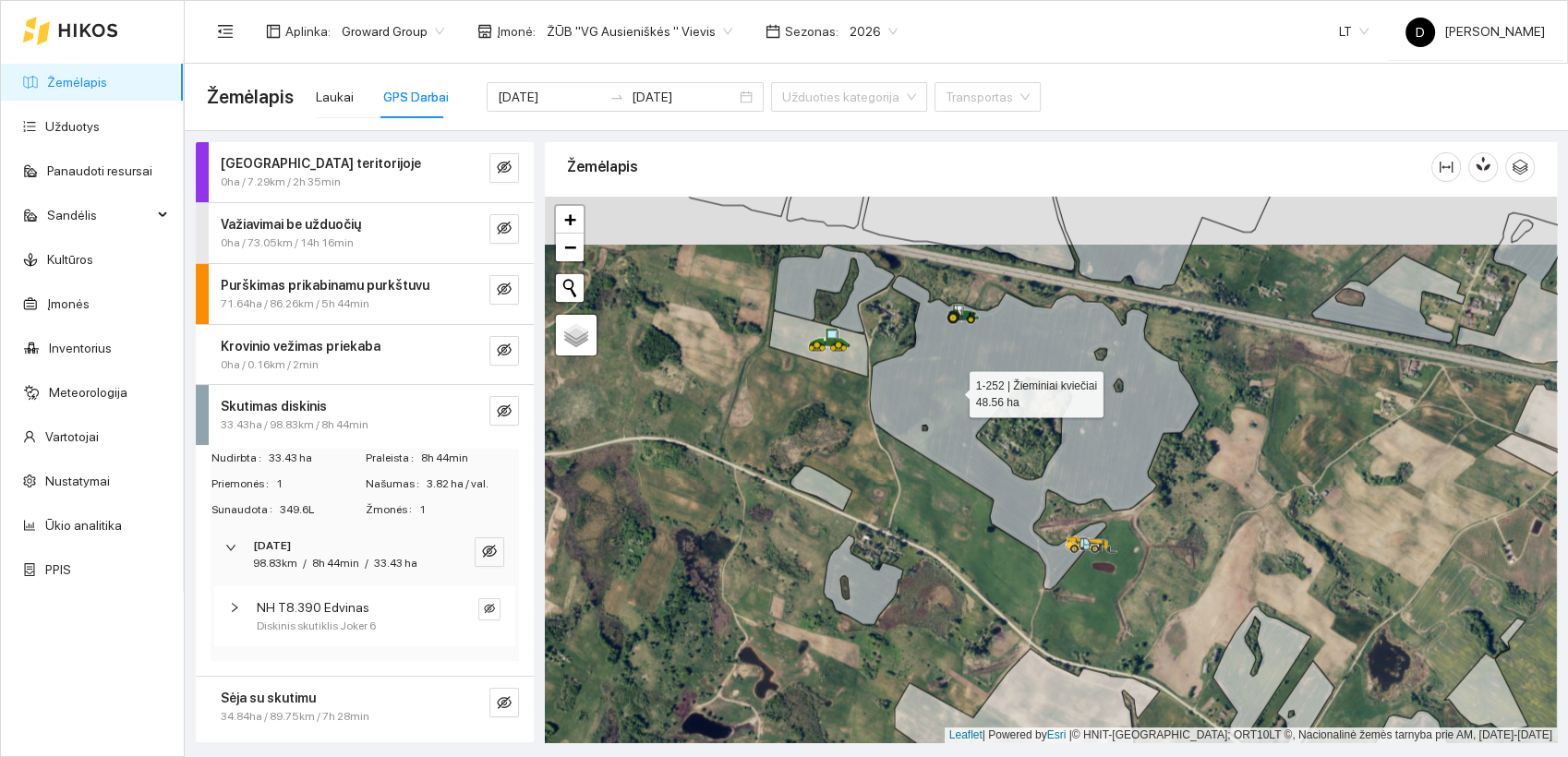
drag, startPoint x: 953, startPoint y: 339, endPoint x: 952, endPoint y: 394, distance: 55.0
click at [953, 391] on icon at bounding box center [986, 417] width 426 height 344
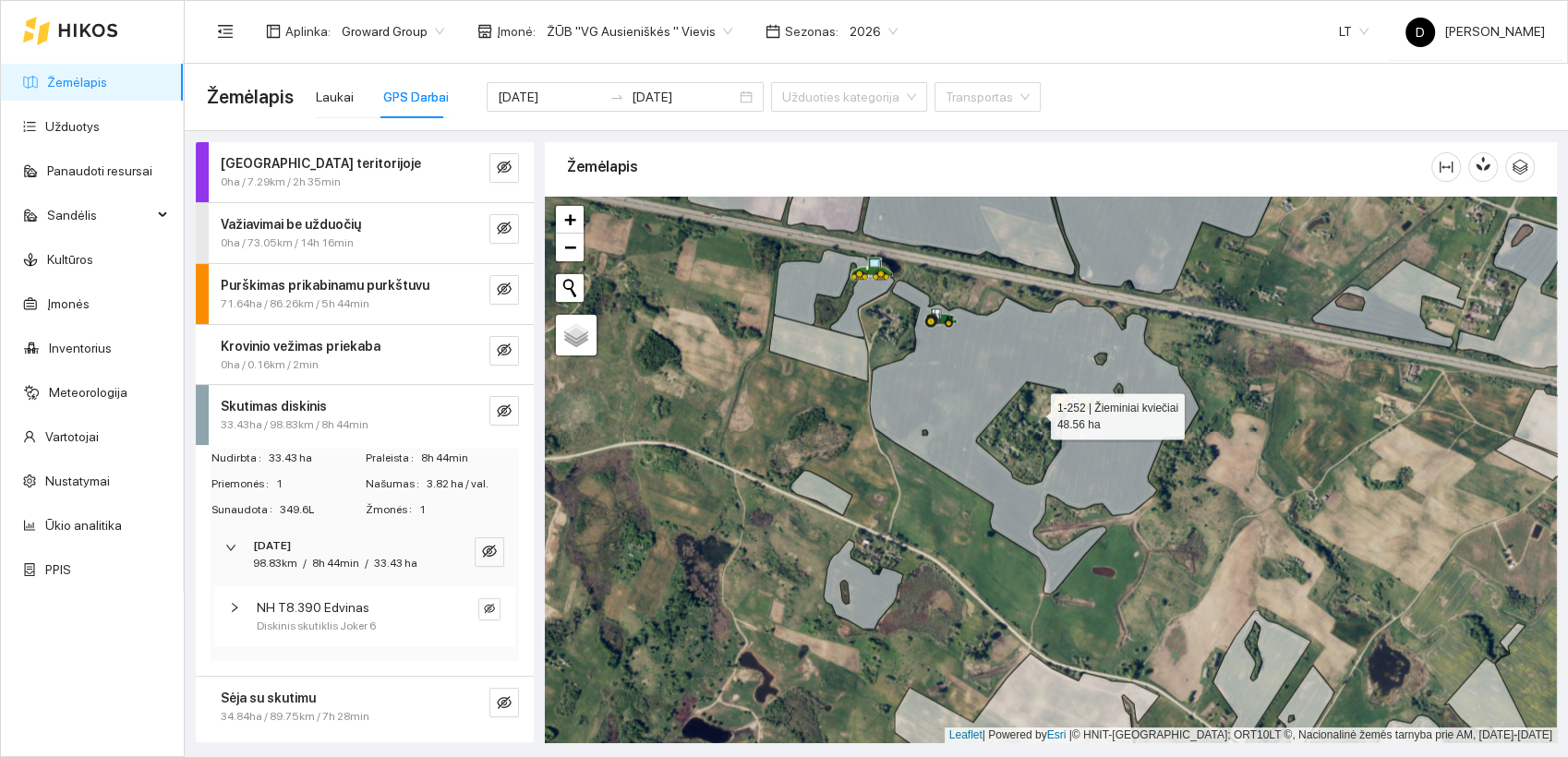
click at [1128, 47] on div "Aplinka : Groward Group Įmonė : ŽŪB "VG Ausieniškės " Vievis Sezonas : 2026 LT …" at bounding box center [876, 30] width 1338 height 60
click at [1146, 41] on div "Aplinka : Groward Group Įmonė : ŽŪB "VG Ausieniškės " Vievis Sezonas : 2026 LT …" at bounding box center [876, 30] width 1338 height 60
click at [1155, 38] on div "Aplinka : Groward Group Įmonė : ŽŪB "VG Ausieniškės " Vievis Sezonas : 2026 LT …" at bounding box center [876, 30] width 1338 height 60
click at [1168, 92] on div "Žemėlapis Laukai GPS Darbai 2025-10-08 2025-10-08 Užduoties kategorija Transpor…" at bounding box center [876, 97] width 1339 height 59
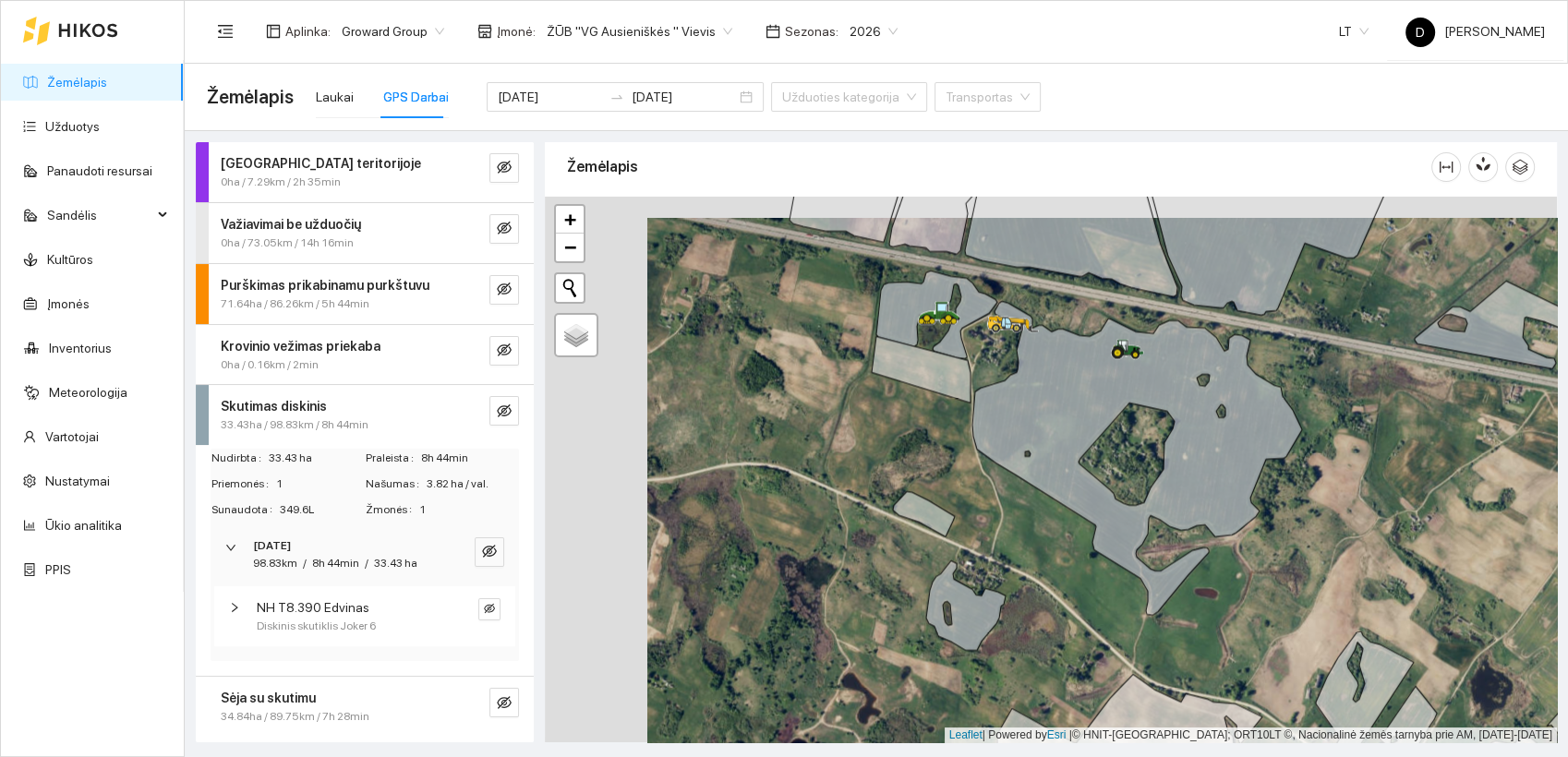
drag, startPoint x: 935, startPoint y: 533, endPoint x: 1037, endPoint y: 555, distance: 104.3
click at [1037, 555] on div at bounding box center [1051, 469] width 1012 height 547
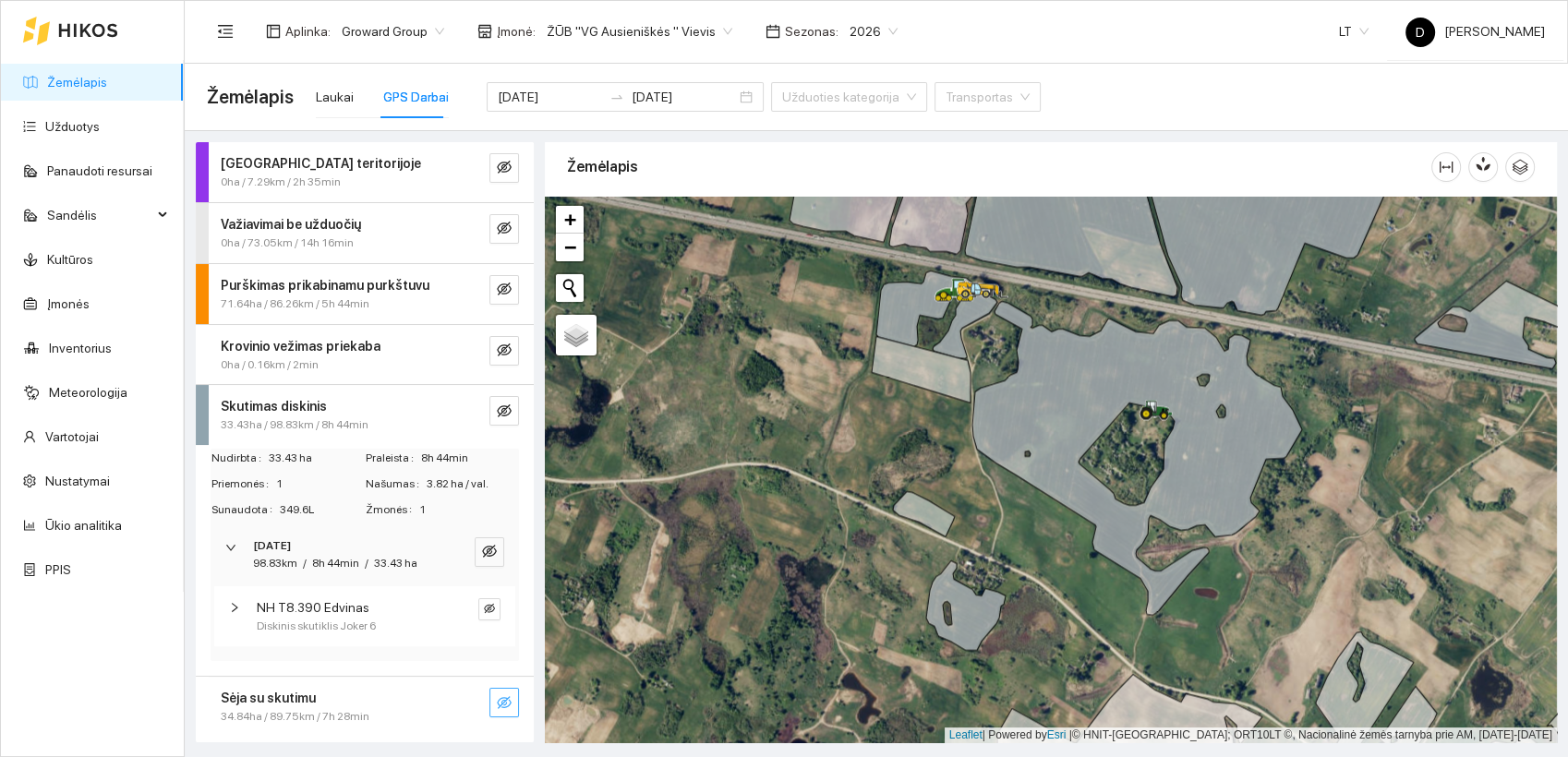
click at [510, 699] on icon "eye-invisible" at bounding box center [504, 702] width 15 height 13
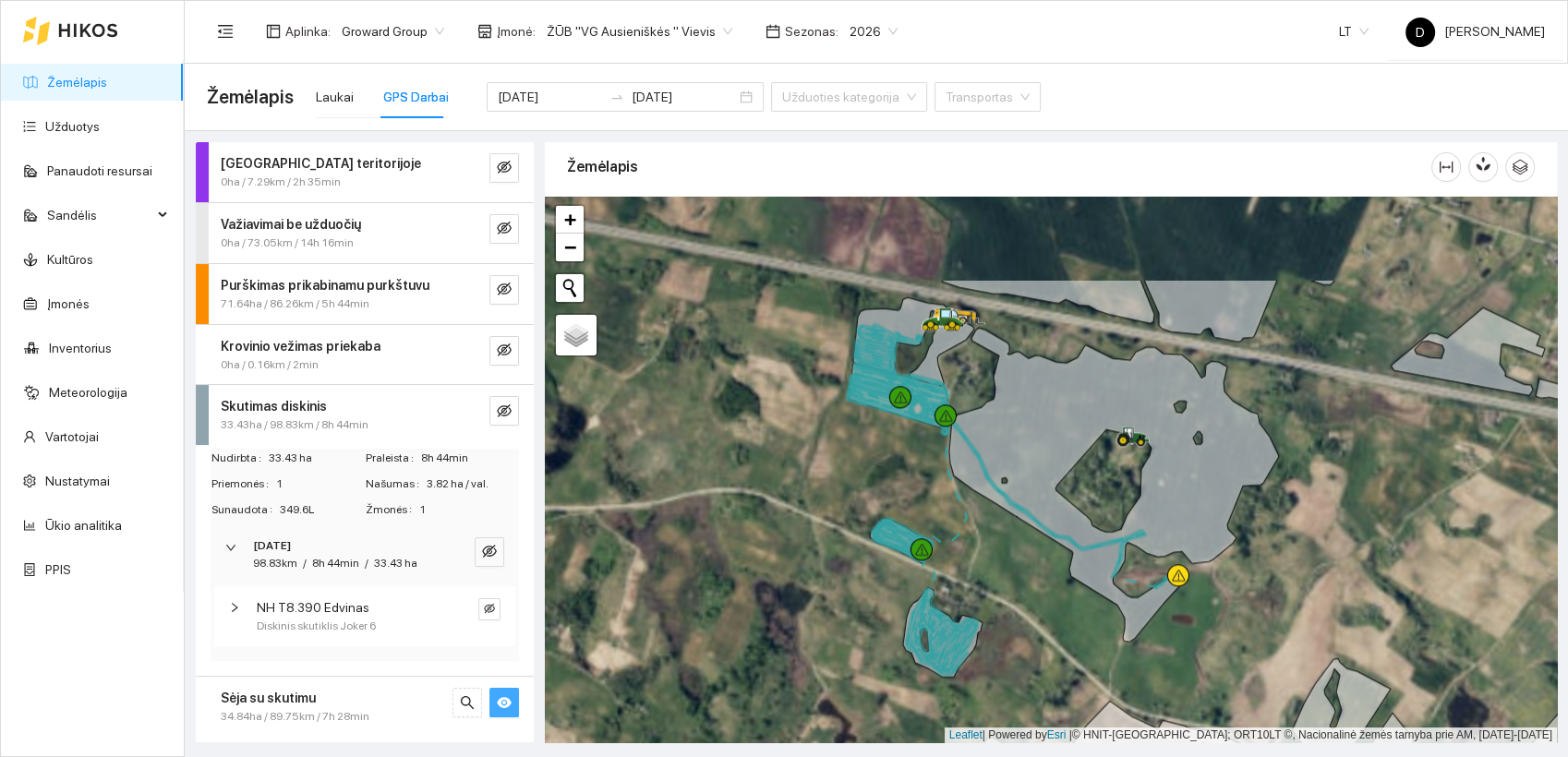
drag, startPoint x: 1067, startPoint y: 481, endPoint x: 1062, endPoint y: 621, distance: 140.1
click at [1062, 621] on div at bounding box center [1051, 469] width 1012 height 547
